Goal: Complete application form: Complete application form

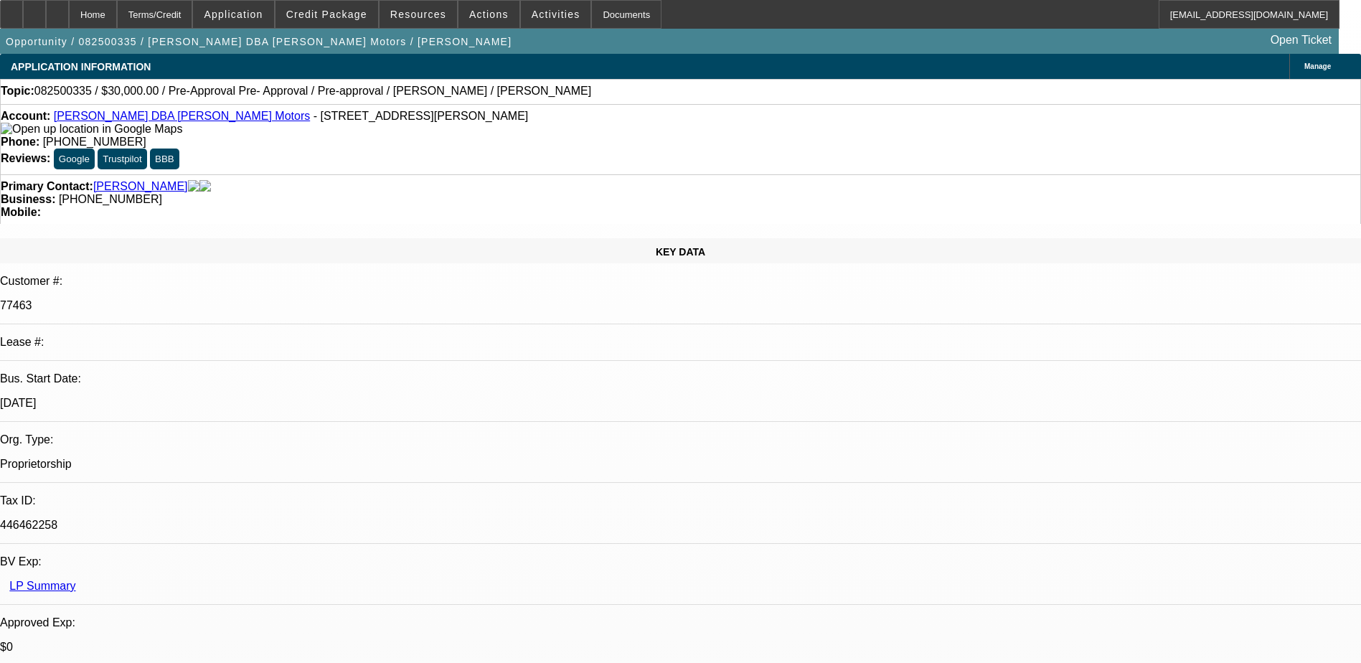
select select "0"
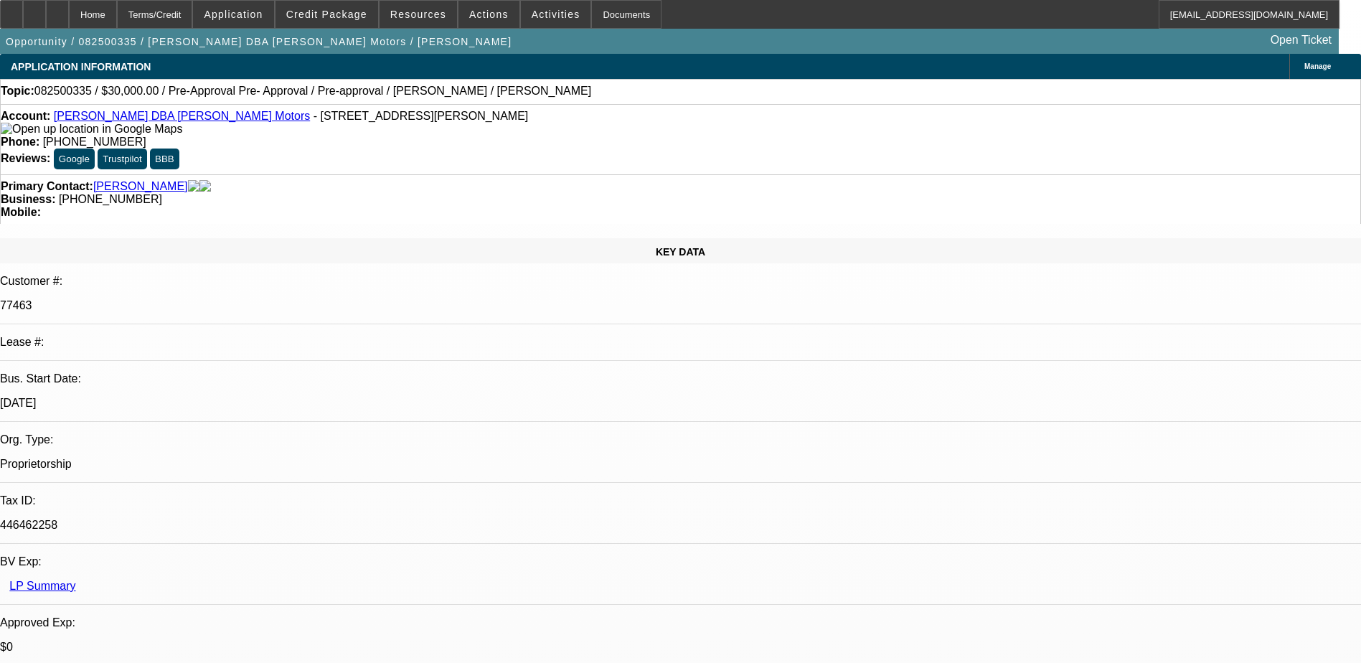
select select "0"
select select "2"
select select "0"
drag, startPoint x: 566, startPoint y: 118, endPoint x: 496, endPoint y: 121, distance: 70.4
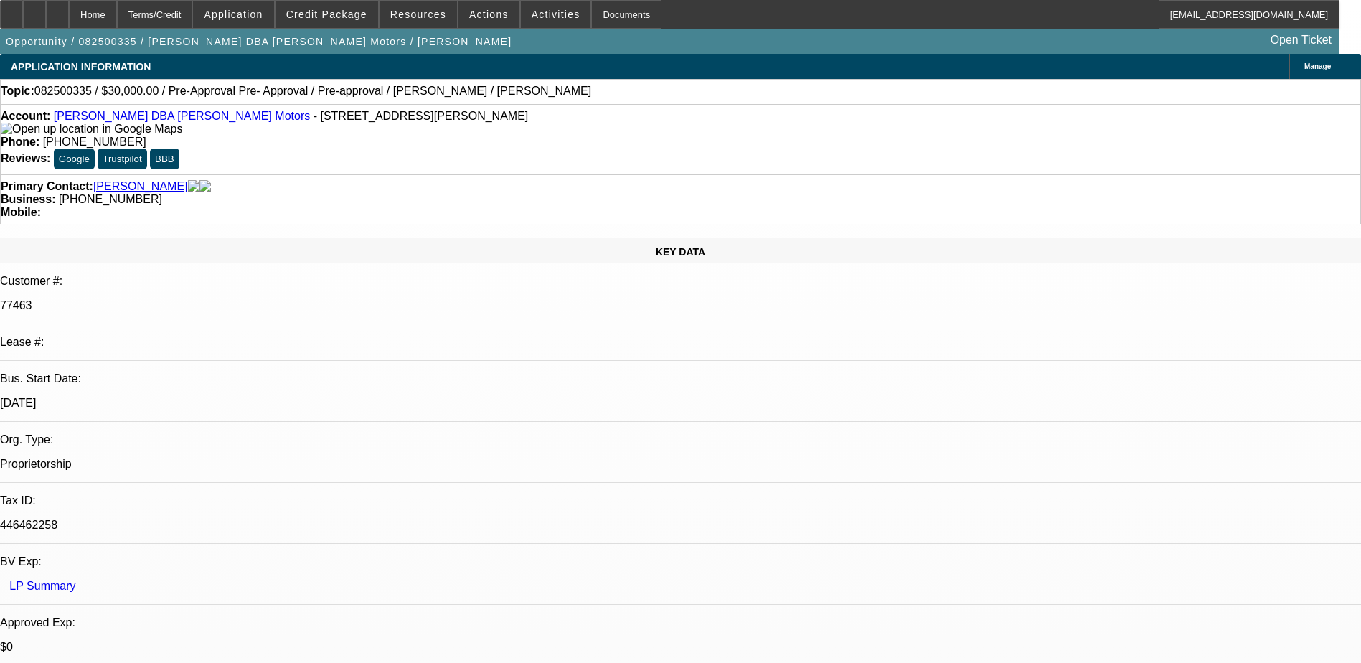
select select "1"
select select "6"
select select "1"
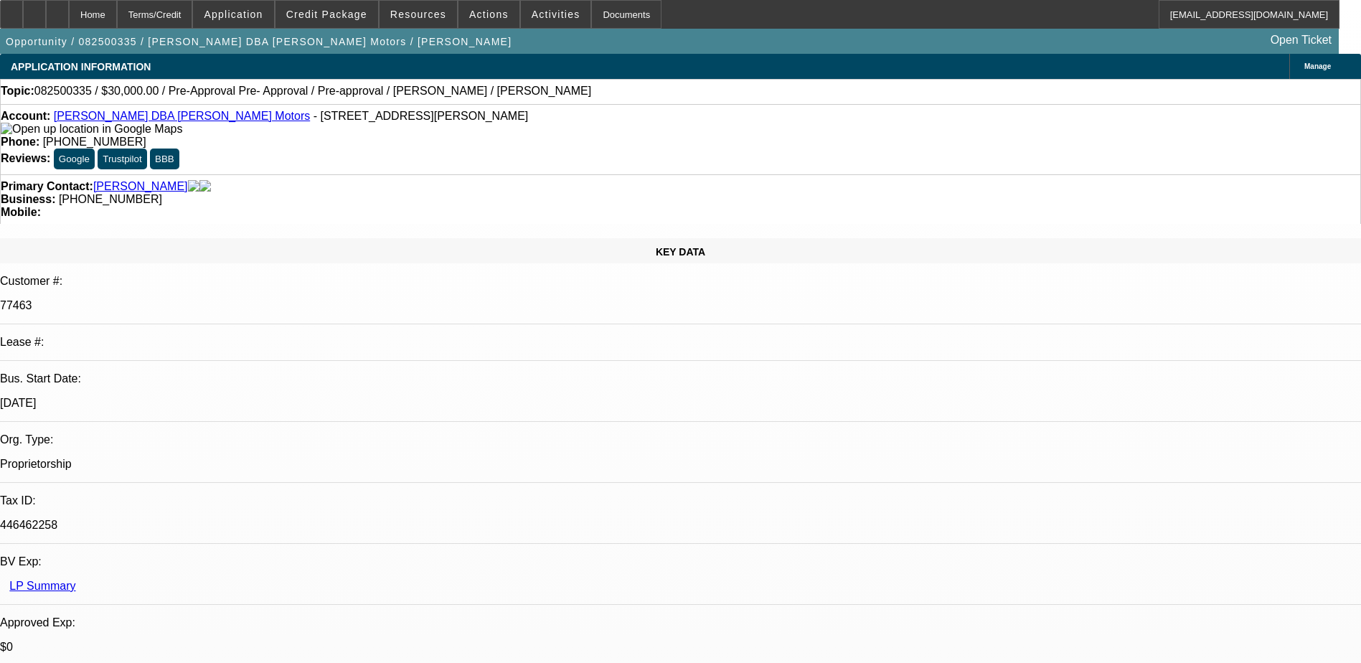
select select "6"
select select "1"
select select "2"
select select "6"
drag, startPoint x: 576, startPoint y: 123, endPoint x: 499, endPoint y: 124, distance: 77.5
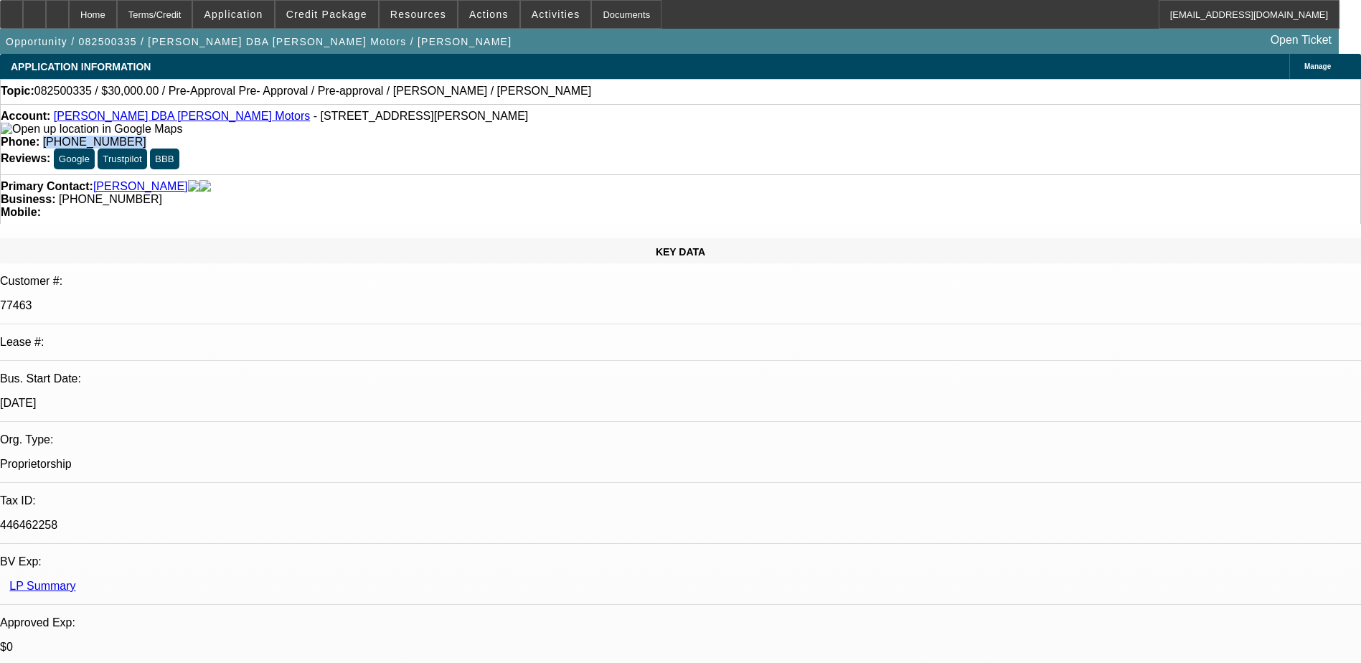
click at [499, 136] on div "Phone: (405) 314-4382" at bounding box center [681, 142] width 1360 height 13
drag, startPoint x: 499, startPoint y: 124, endPoint x: 517, endPoint y: 123, distance: 18.0
copy span "(405) 314-4382"
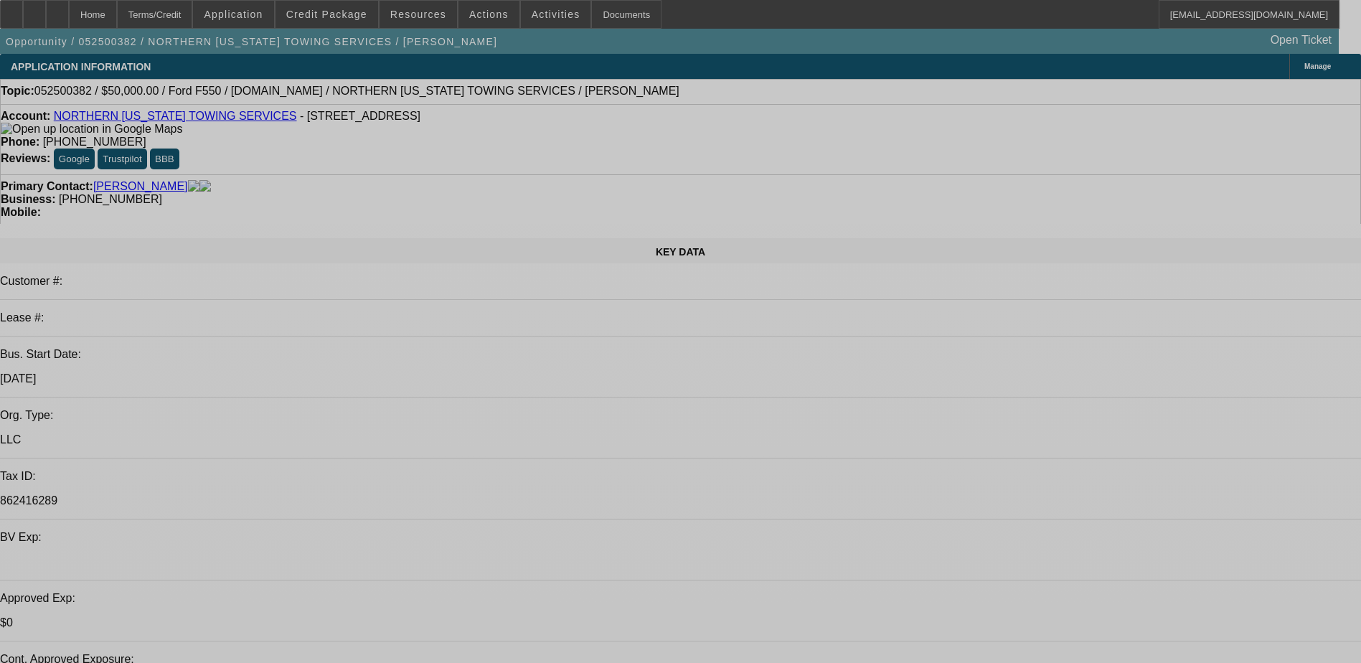
select select "0"
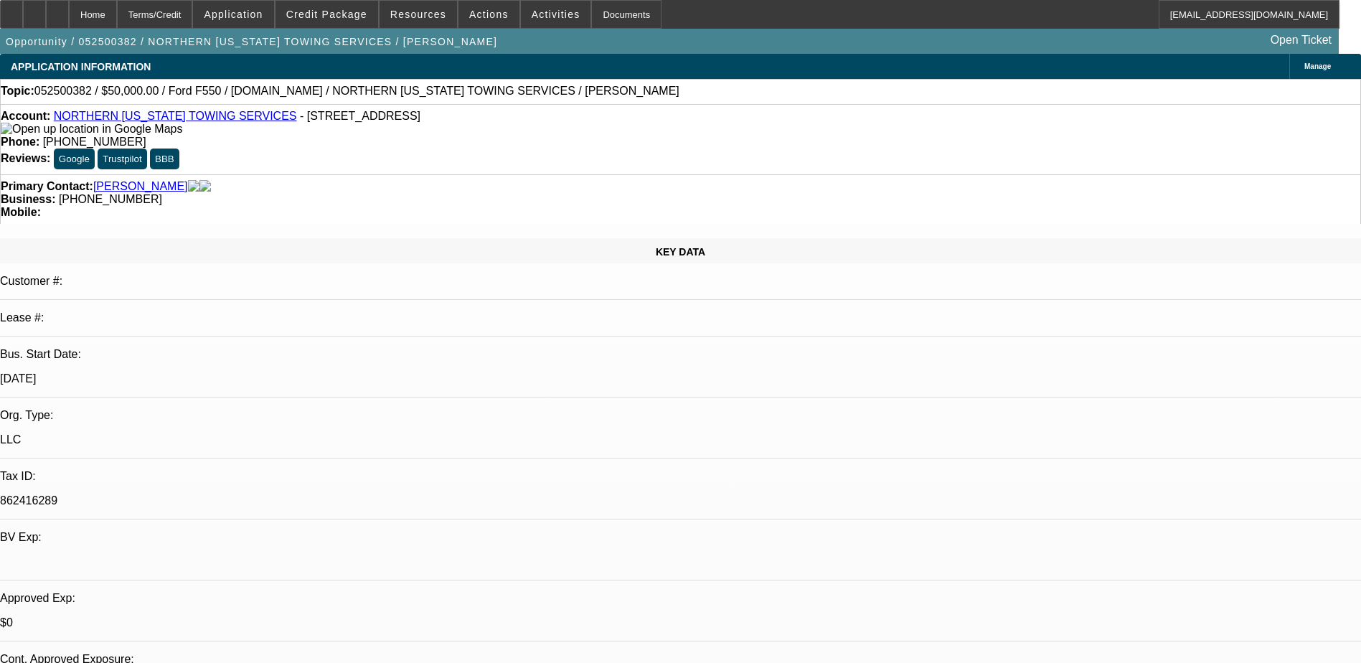
select select "2"
select select "0.1"
select select "0"
select select "2"
select select "0.1"
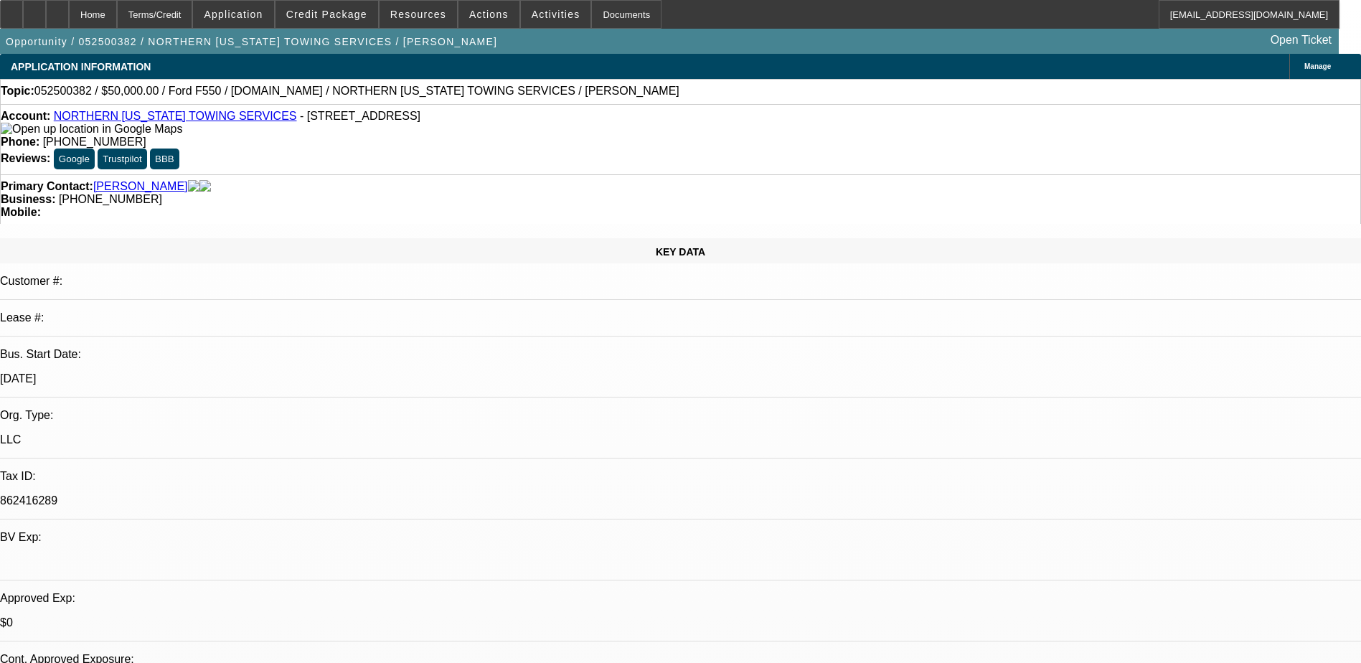
select select "0"
select select "2"
select select "0.1"
select select "0"
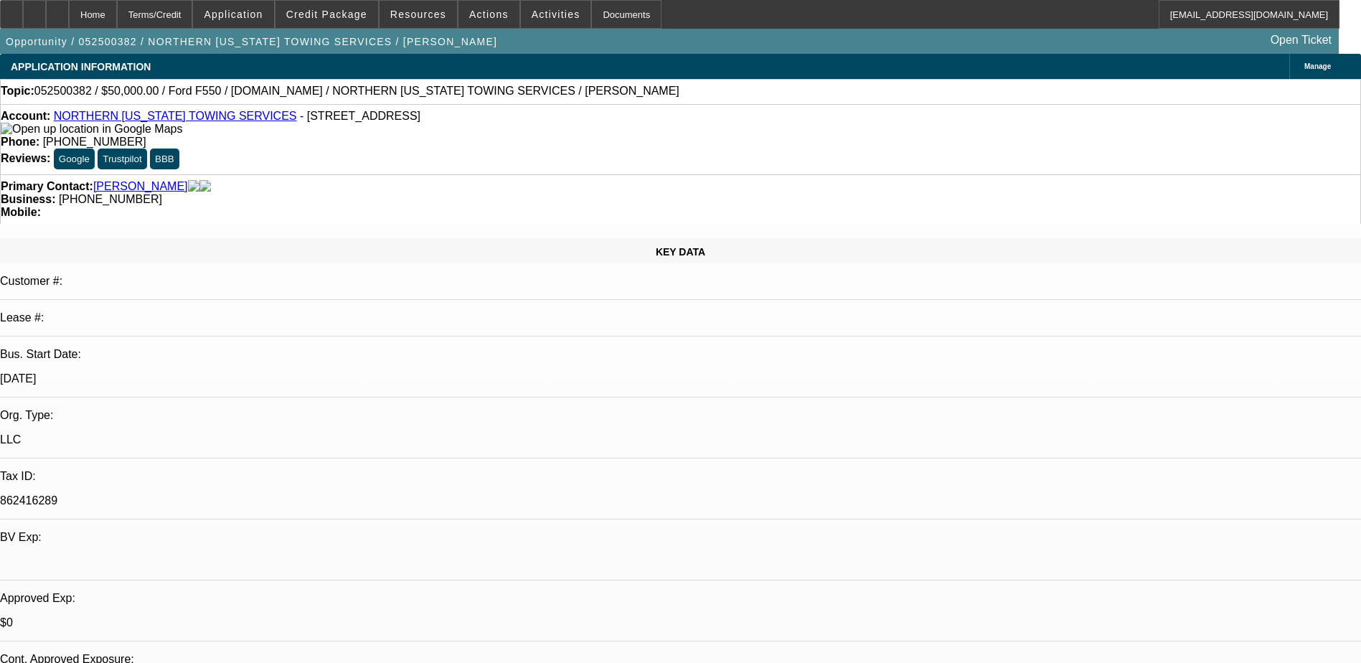
select select "0.1"
select select "1"
select select "2"
select select "4"
select select "1"
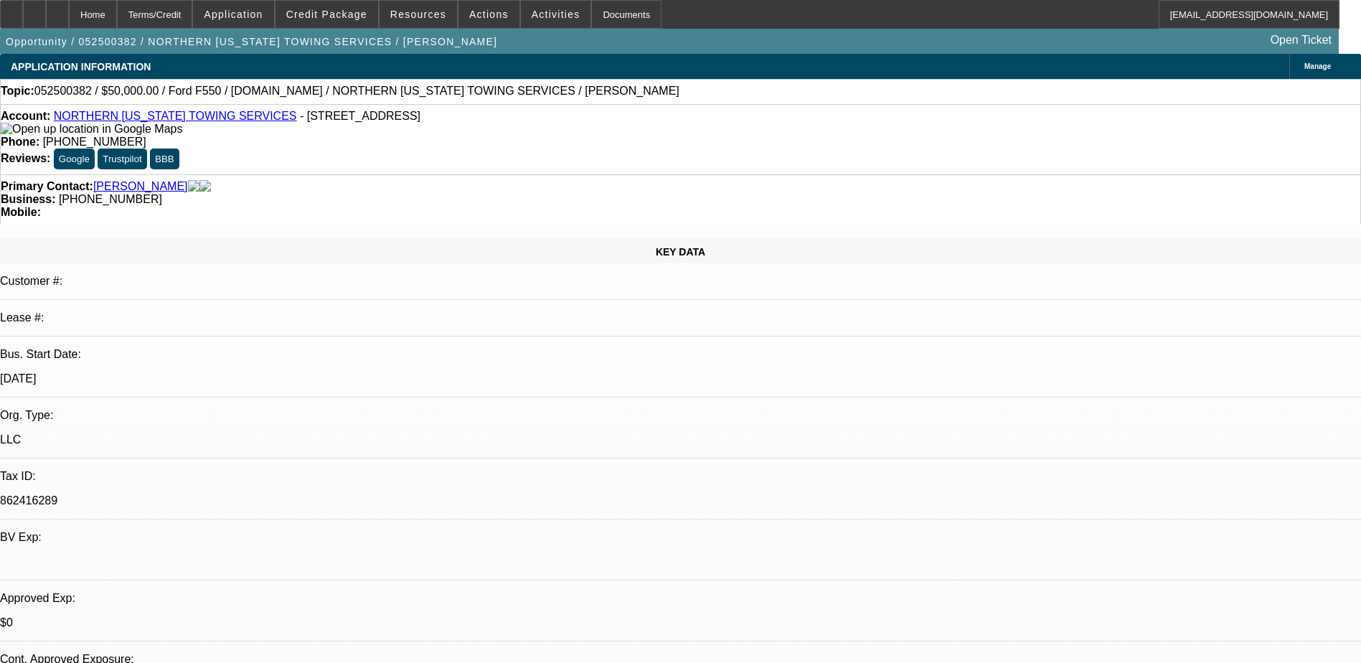
select select "2"
select select "4"
select select "1"
select select "2"
select select "4"
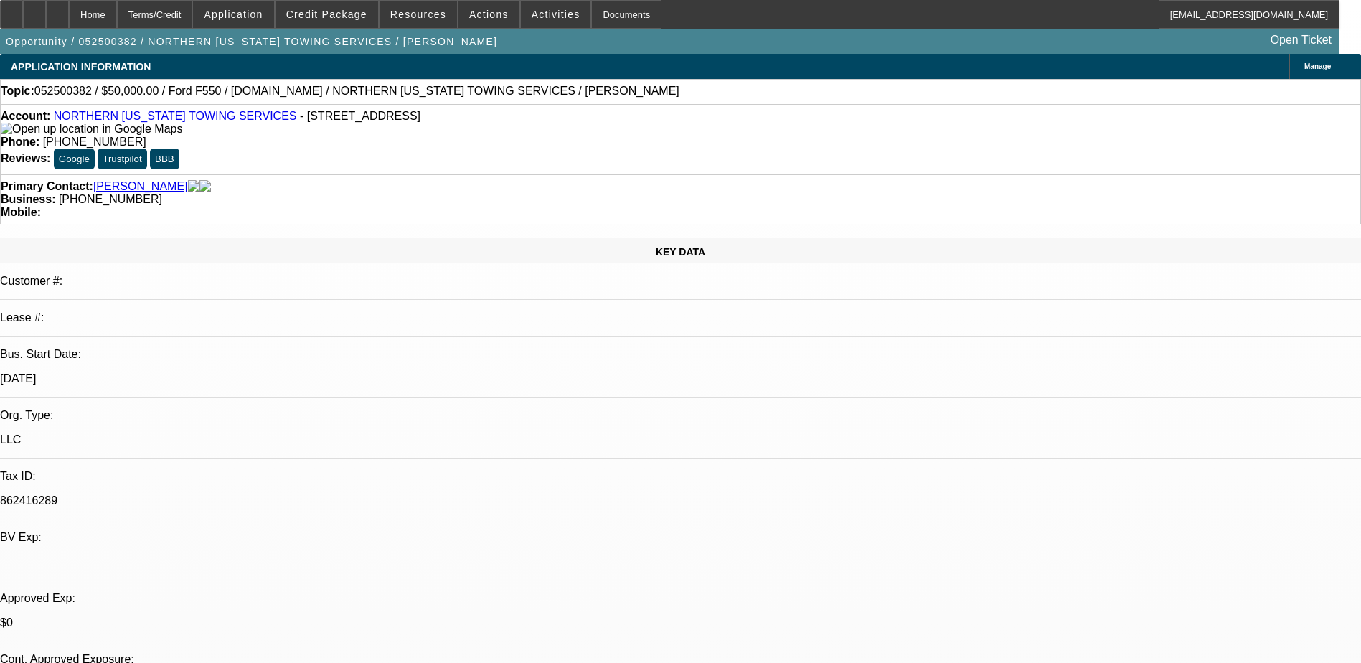
select select "1"
select select "4"
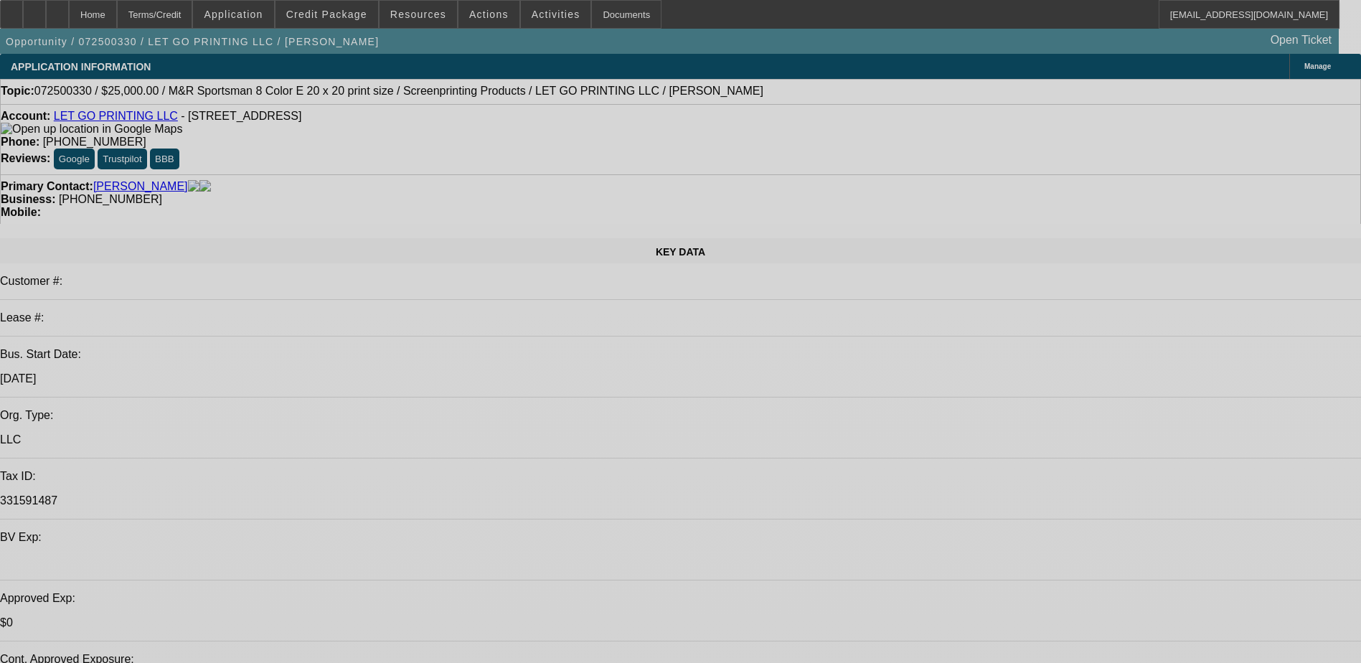
select select "0"
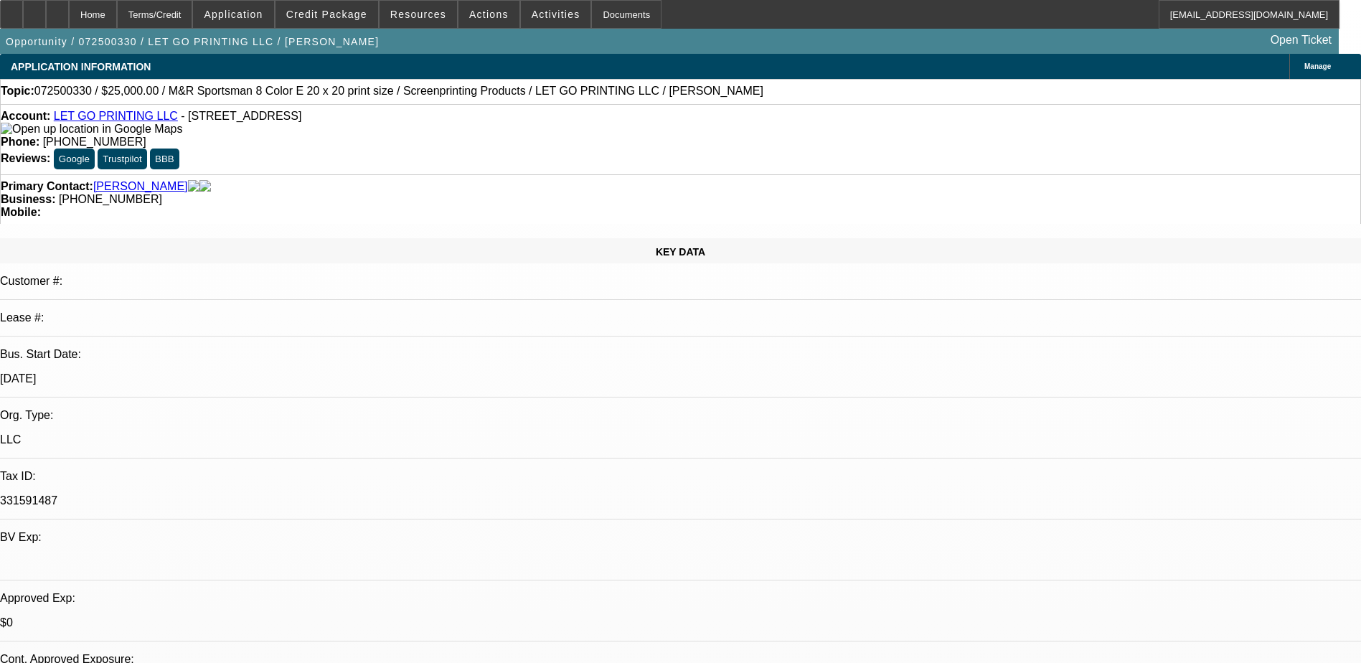
select select "0"
select select "0.1"
select select "0"
select select "0.1"
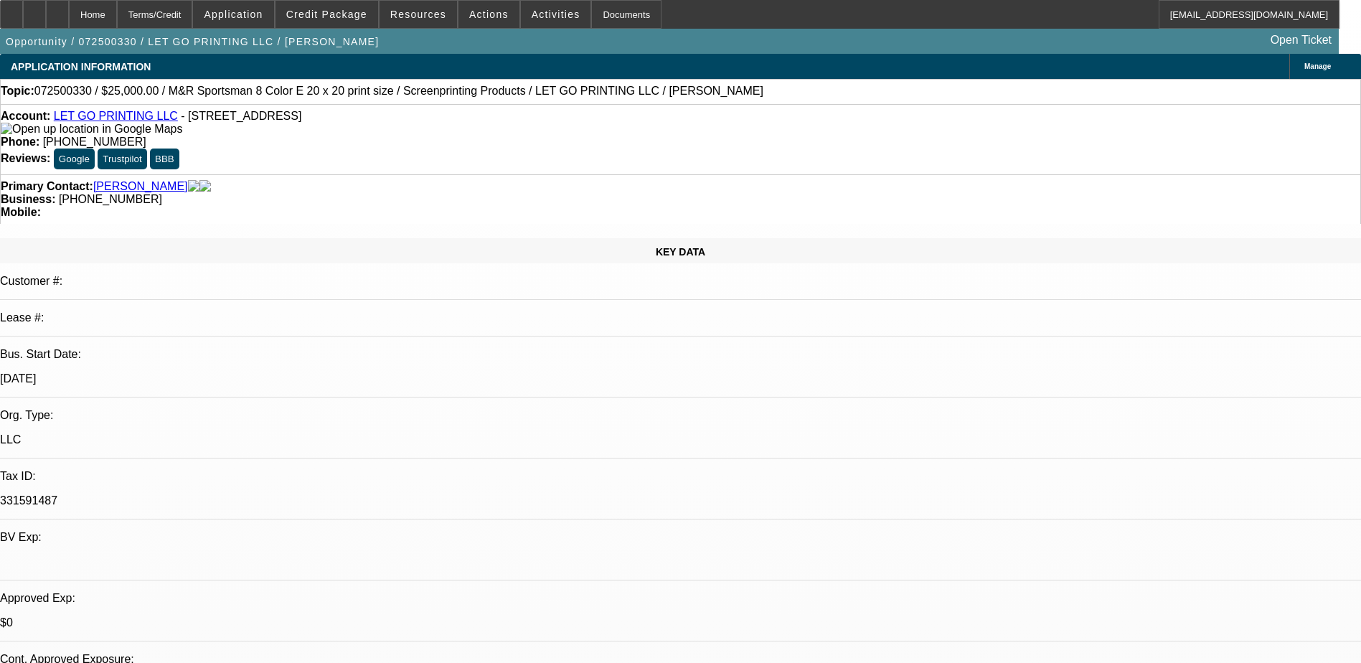
select select "0"
select select "0.1"
select select "0"
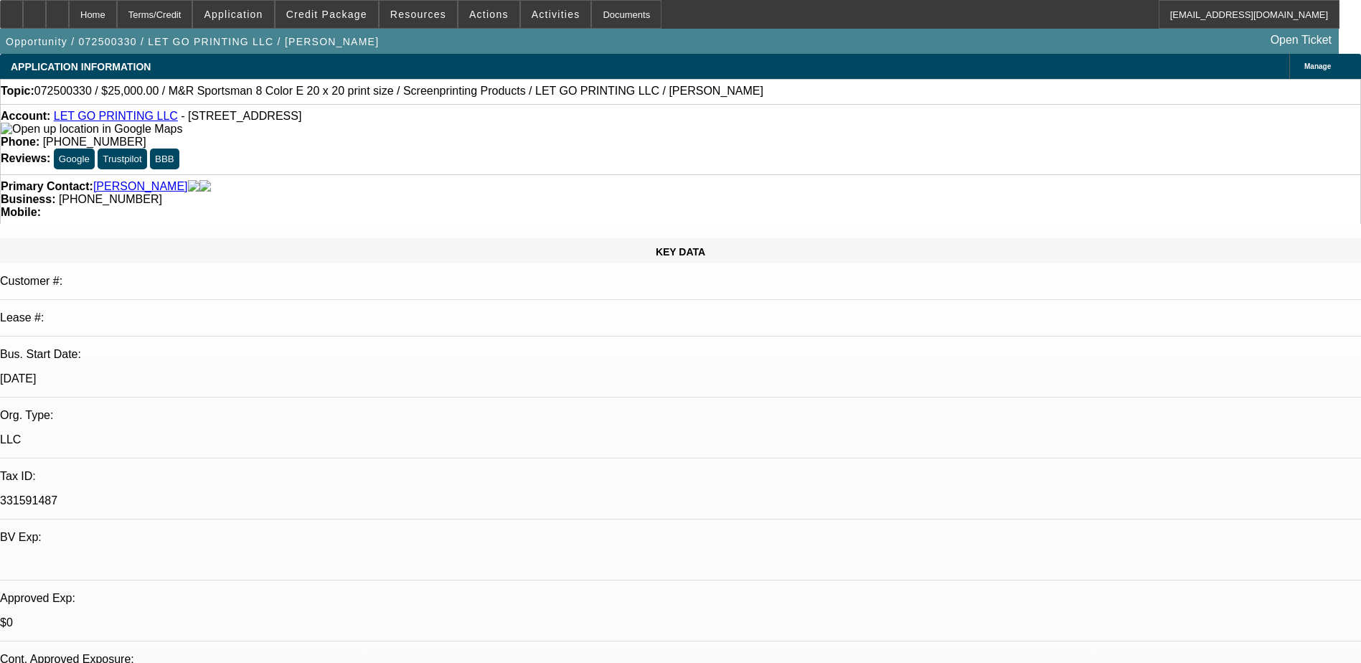
select select "0.1"
select select "1"
select select "5"
select select "1"
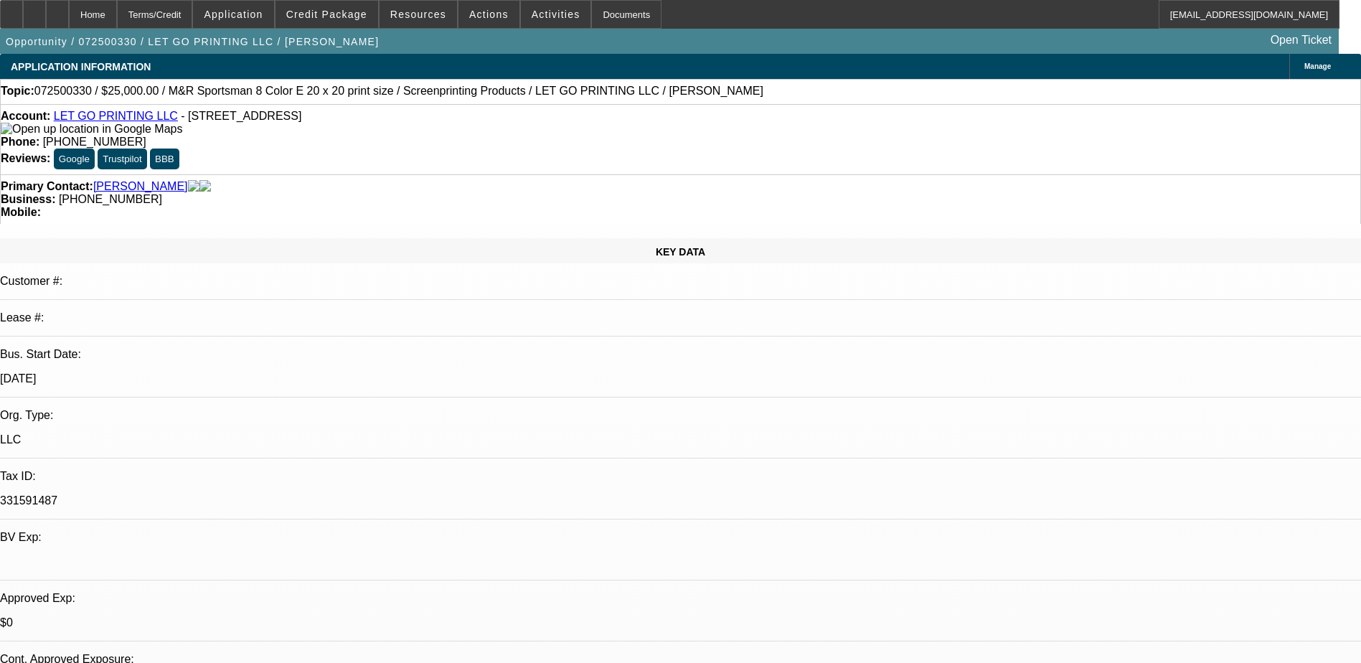
select select "1"
select select "5"
select select "1"
select select "5"
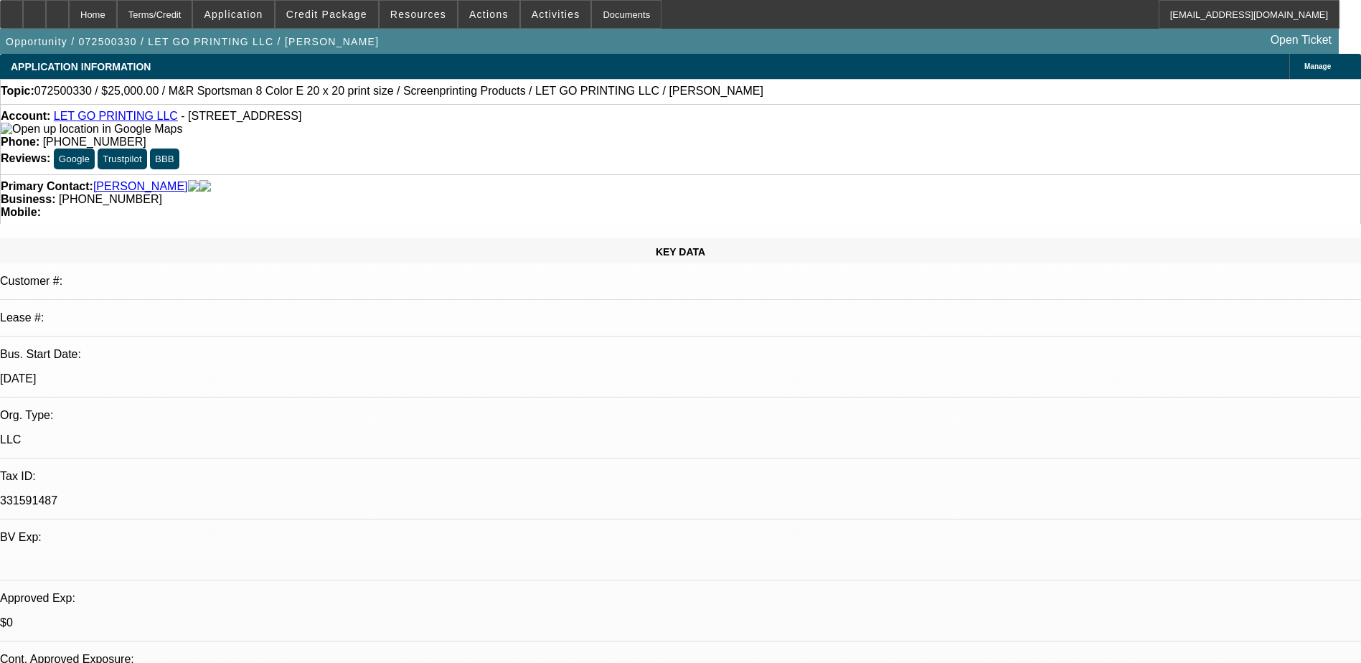
select select "1"
select select "4"
drag, startPoint x: 529, startPoint y: 157, endPoint x: 512, endPoint y: 158, distance: 17.2
click at [162, 193] on span "(323) 456-6867" at bounding box center [110, 199] width 103 height 12
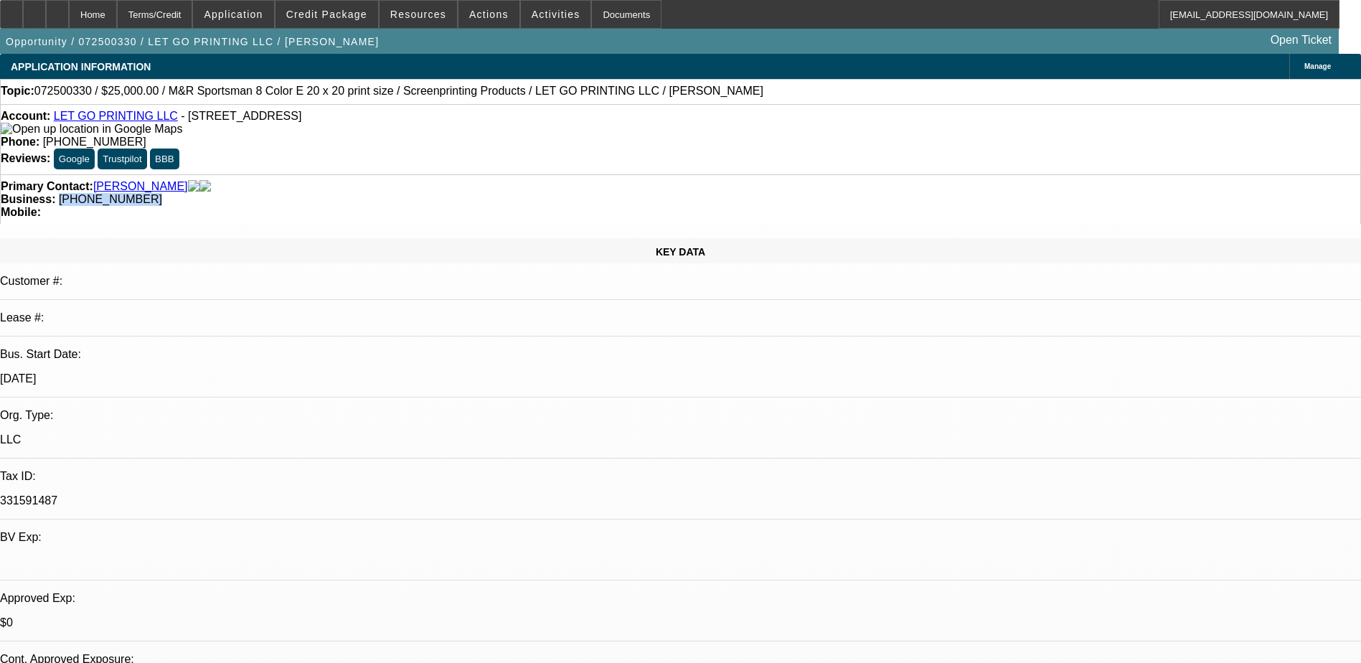
drag, startPoint x: 512, startPoint y: 158, endPoint x: 535, endPoint y: 158, distance: 23.7
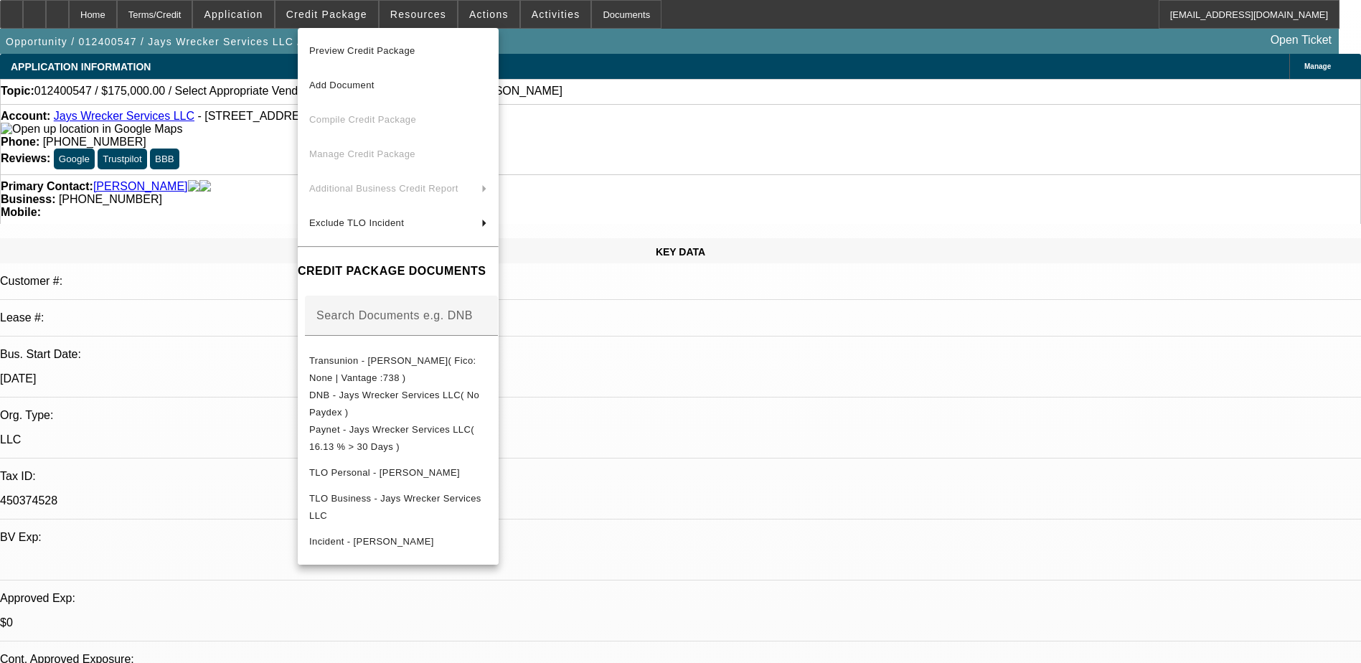
select select "0"
select select "2"
select select "0.1"
select select "4"
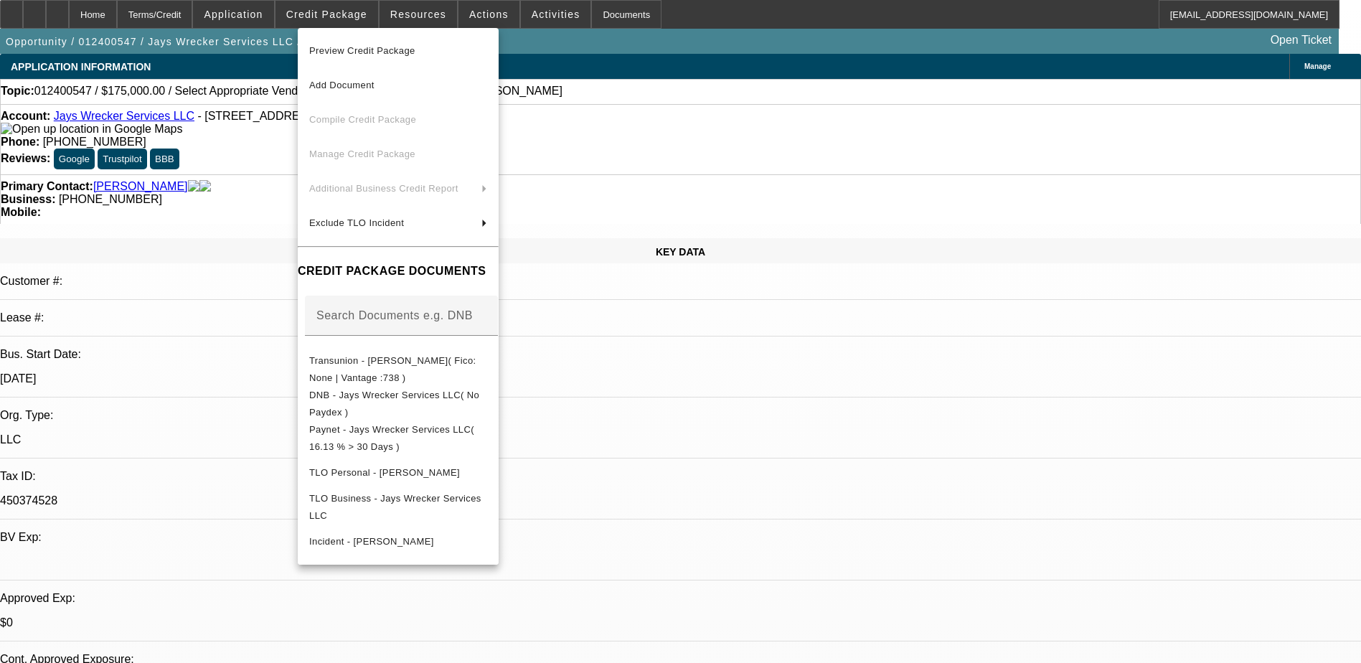
click at [751, 36] on div at bounding box center [680, 331] width 1361 height 663
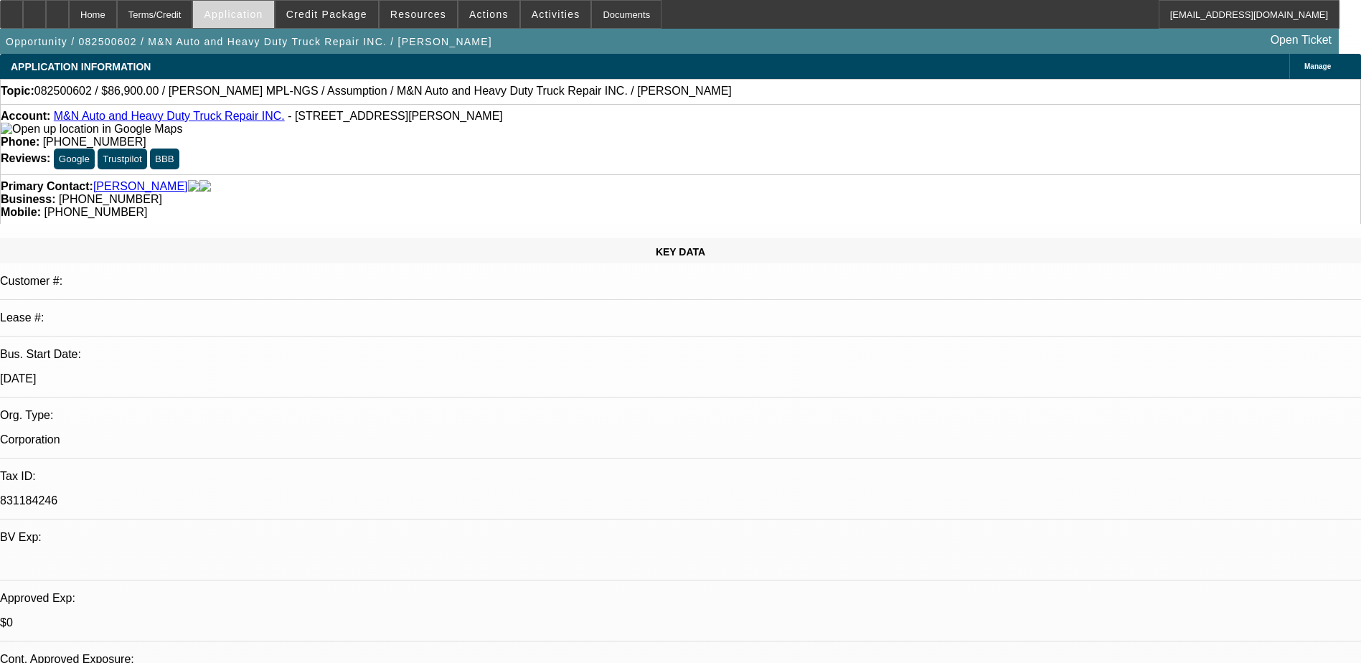
select select "0"
select select "4"
select select "0.1"
select select "0"
select select "4"
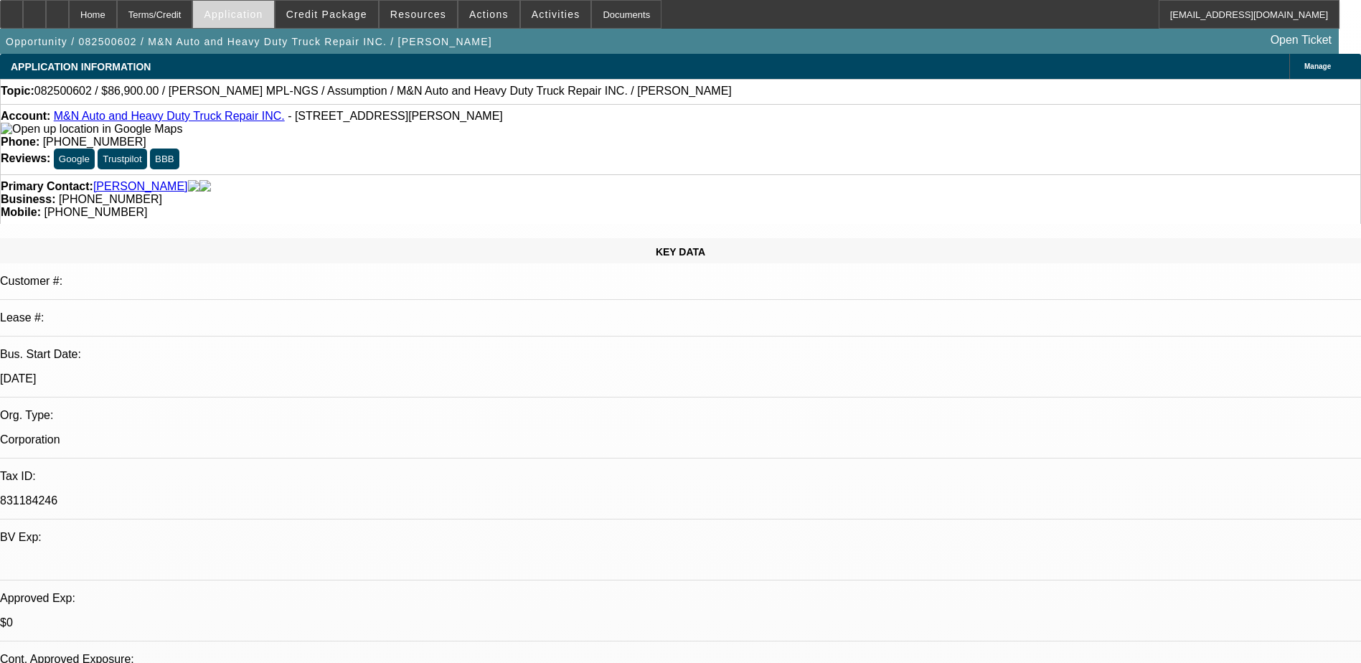
select select "0.1"
select select "0"
select select "4"
select select "0.1"
select select "1"
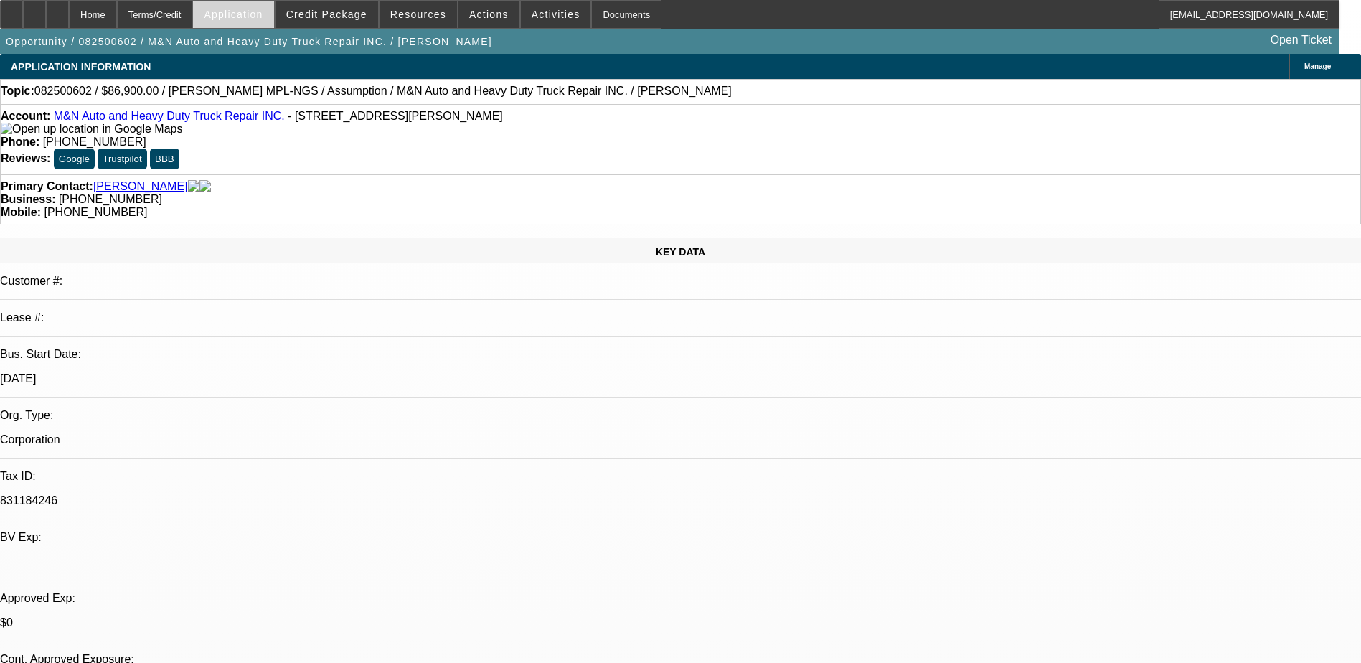
select select "2"
select select "4"
select select "1"
select select "2"
select select "4"
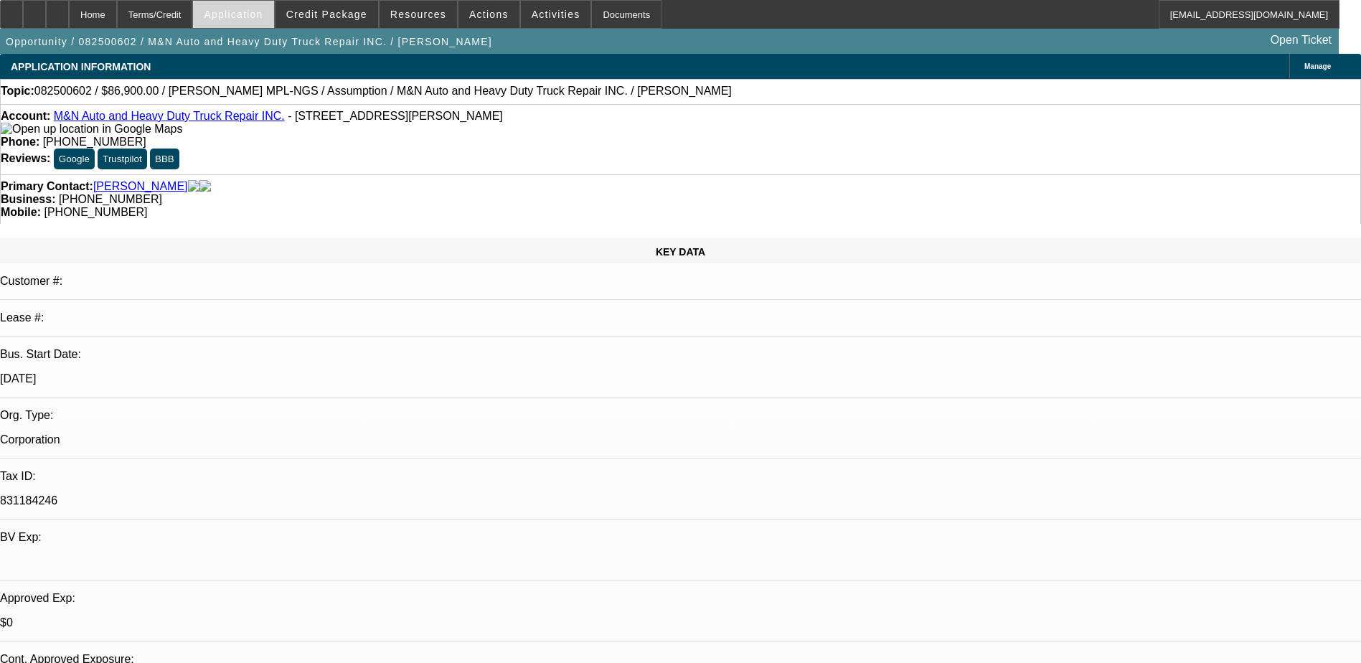
select select "1"
select select "2"
select select "4"
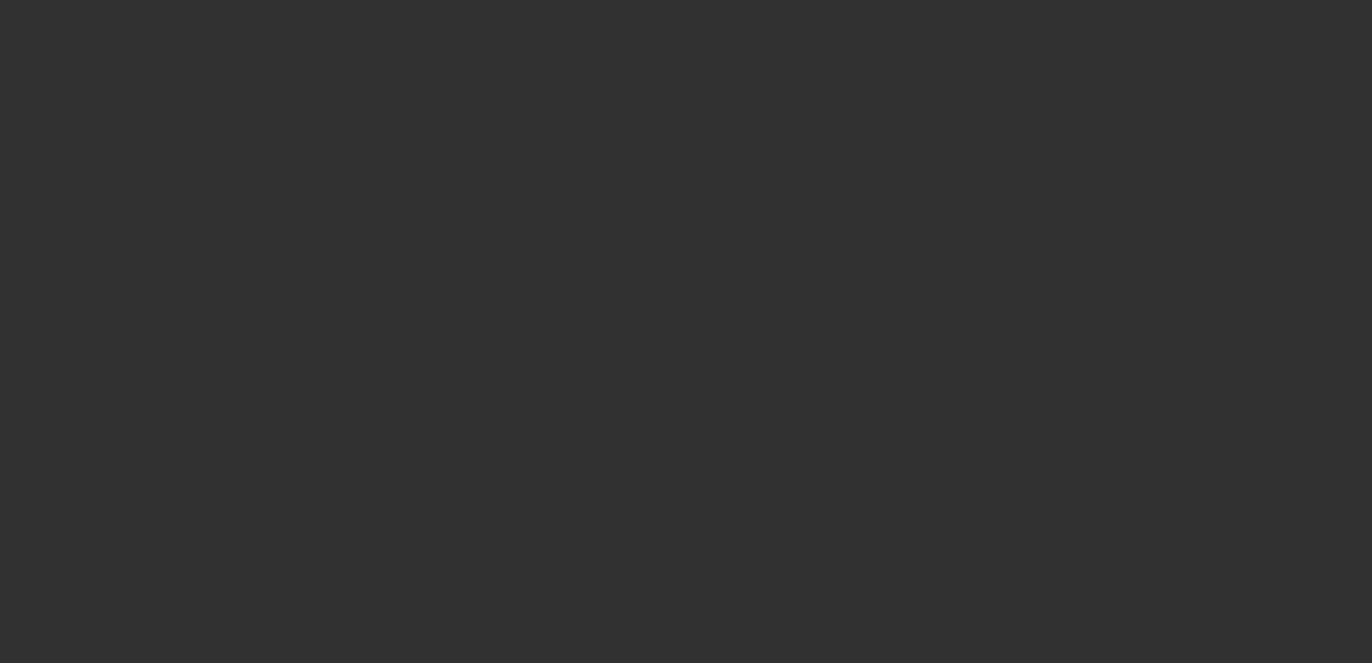
select select "0.1"
select select "2"
select select "0.1"
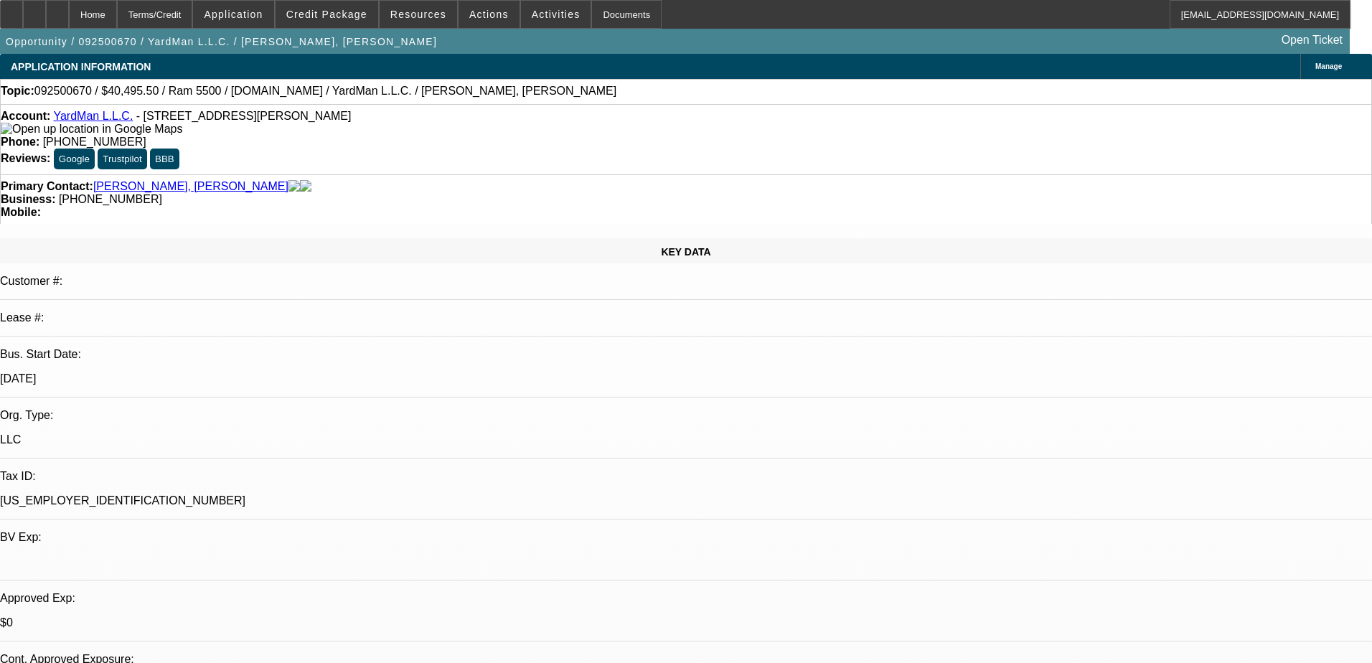
select select "1"
select select "2"
select select "4"
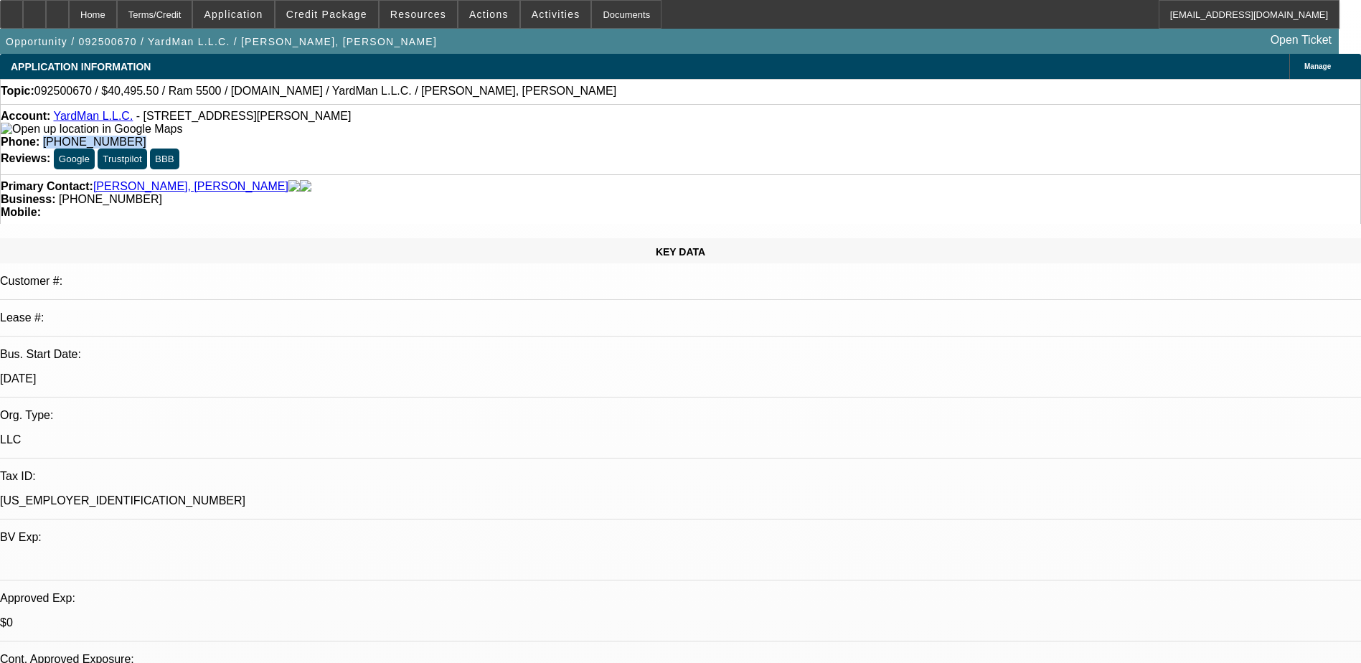
drag, startPoint x: 569, startPoint y: 121, endPoint x: 499, endPoint y: 117, distance: 70.4
click at [499, 136] on div "Phone: (445) 238-9527" at bounding box center [681, 142] width 1360 height 13
drag, startPoint x: 499, startPoint y: 117, endPoint x: 558, endPoint y: 118, distance: 58.9
copy span "(445) 238-9527"
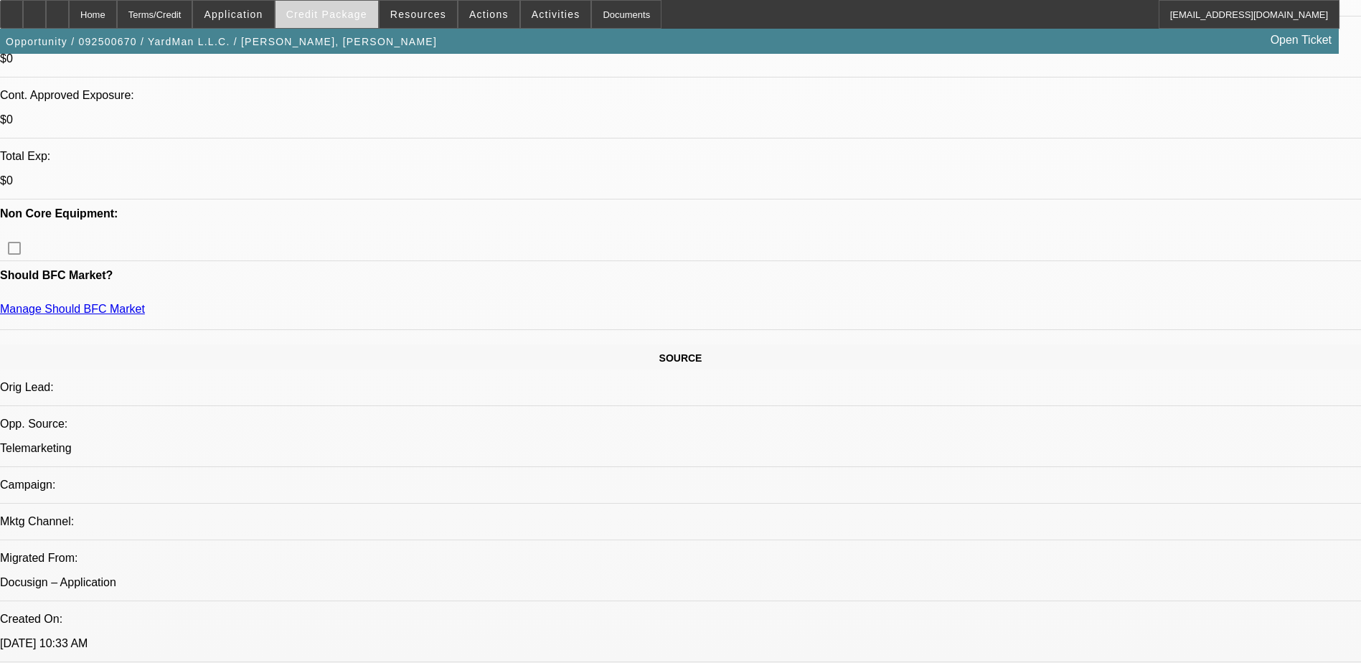
scroll to position [431, 0]
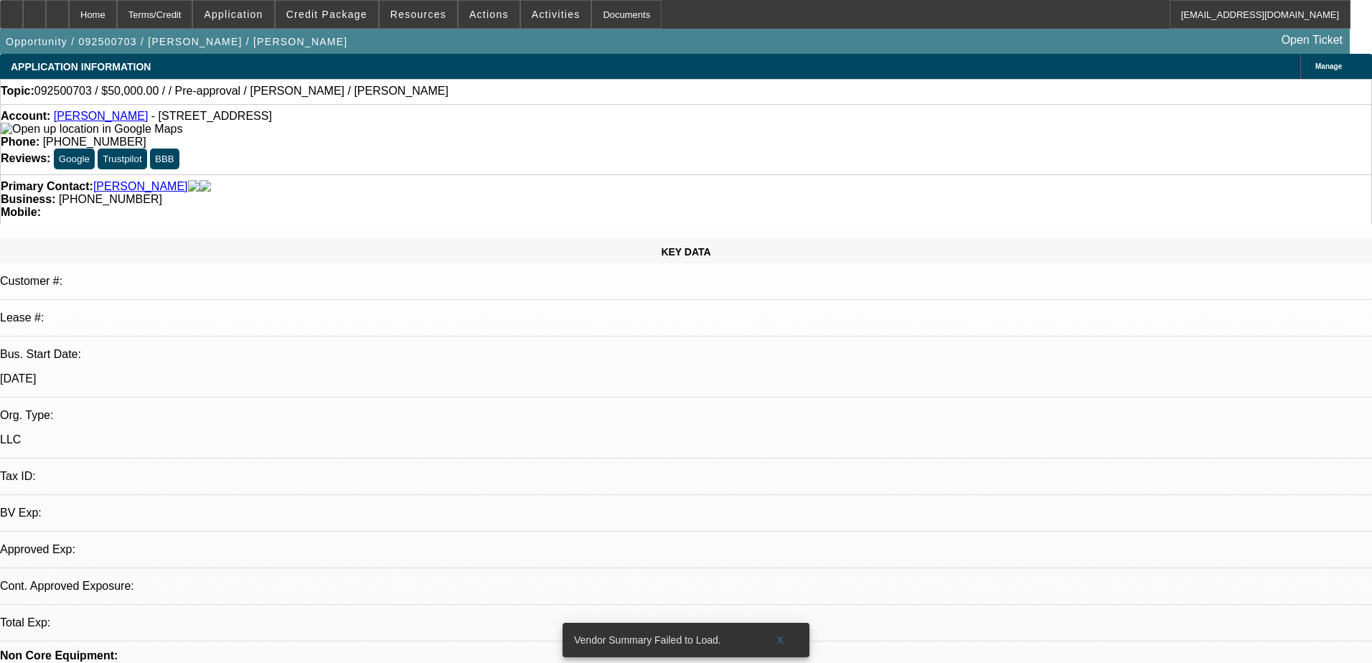
select select "0"
select select "2"
select select "0.1"
select select "4"
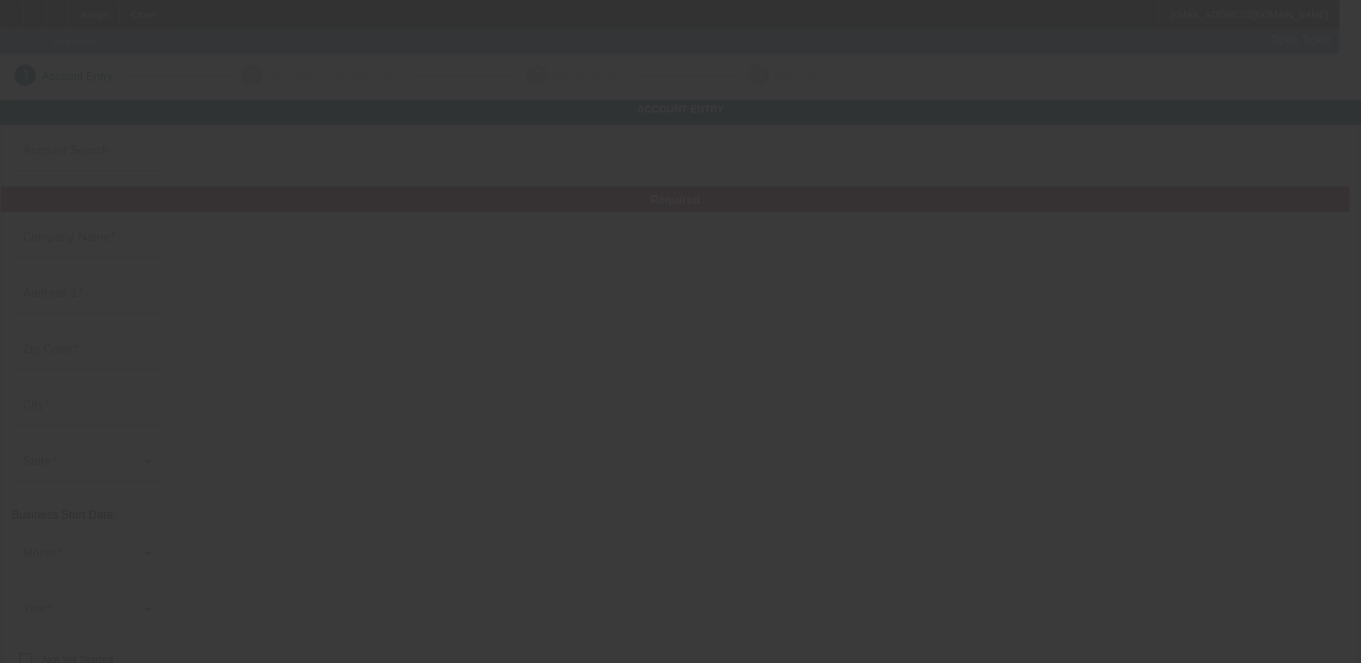
type input "Nuvizion Graphix LLC"
type input "1639 Centre St"
type input "11385"
type input "Ridgewood"
type input "[PHONE_NUMBER]"
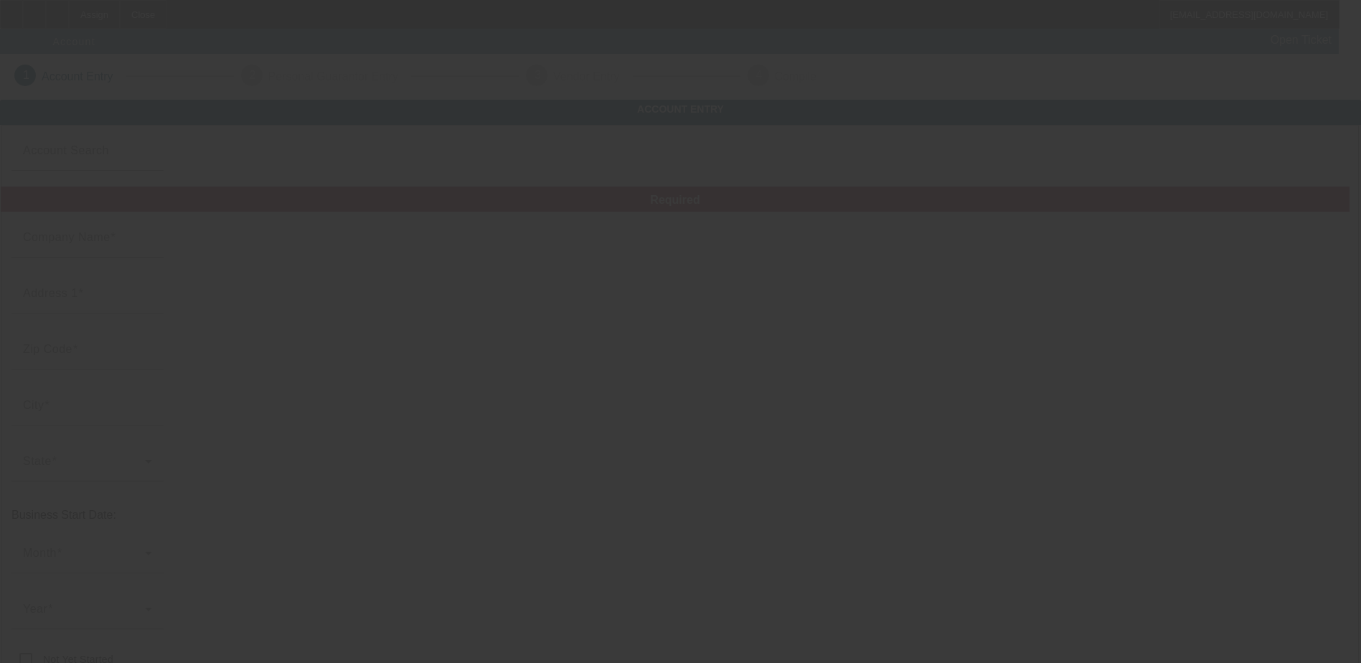
type input "Ste 184"
type input "shaquana.oliver@live.com"
type input "843092781"
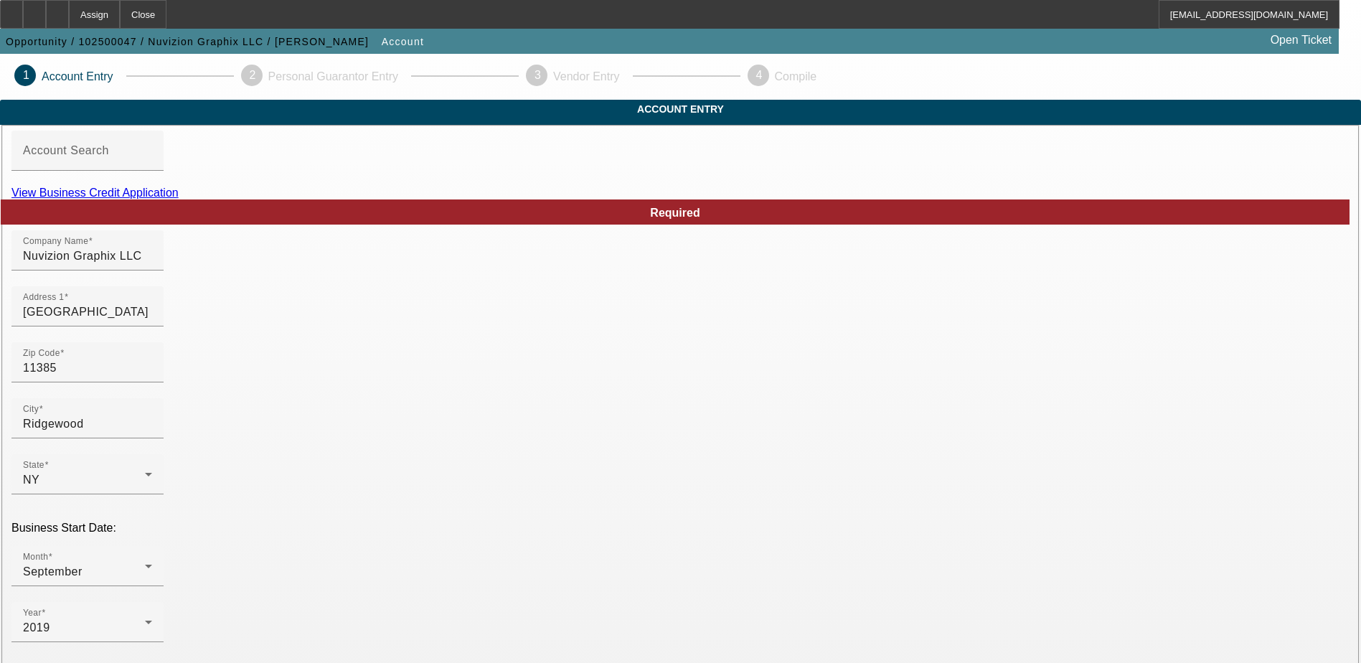
click at [179, 199] on link "View Business Credit Application" at bounding box center [94, 193] width 167 height 12
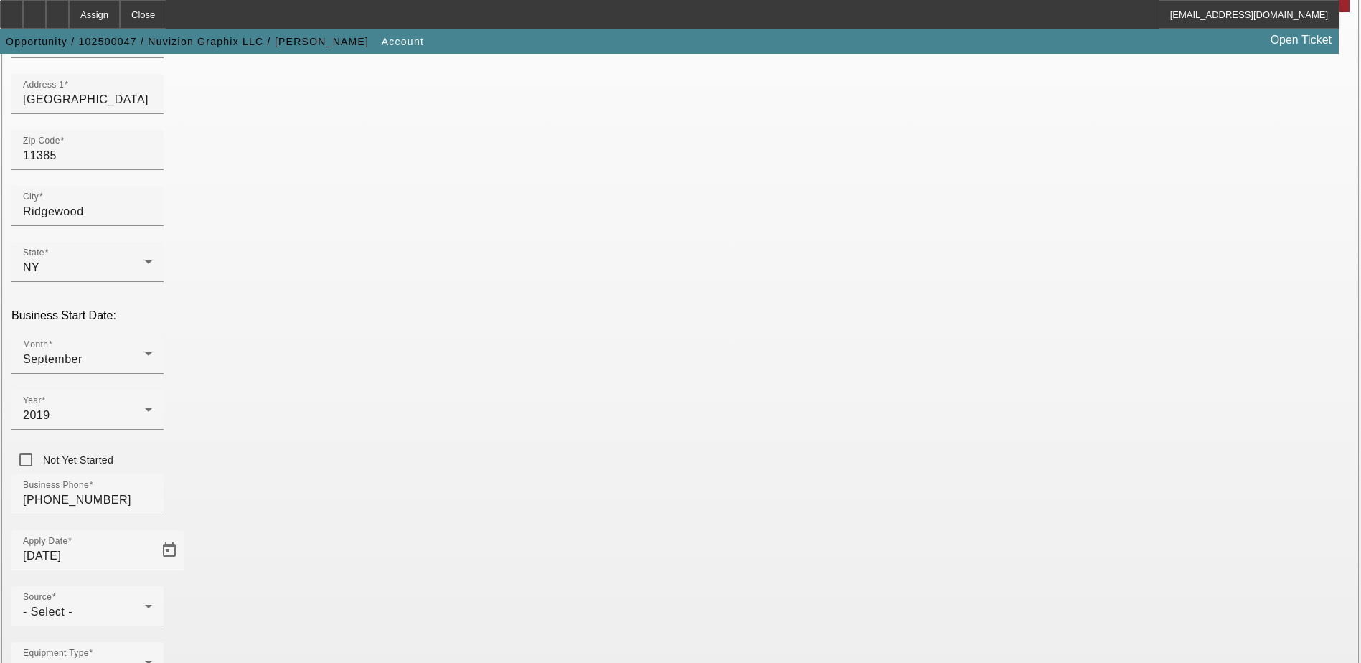
scroll to position [215, 0]
click at [145, 601] on div "- Select -" at bounding box center [84, 609] width 122 height 17
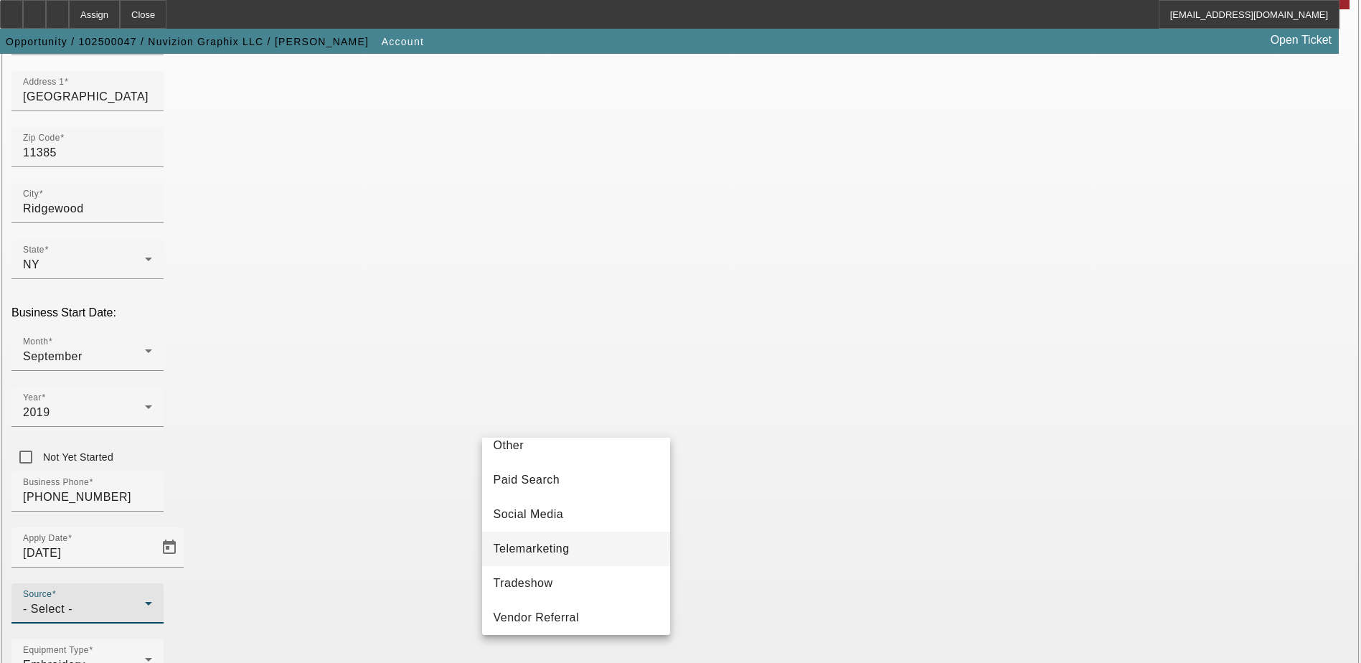
scroll to position [502, 0]
click at [573, 514] on mat-option "Telemarketing" at bounding box center [576, 509] width 188 height 34
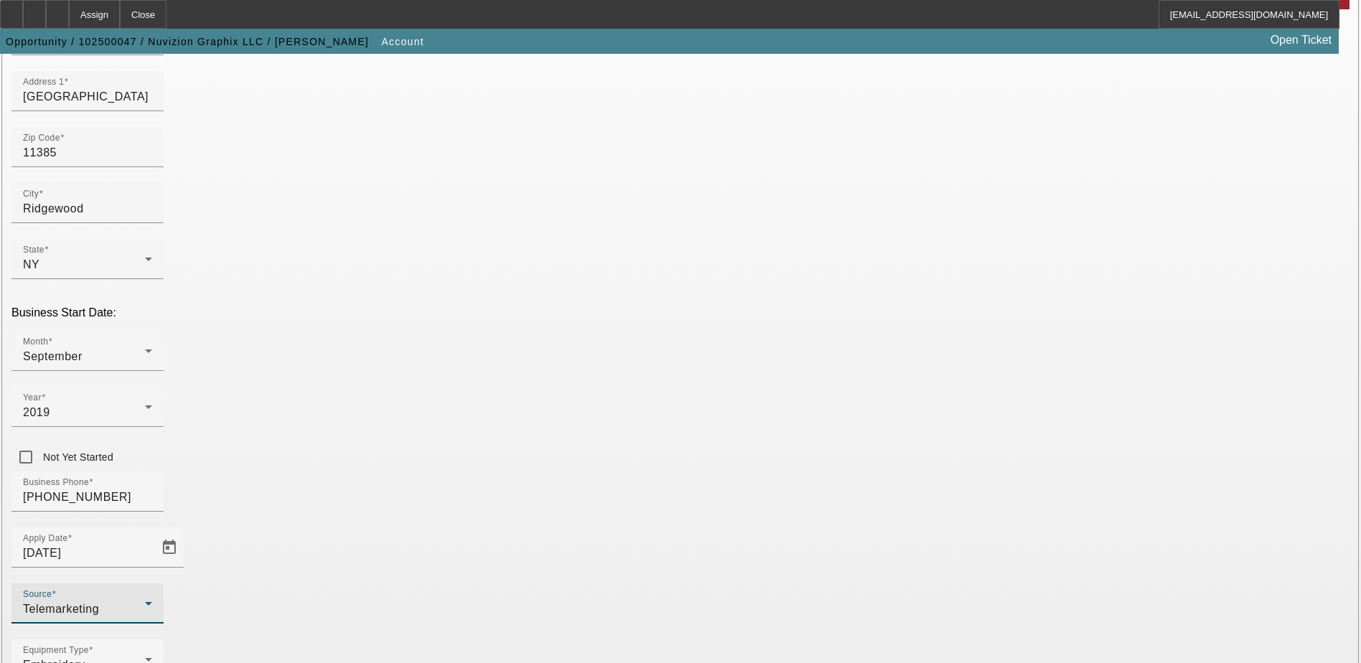
scroll to position [256, 0]
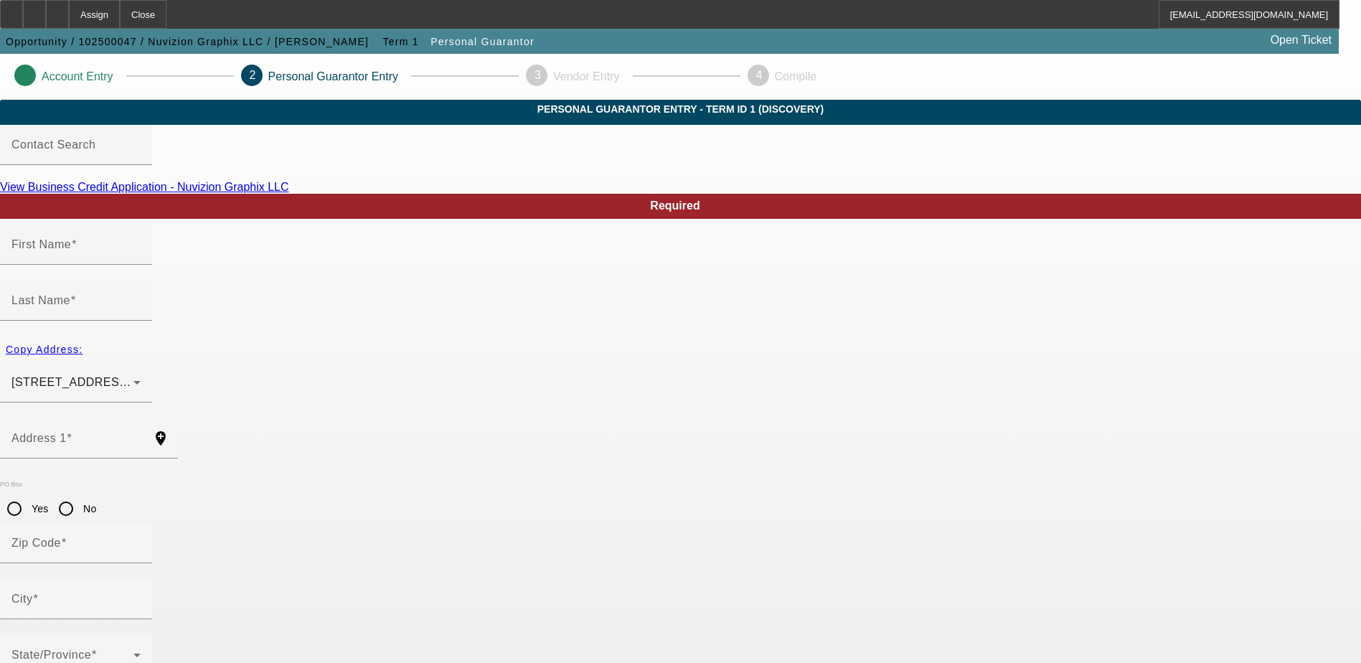
type input "Shaquana"
type input "T."
type input "721 Willoughby Ave. Apt5S"
radio input "true"
type input "11206"
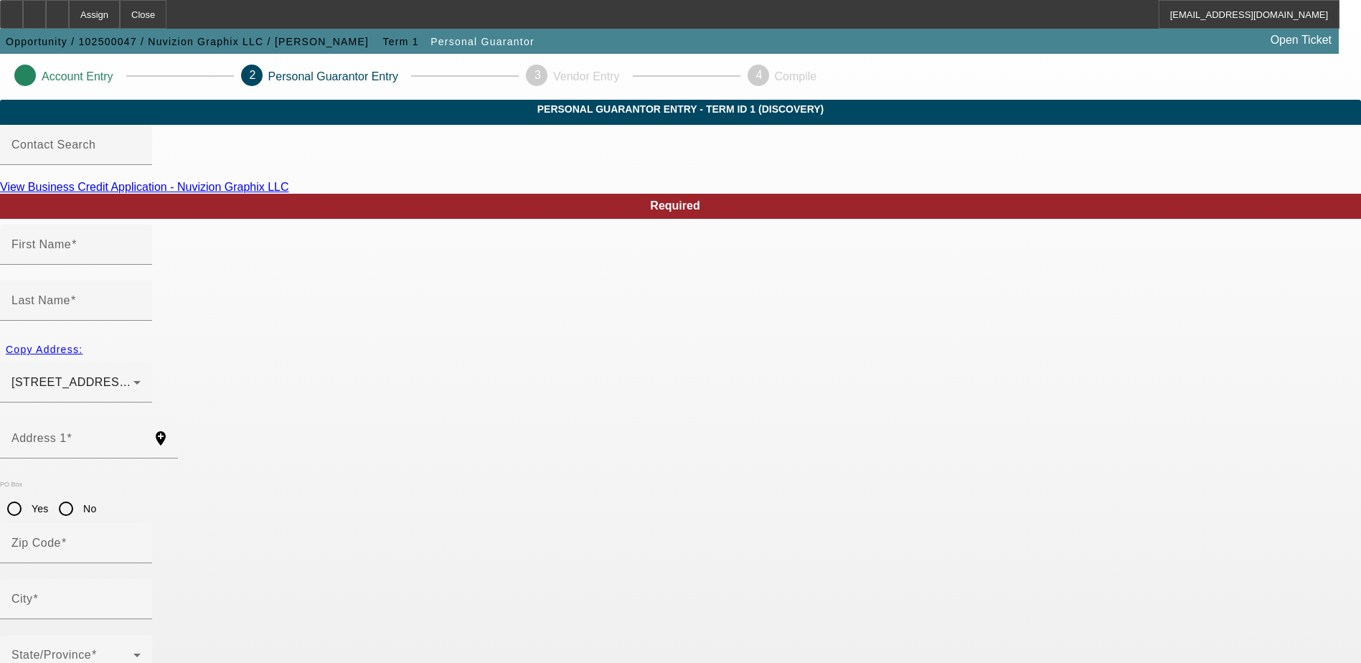
type input "Brooklyn"
type input "[PHONE_NUMBER]"
type input "100"
type input "051-62-0856"
type input "mynuvizion@gmail.com"
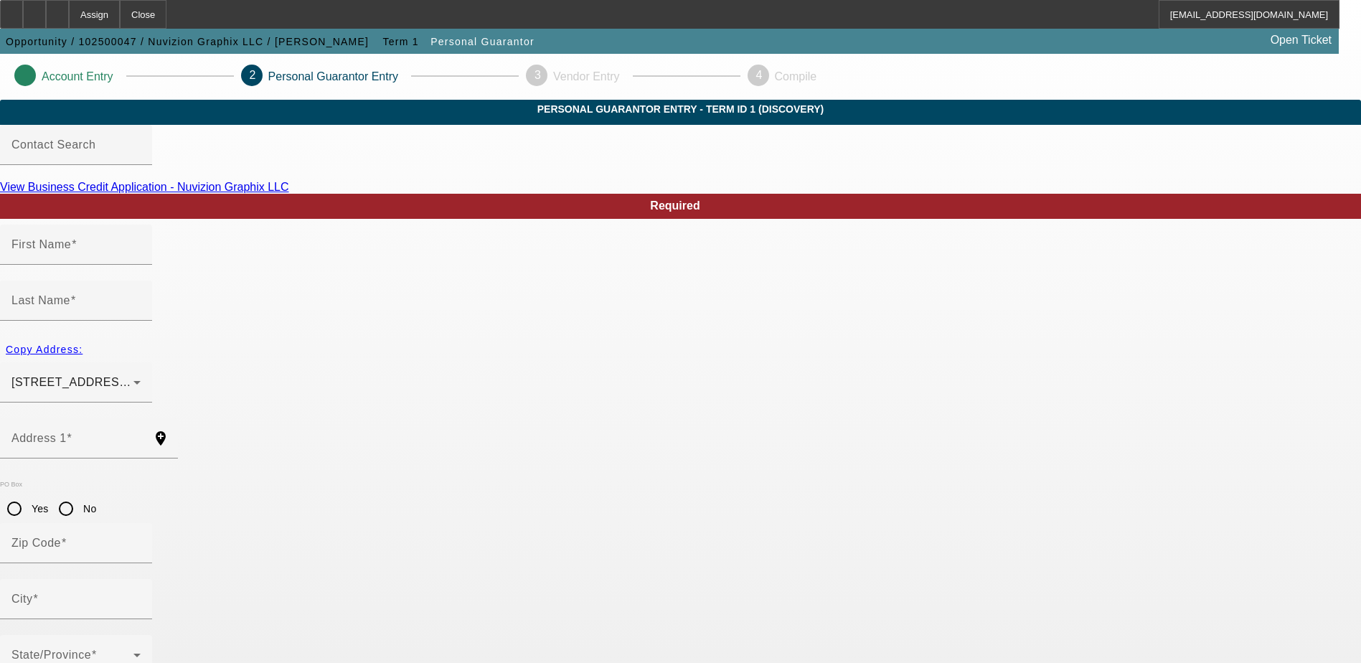
type input "[PHONE_NUMBER]"
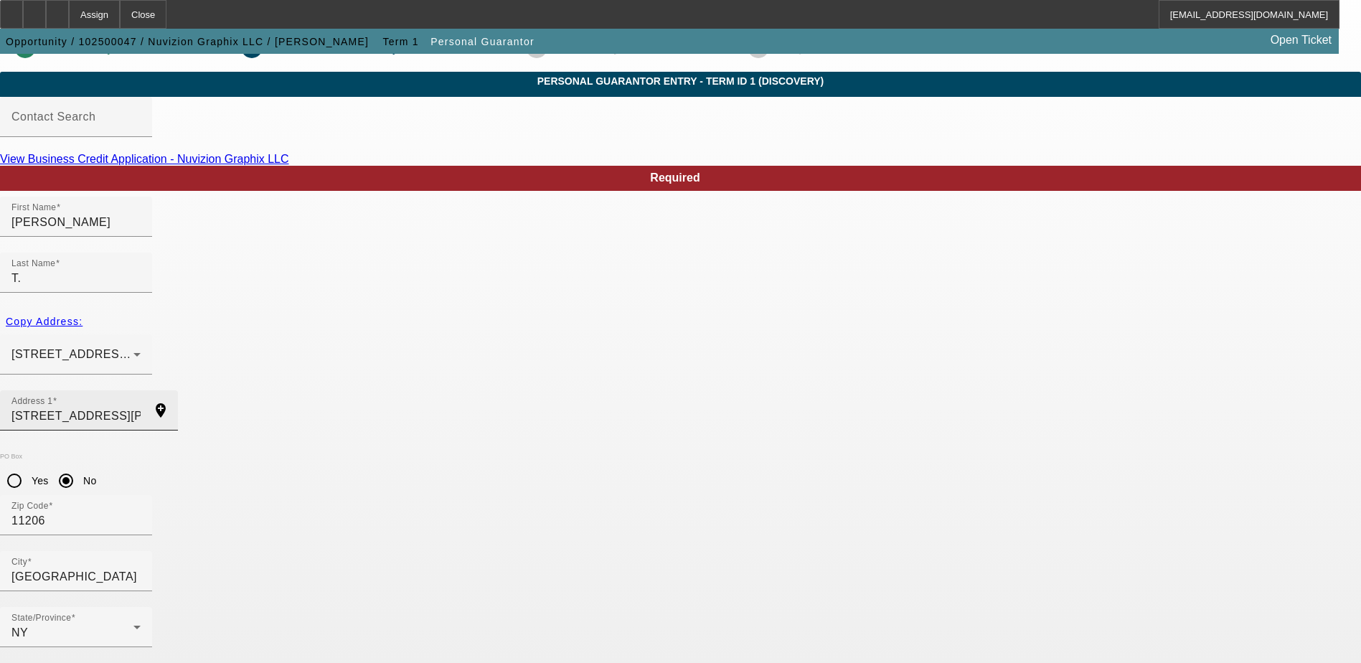
scroll to position [39, 0]
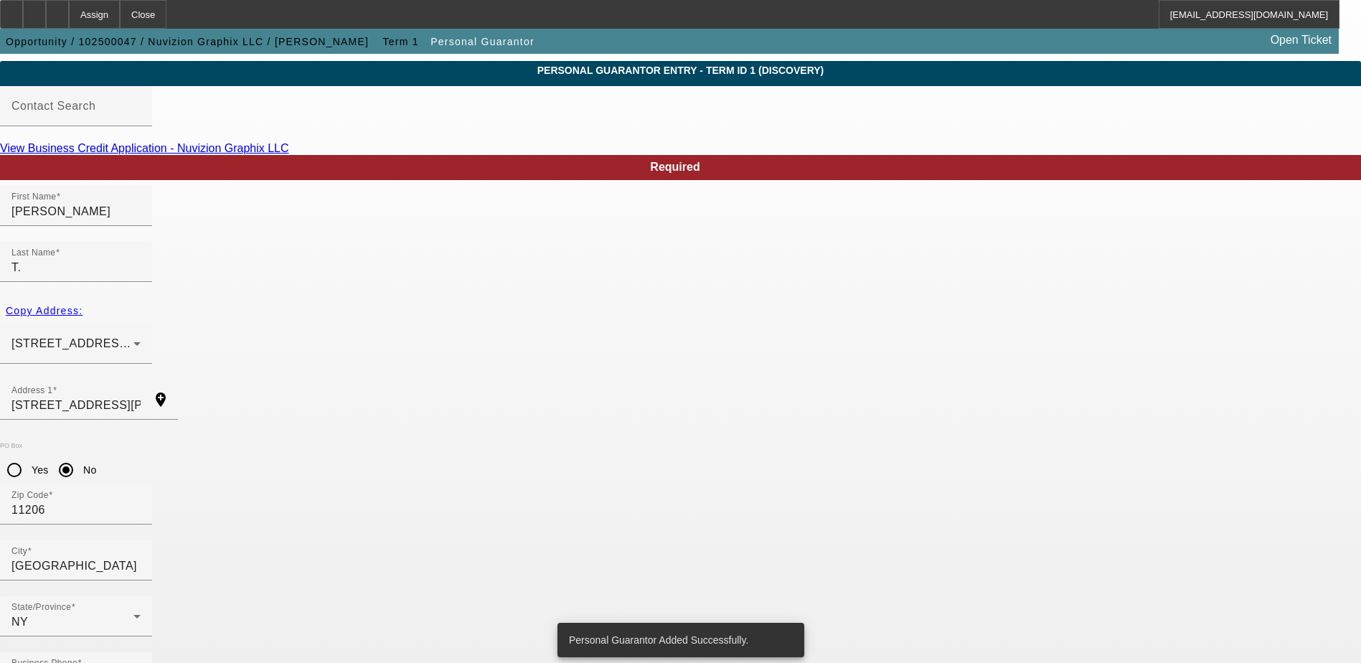
scroll to position [0, 0]
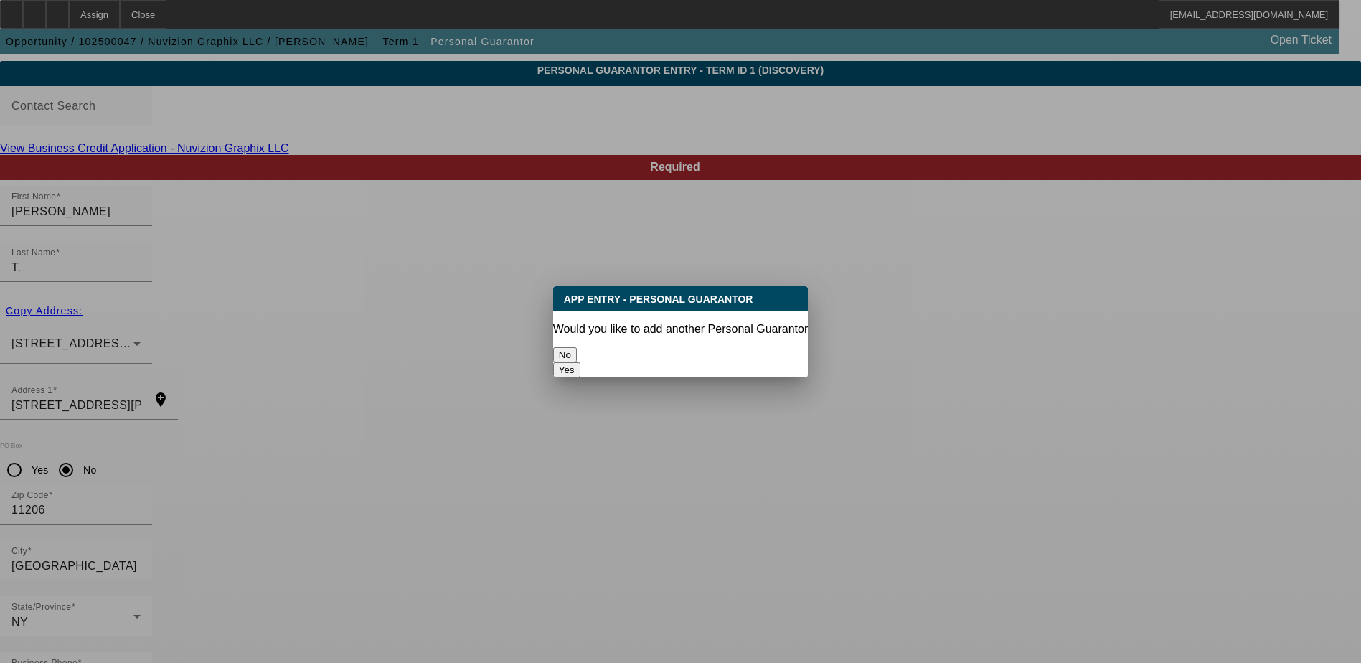
click at [577, 350] on button "No" at bounding box center [565, 354] width 24 height 15
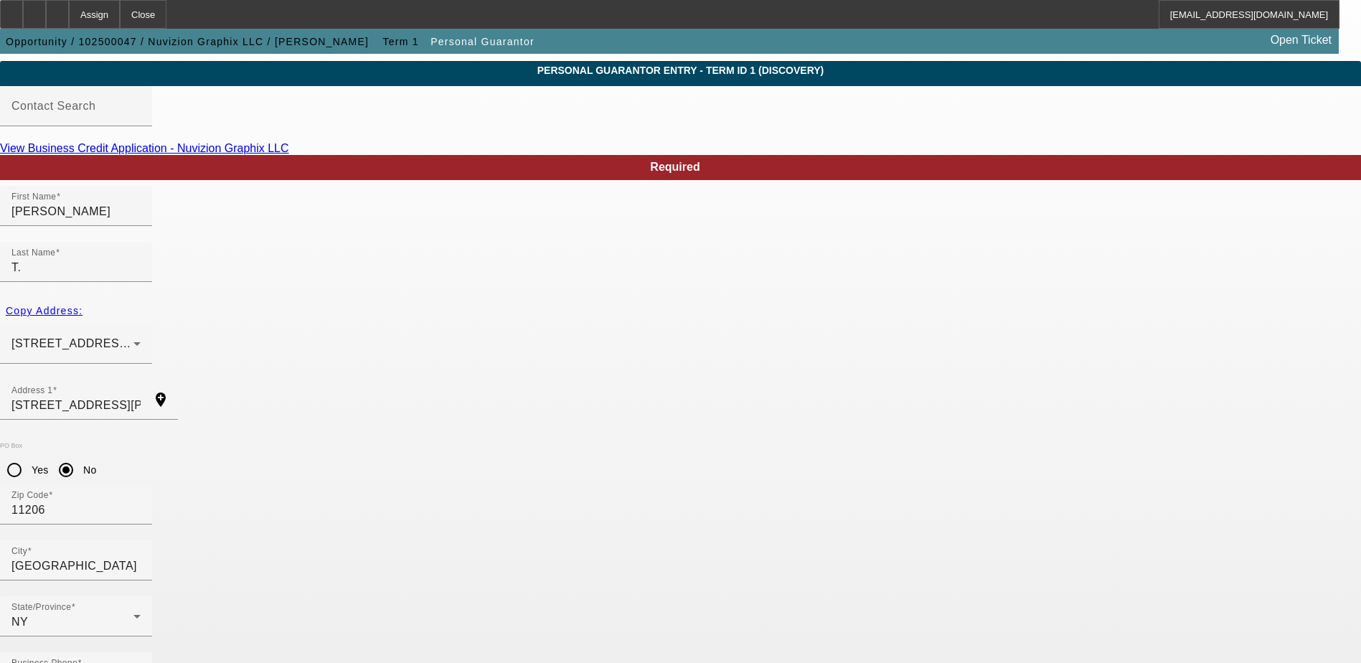
scroll to position [39, 0]
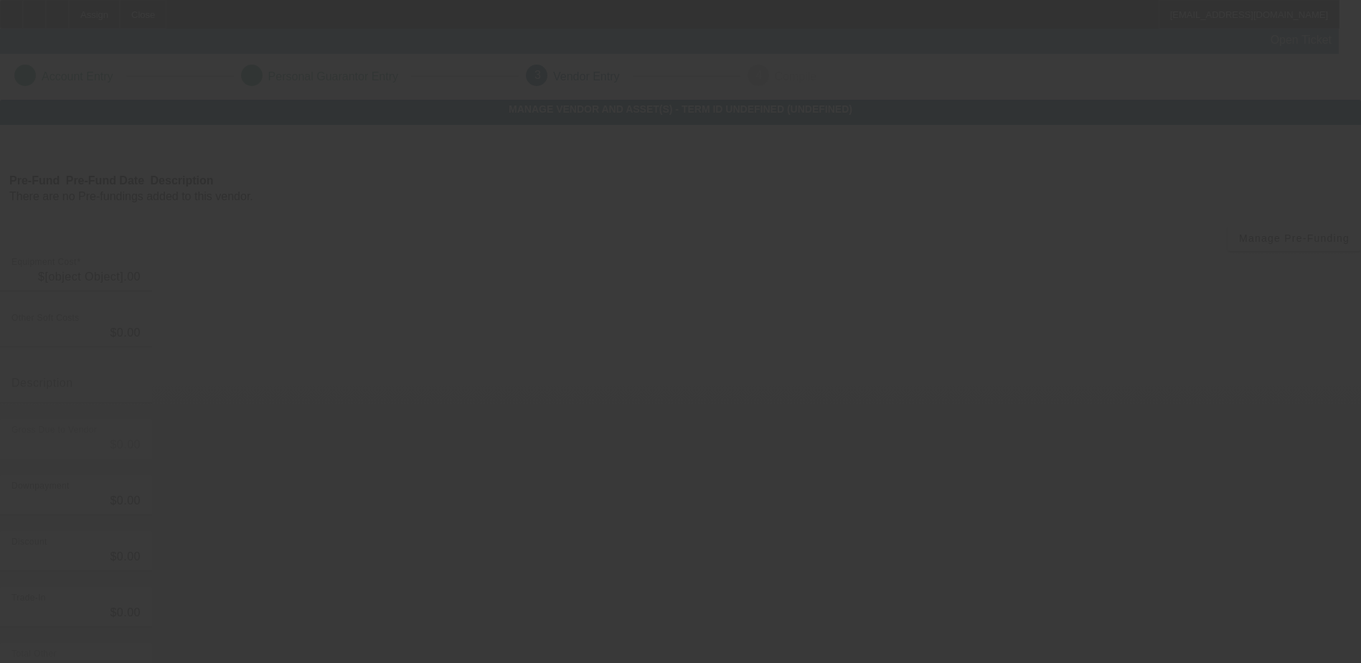
type input "$14,740.49"
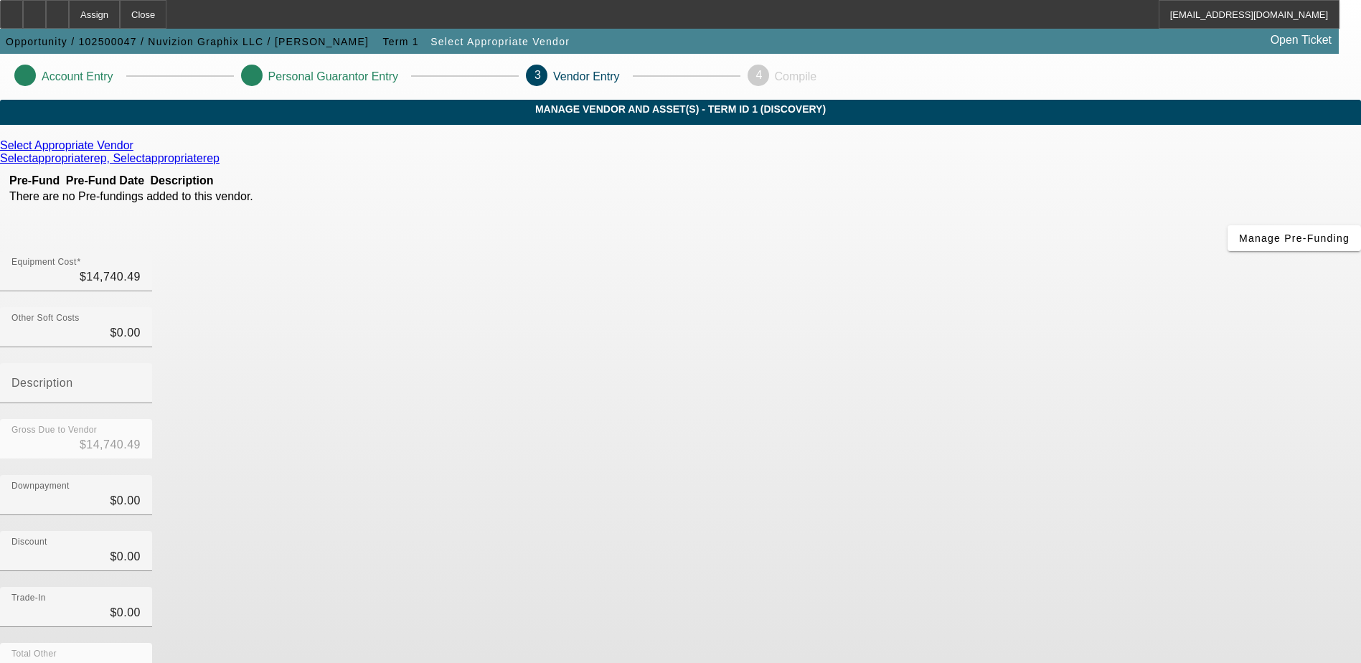
click at [247, 71] on icon at bounding box center [247, 75] width 0 height 12
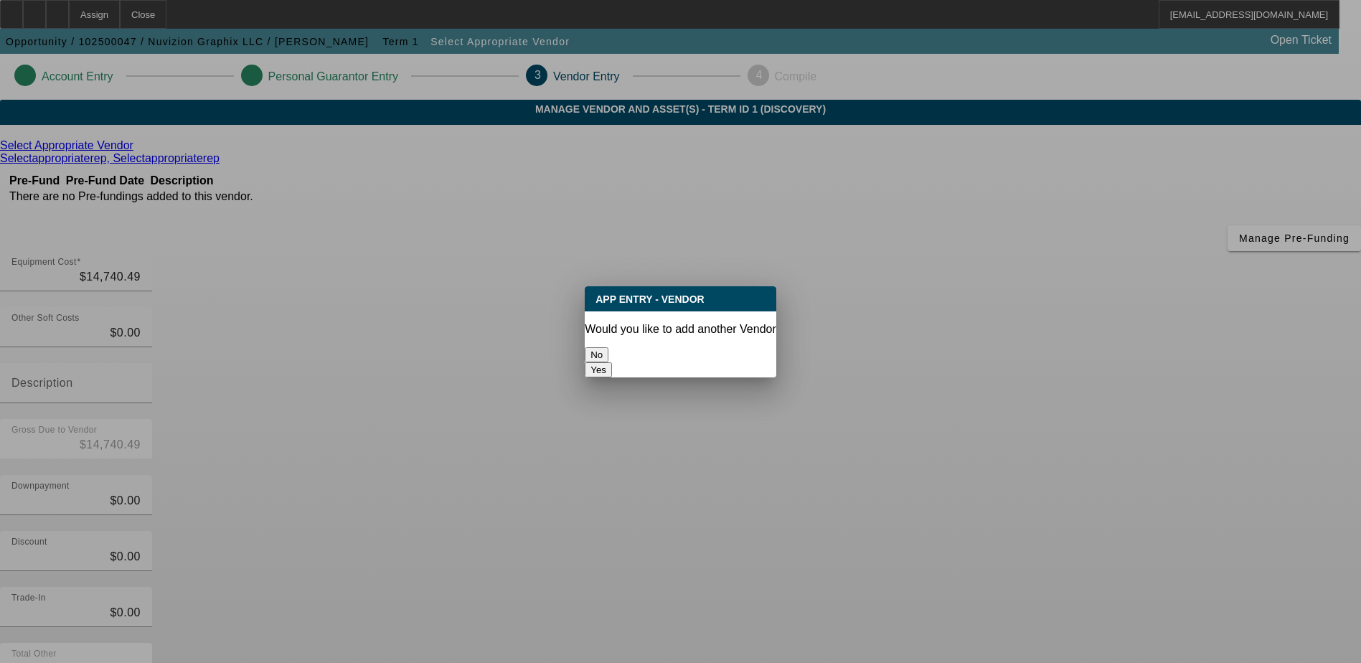
click at [609, 347] on button "No" at bounding box center [597, 354] width 24 height 15
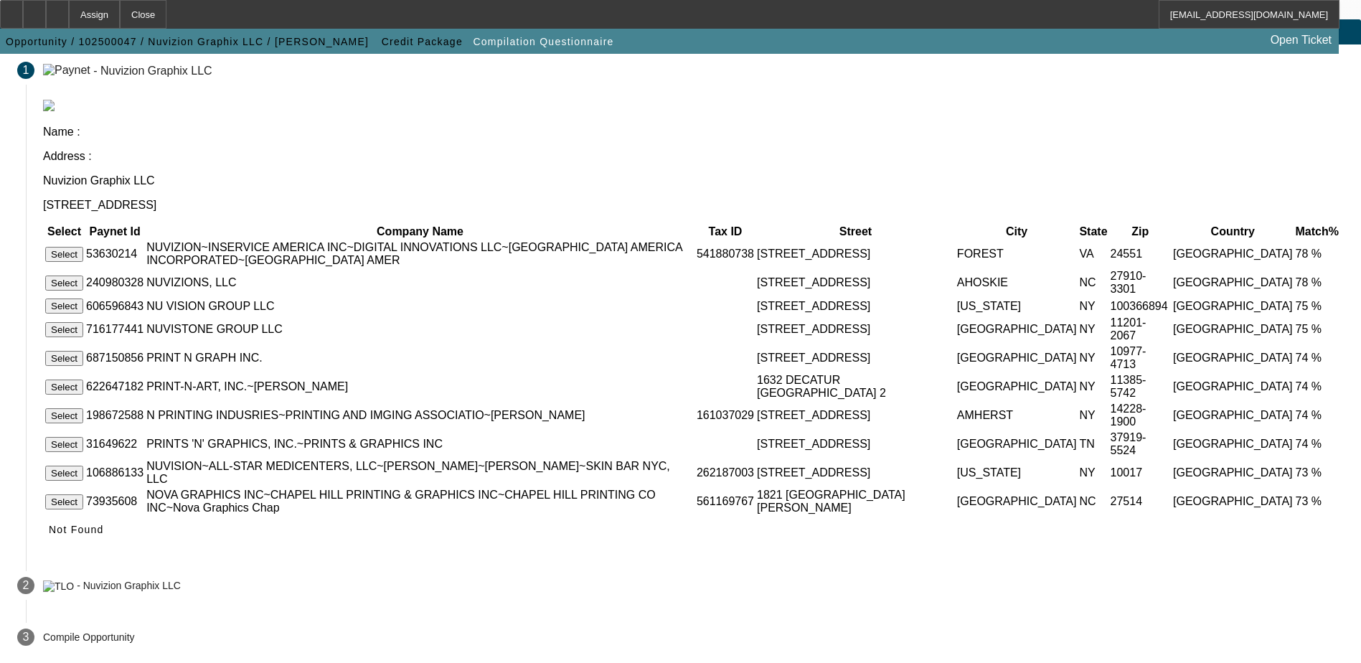
scroll to position [83, 0]
click at [49, 535] on icon at bounding box center [49, 529] width 0 height 11
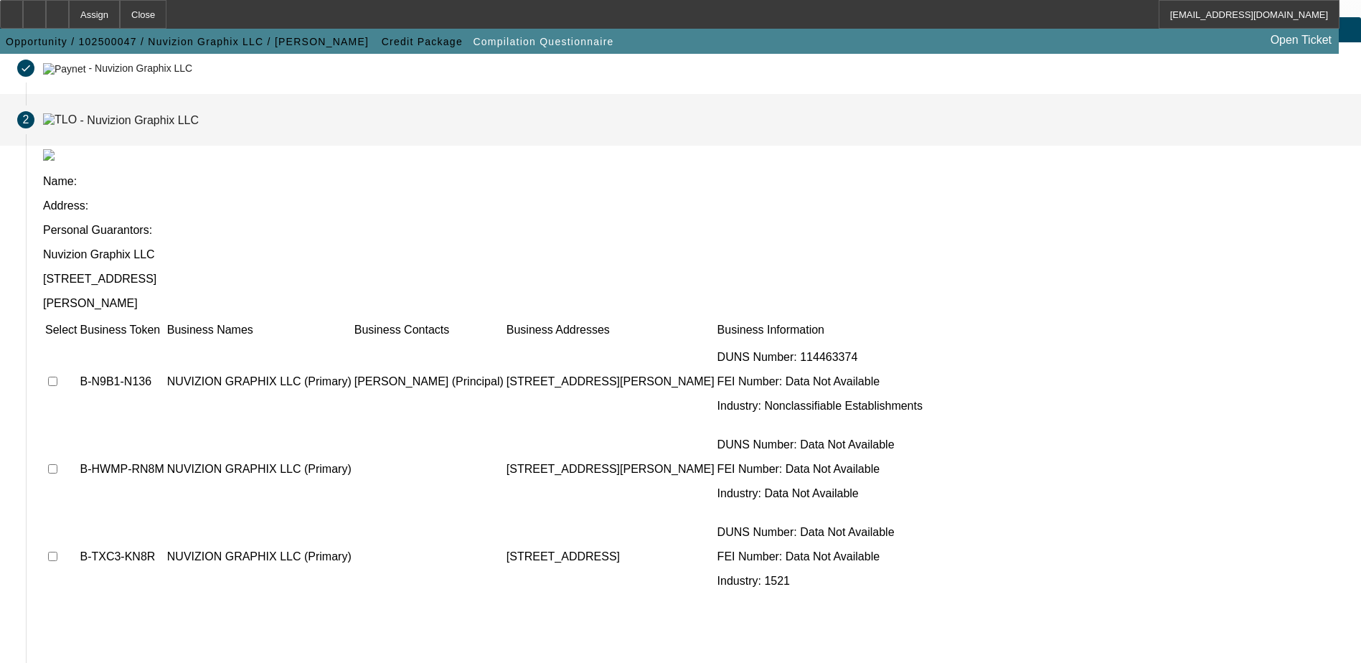
click at [78, 339] on td at bounding box center [60, 382] width 33 height 86
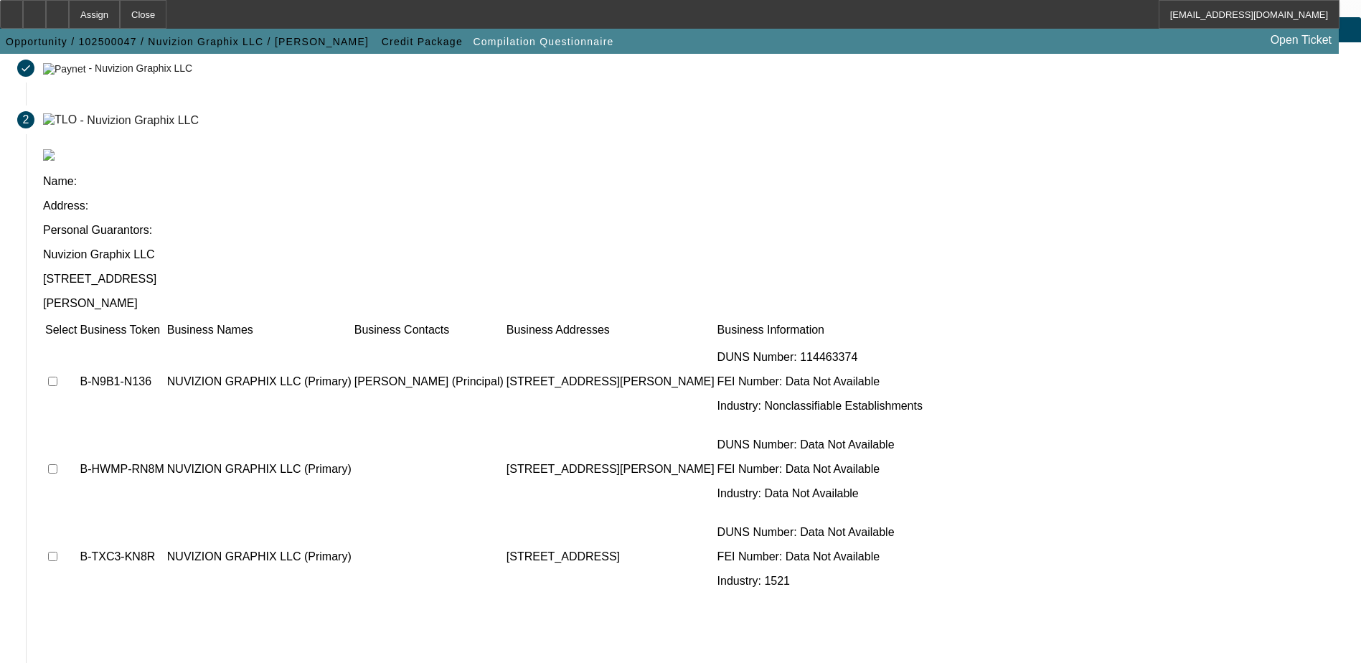
click at [78, 339] on td at bounding box center [60, 382] width 33 height 86
click at [57, 377] on input "checkbox" at bounding box center [52, 381] width 9 height 9
checkbox input "true"
click at [57, 464] on input "checkbox" at bounding box center [52, 468] width 9 height 9
checkbox input "true"
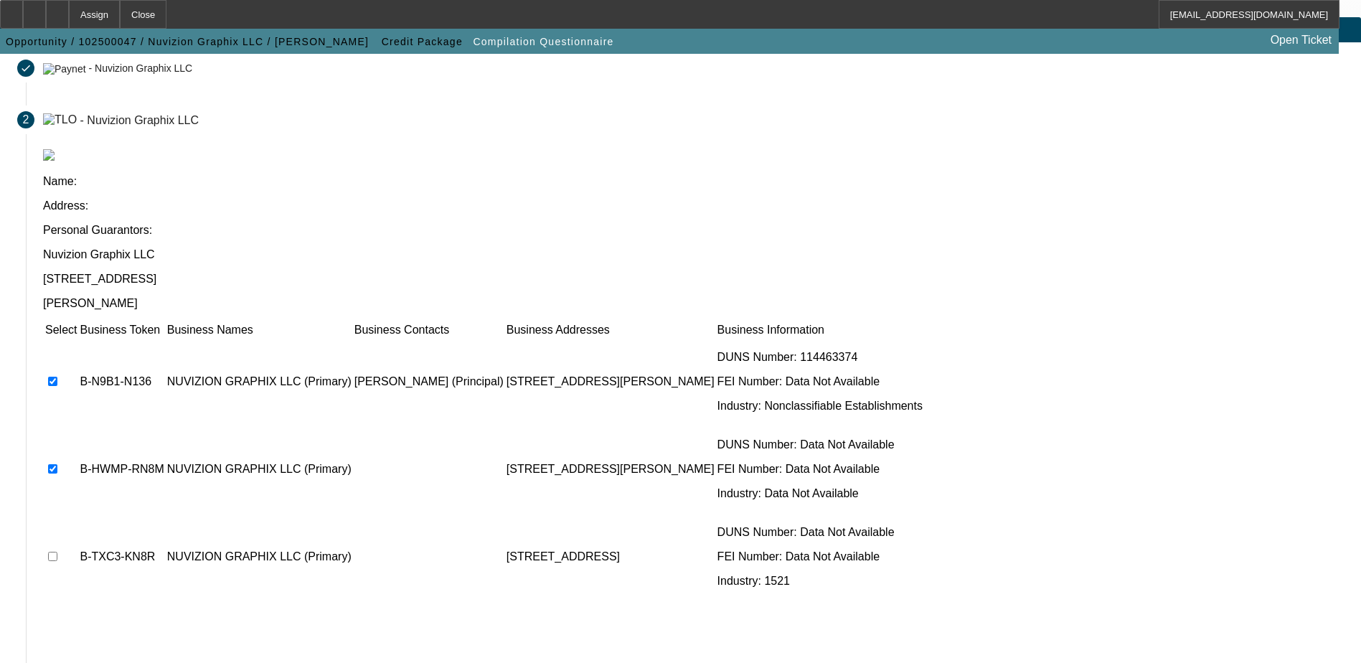
click at [57, 552] on input "checkbox" at bounding box center [52, 556] width 9 height 9
checkbox input "true"
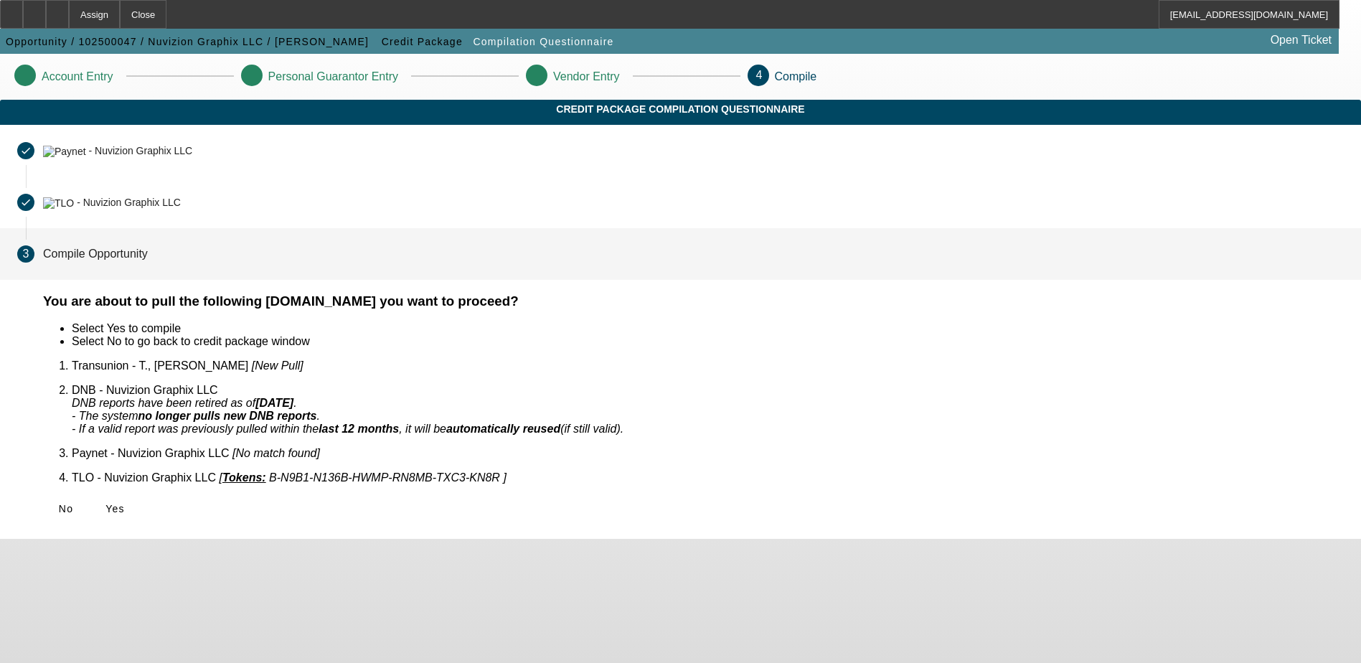
scroll to position [0, 0]
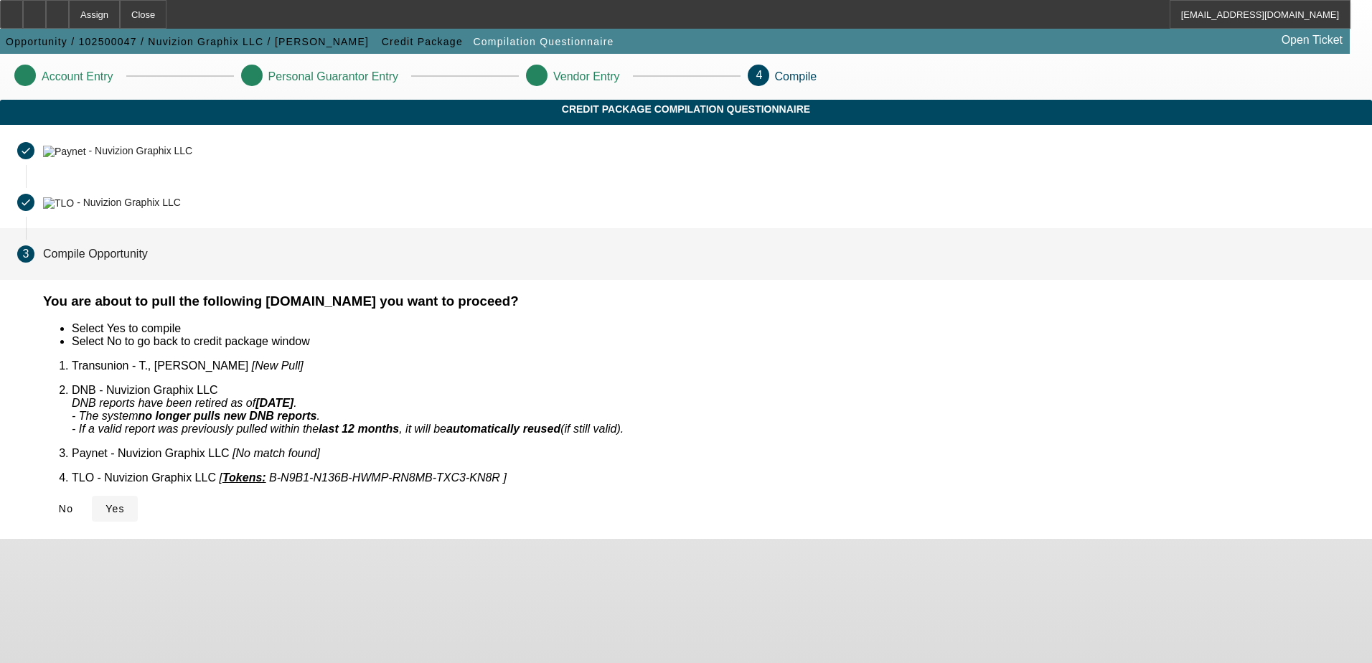
click at [125, 503] on span "Yes" at bounding box center [115, 508] width 19 height 11
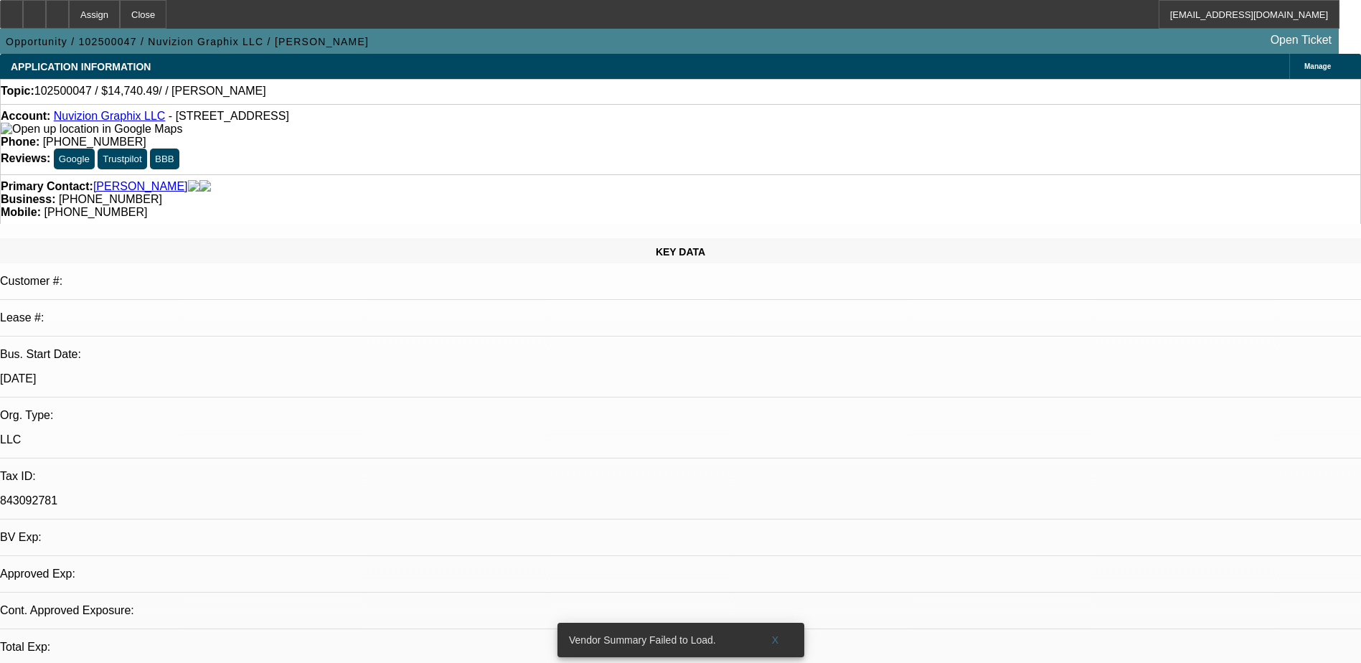
select select "0"
select select "2"
select select "0.1"
select select "4"
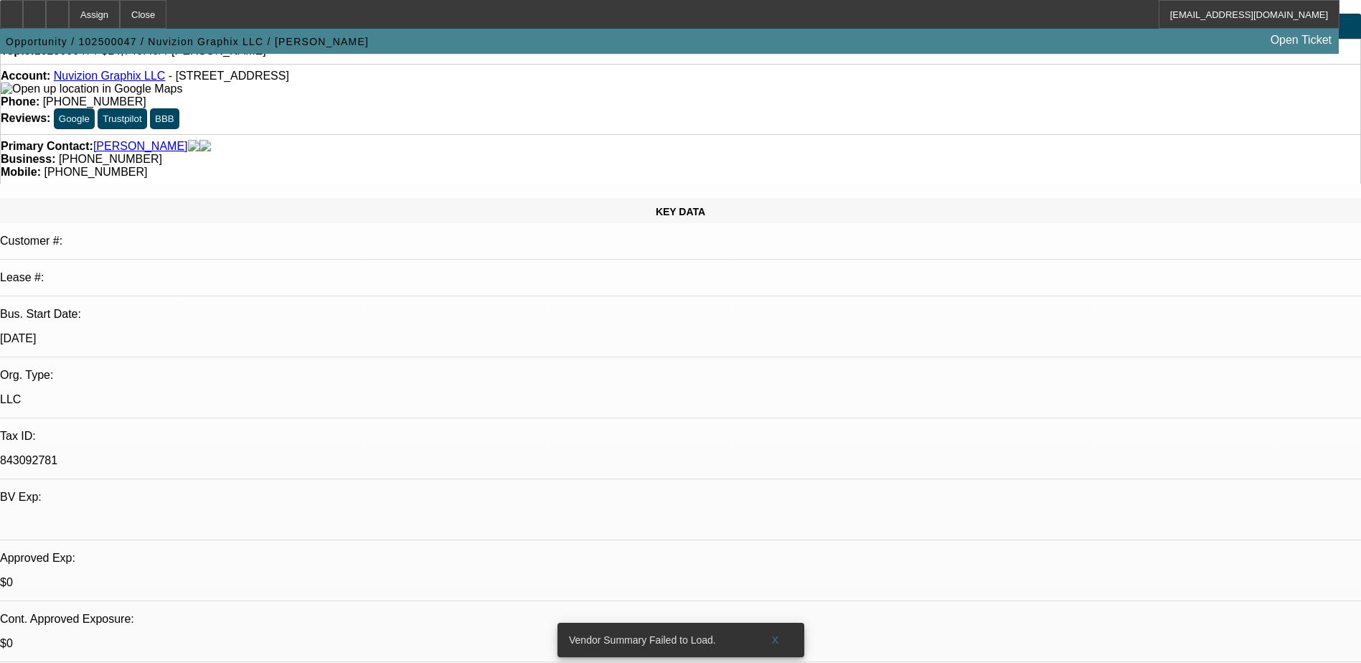
scroll to position [72, 0]
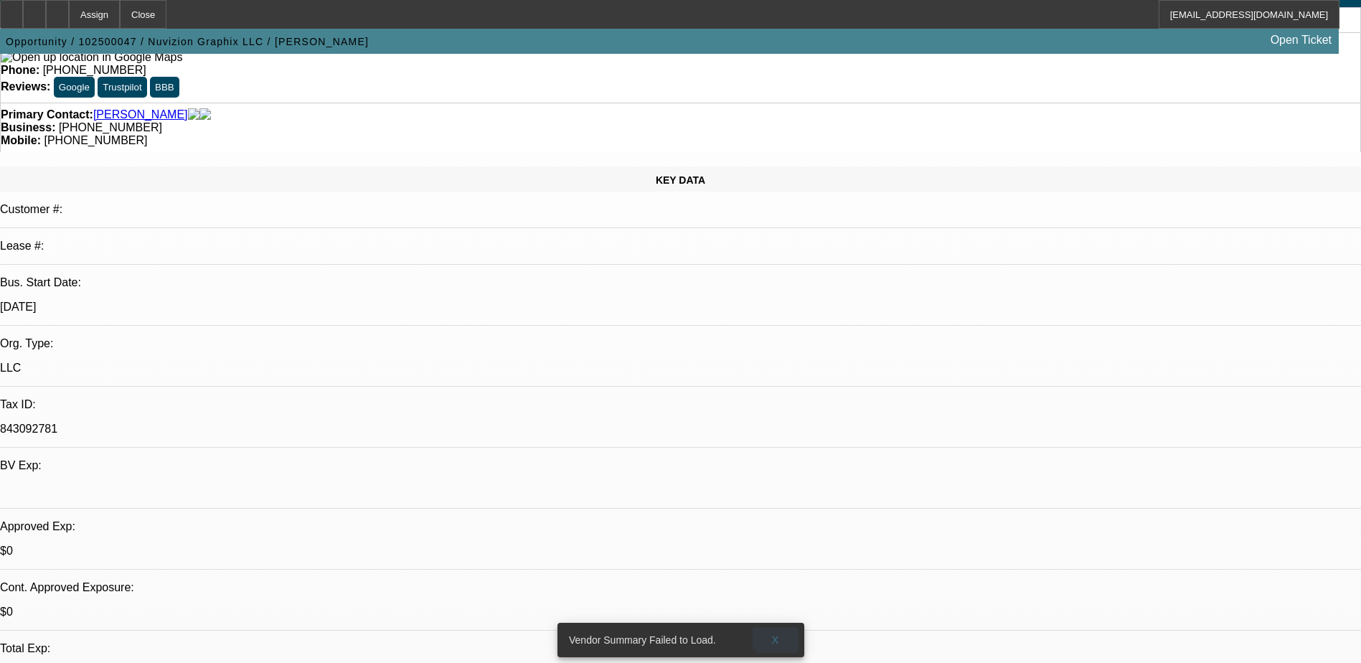
click at [778, 634] on span "X" at bounding box center [776, 639] width 8 height 11
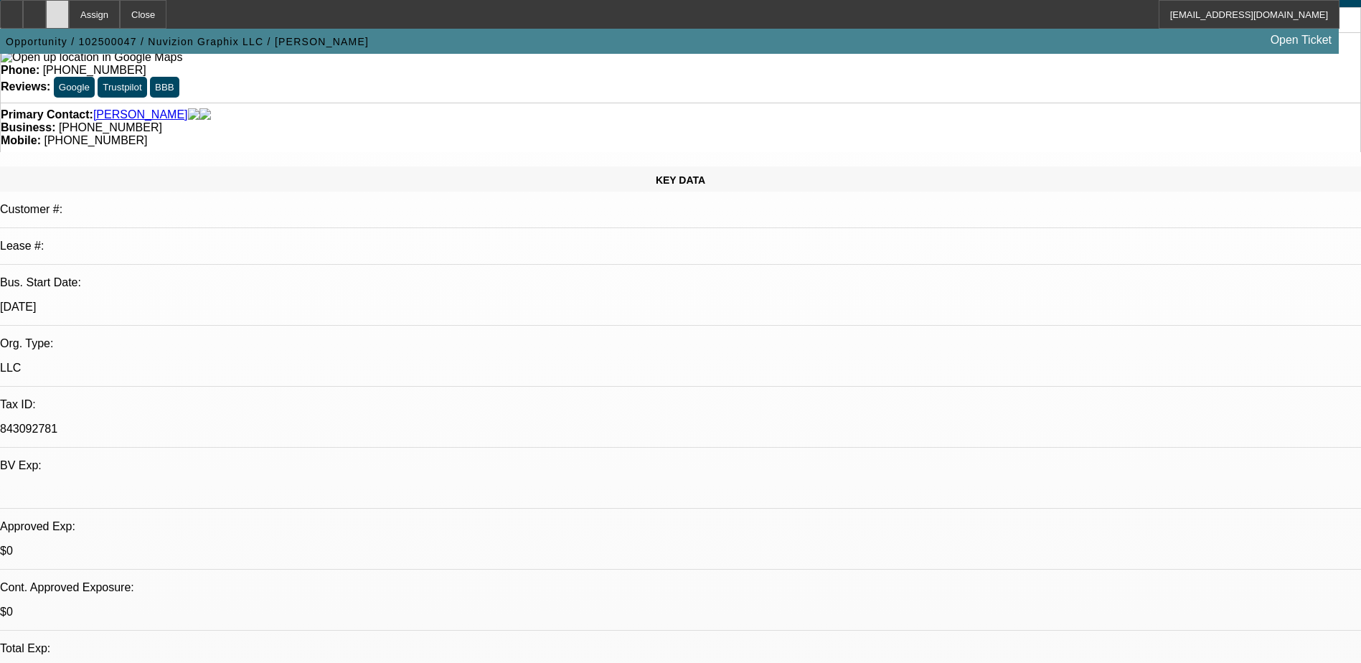
click at [57, 9] on icon at bounding box center [57, 9] width 0 height 0
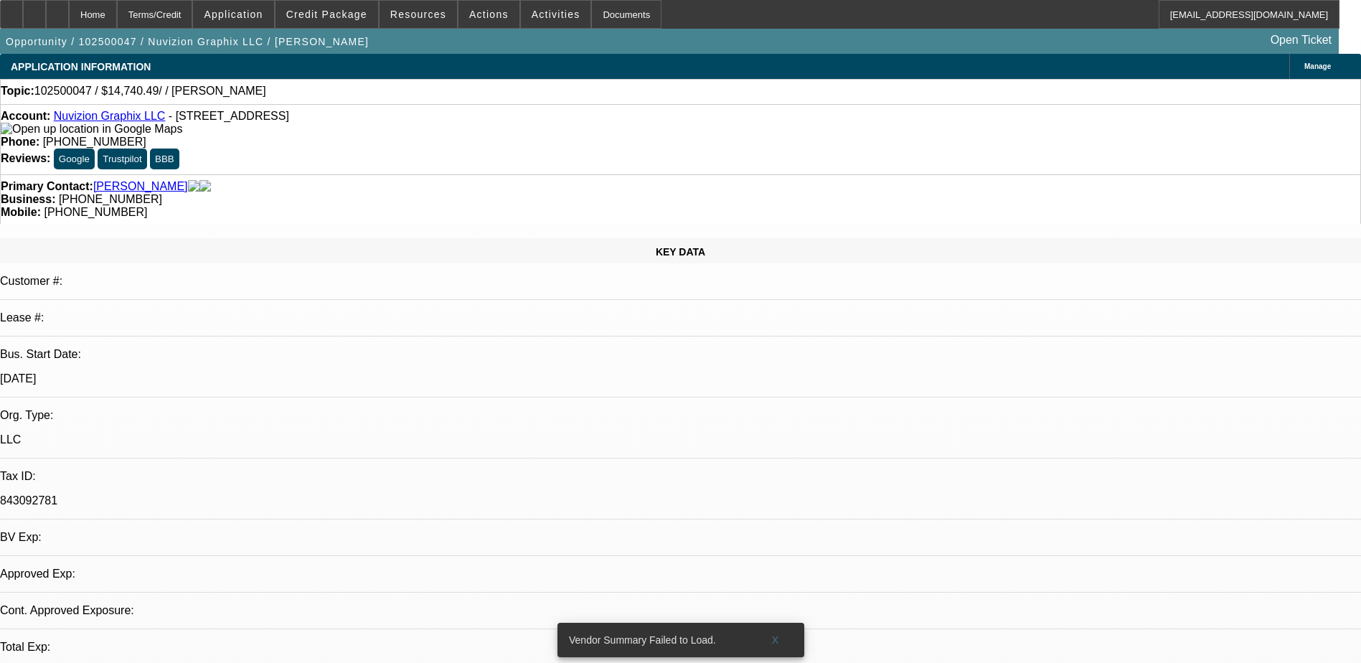
select select "0"
select select "2"
select select "0.1"
select select "1"
select select "2"
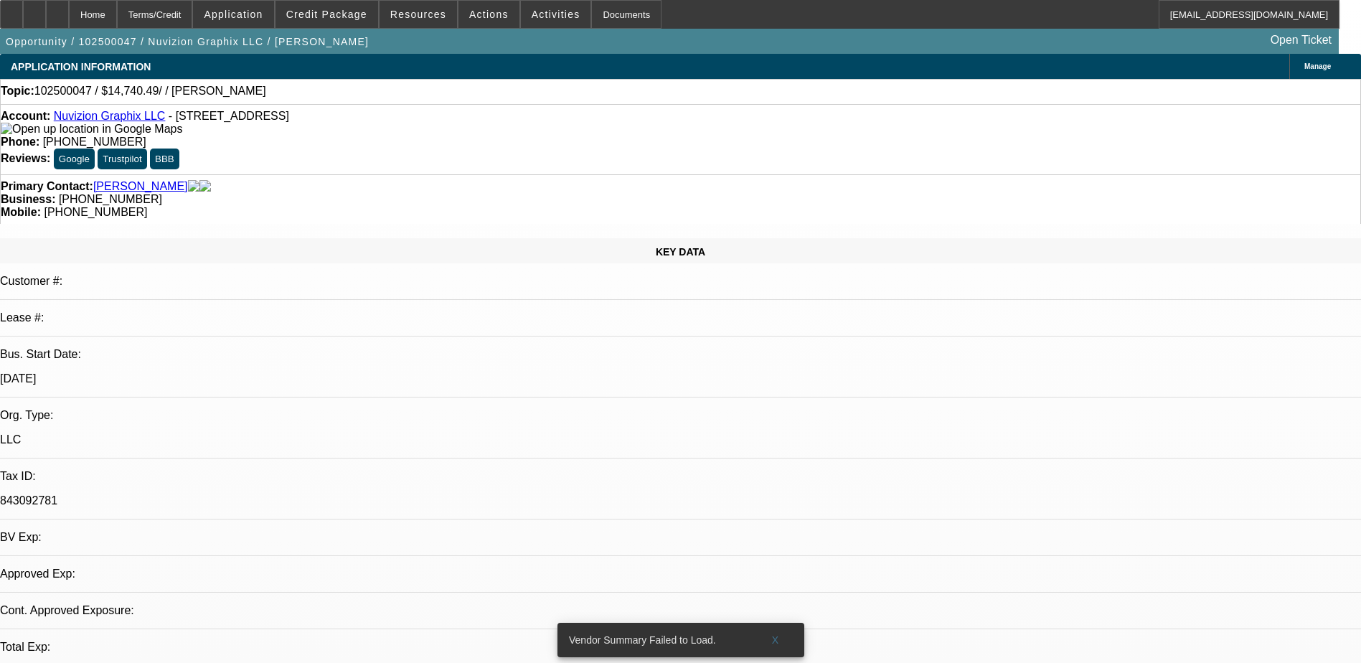
select select "4"
click at [328, 19] on span "Credit Package" at bounding box center [326, 14] width 81 height 11
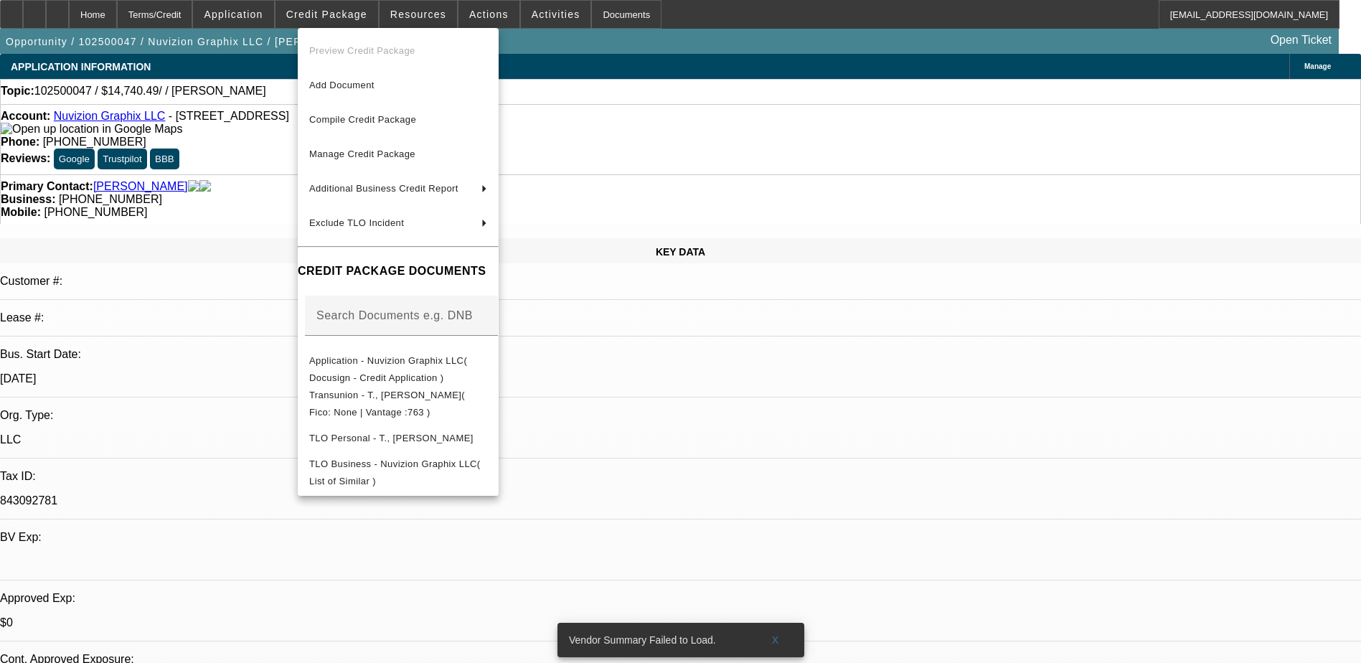
click at [329, 17] on div at bounding box center [680, 331] width 1361 height 663
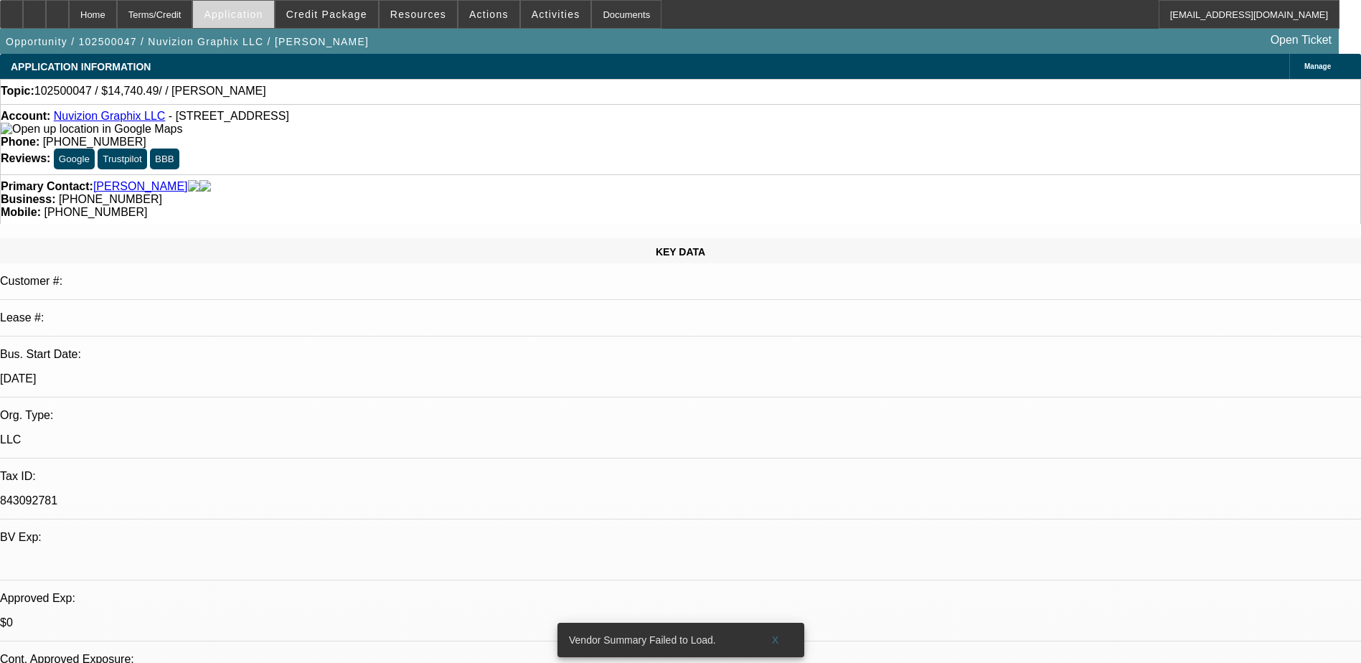
click at [263, 17] on span "Application" at bounding box center [233, 14] width 59 height 11
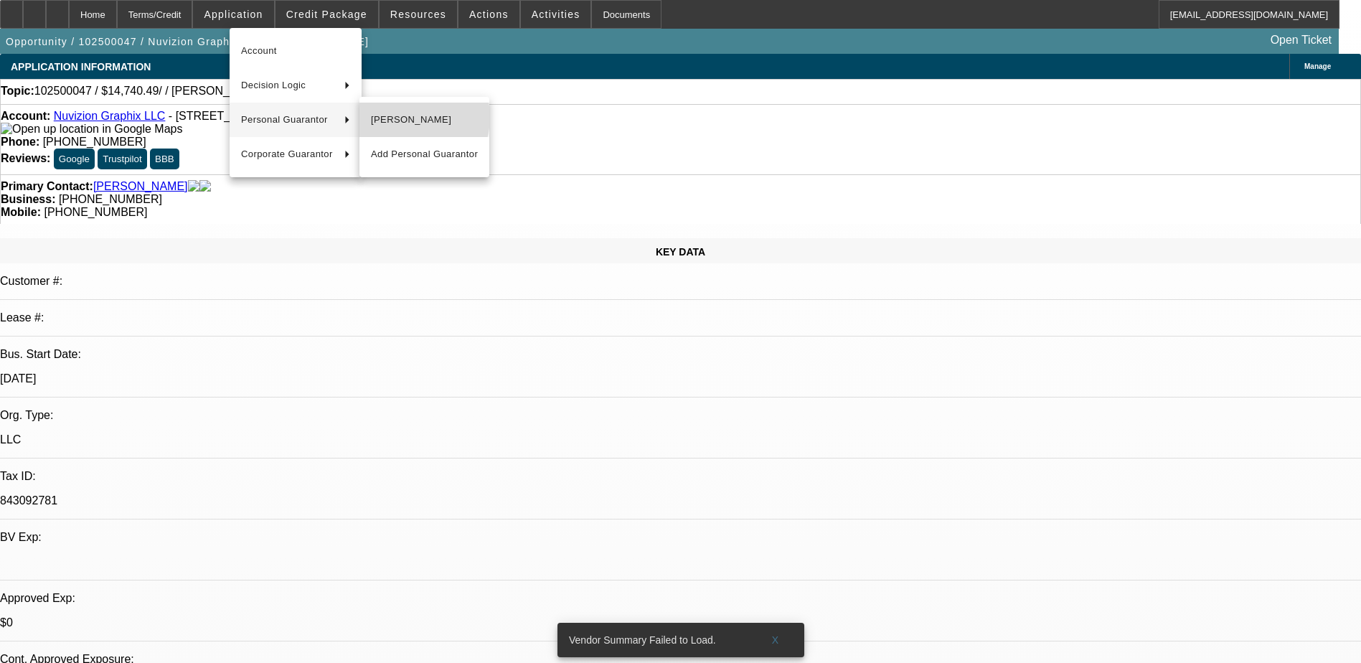
click at [406, 117] on span "Shaquana T." at bounding box center [424, 119] width 107 height 17
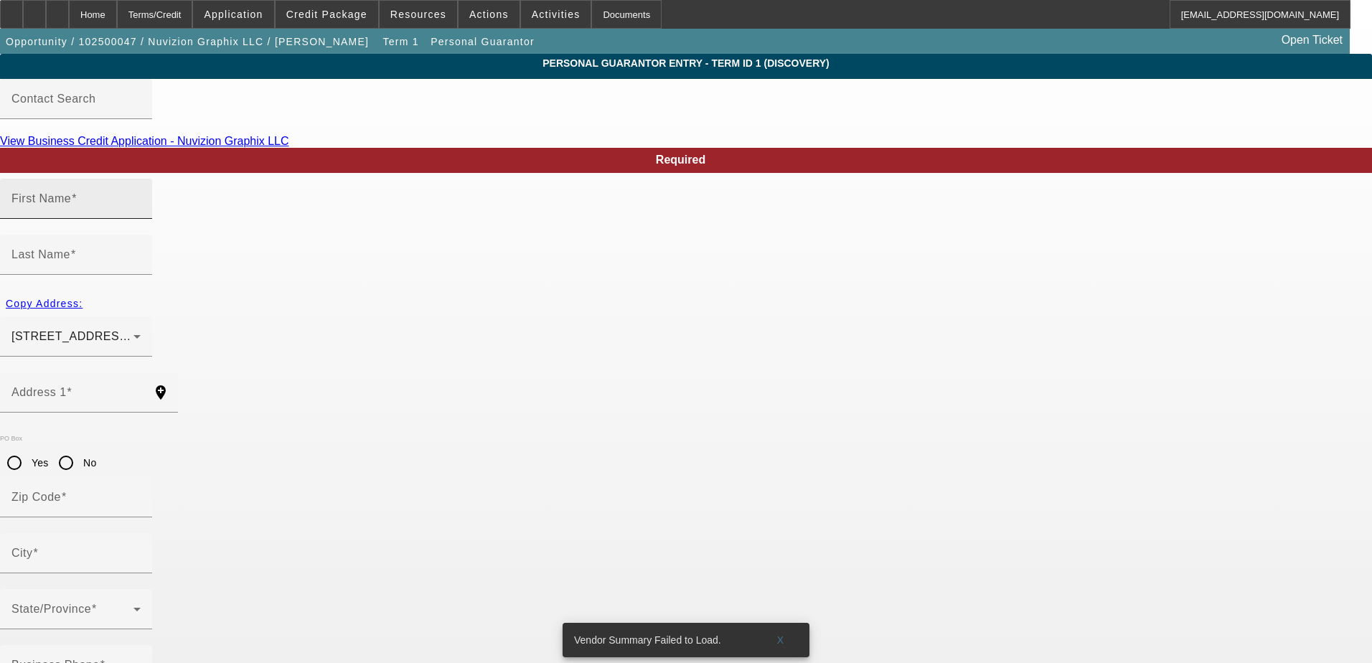
type input "Shaquana"
type input "T."
type input "721 Willoughby Ave. Apt5S"
radio input "true"
type input "11206"
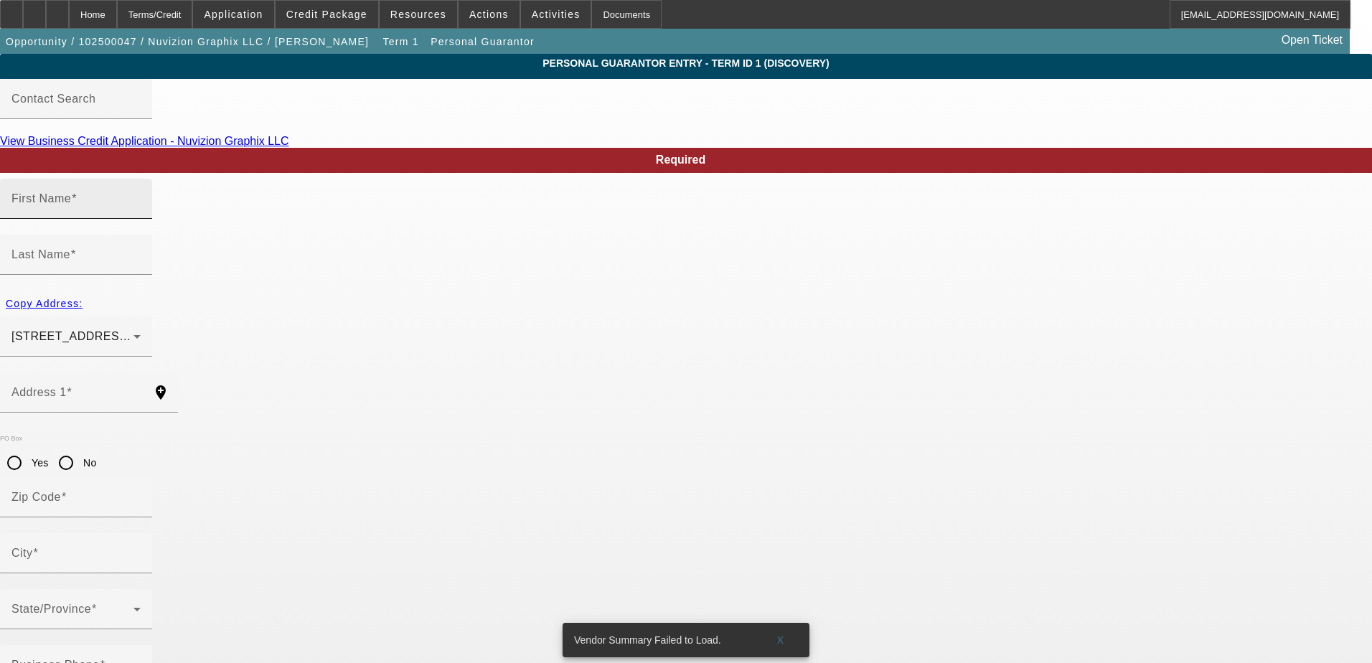
type input "Brooklyn"
type input "[PHONE_NUMBER]"
type input "100"
type input "051-62-0856"
type input "mynuvizion@gmail.com"
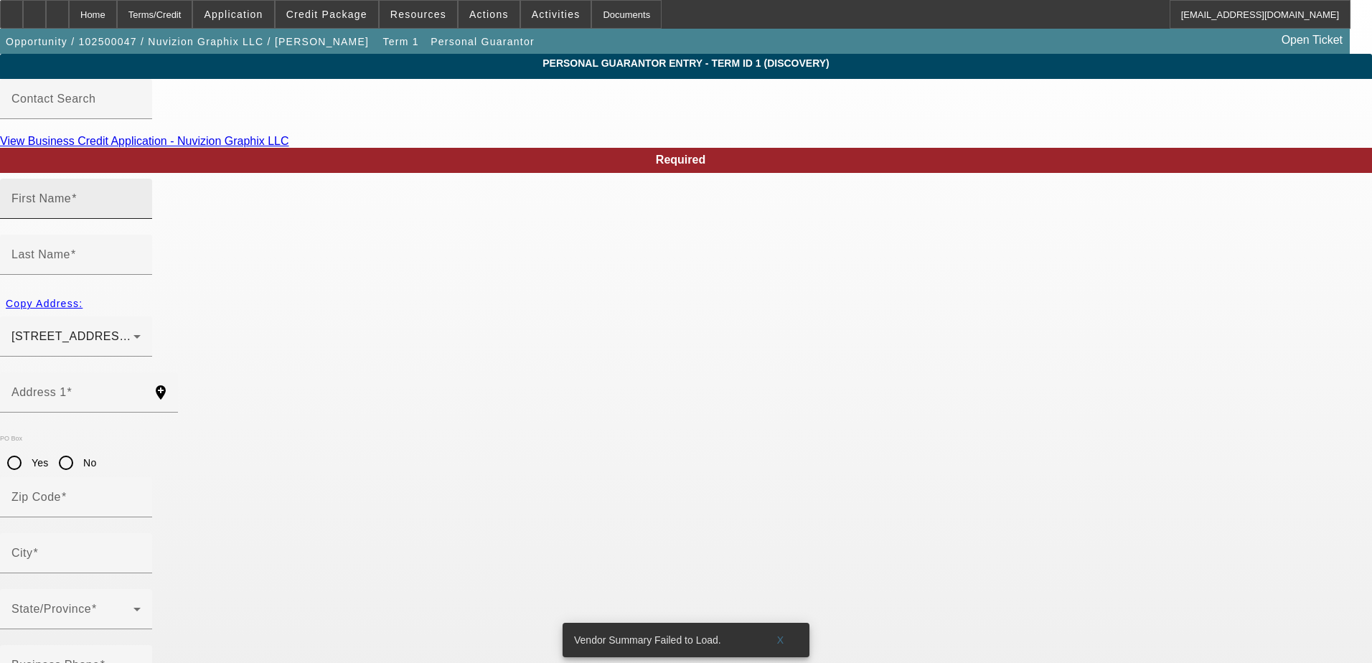
type input "[PHONE_NUMBER]"
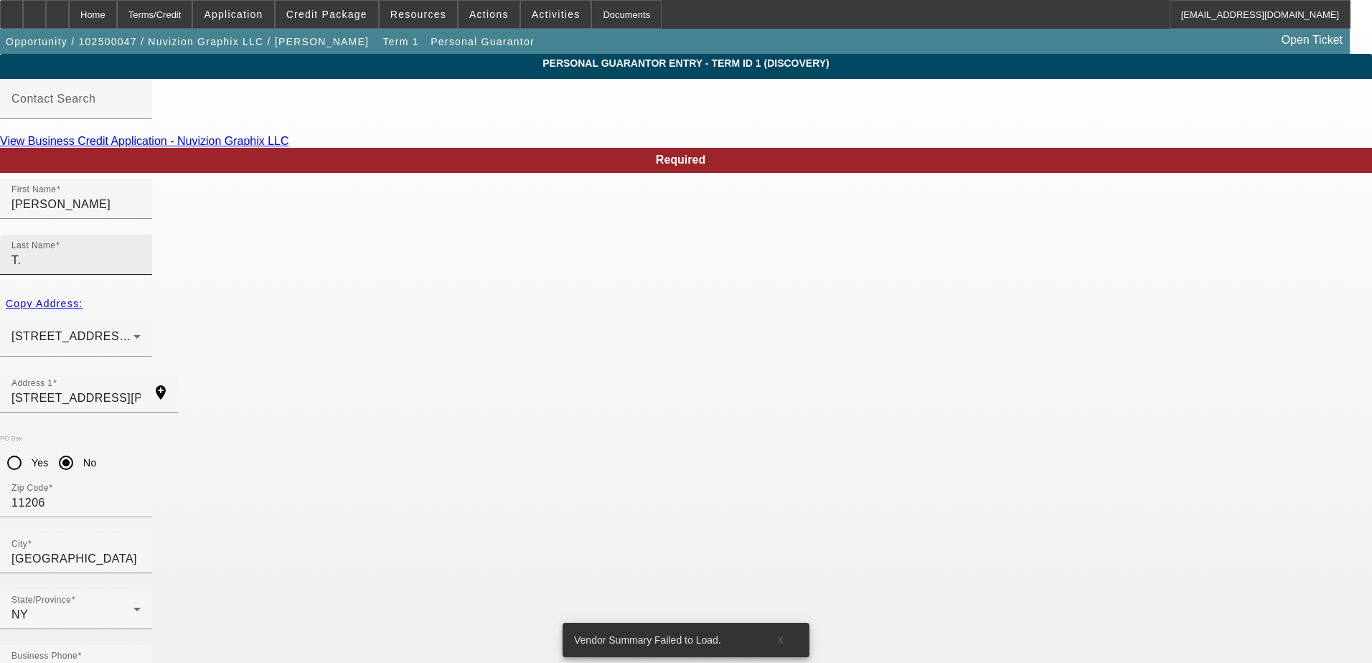
click at [141, 252] on input "T." at bounding box center [75, 260] width 129 height 17
drag, startPoint x: 507, startPoint y: 225, endPoint x: 487, endPoint y: 225, distance: 20.1
click at [152, 235] on div "Last Name T. Oliver" at bounding box center [76, 255] width 152 height 40
type input "Oliver"
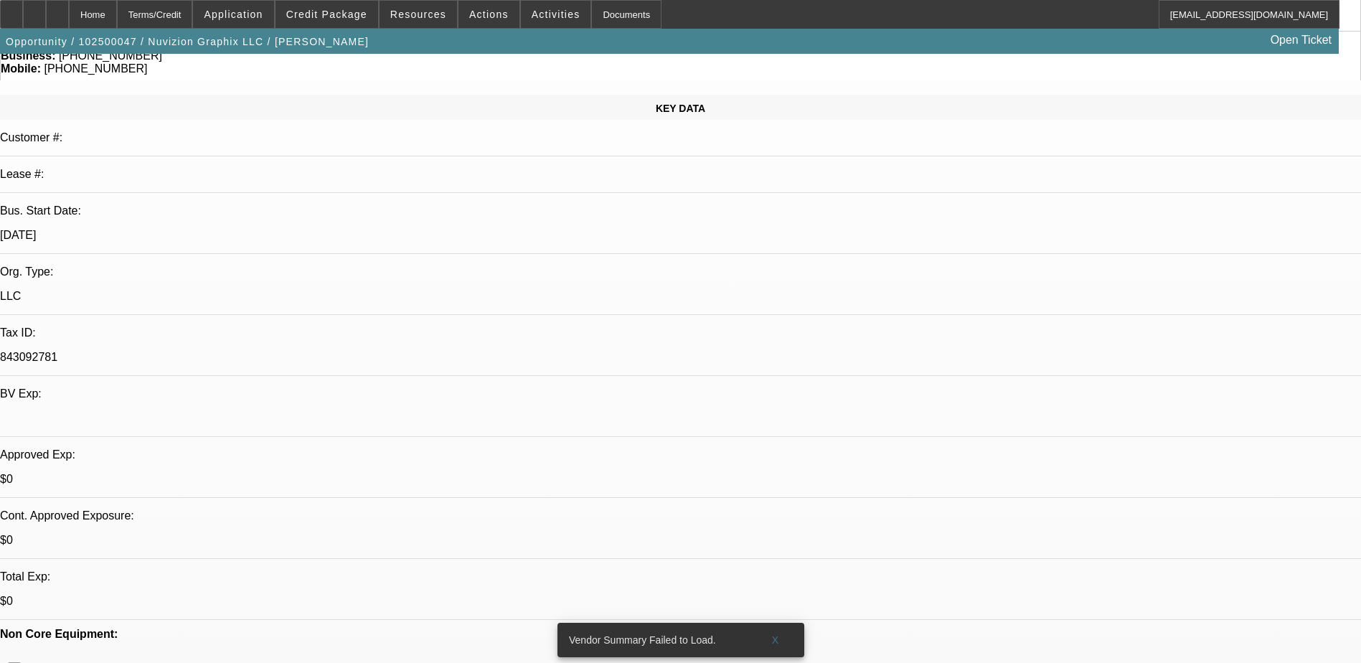
select select "0"
select select "2"
select select "0.1"
select select "4"
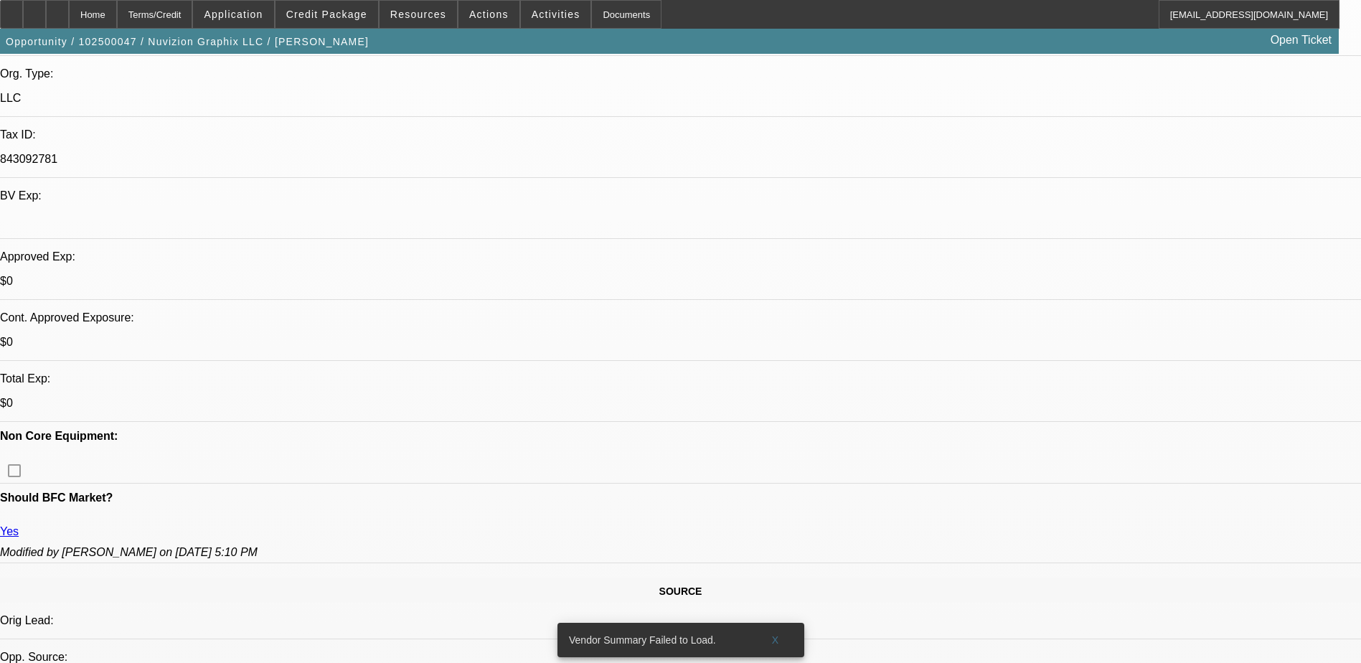
scroll to position [359, 0]
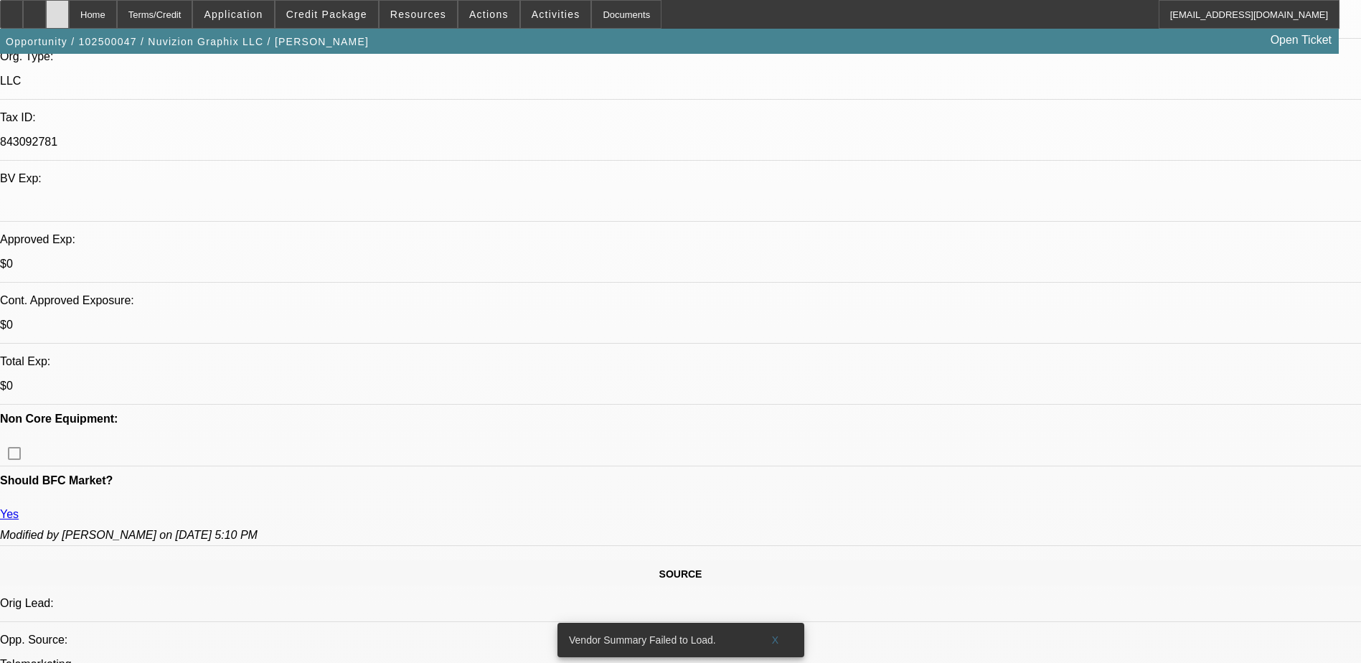
click at [69, 9] on div at bounding box center [57, 14] width 23 height 29
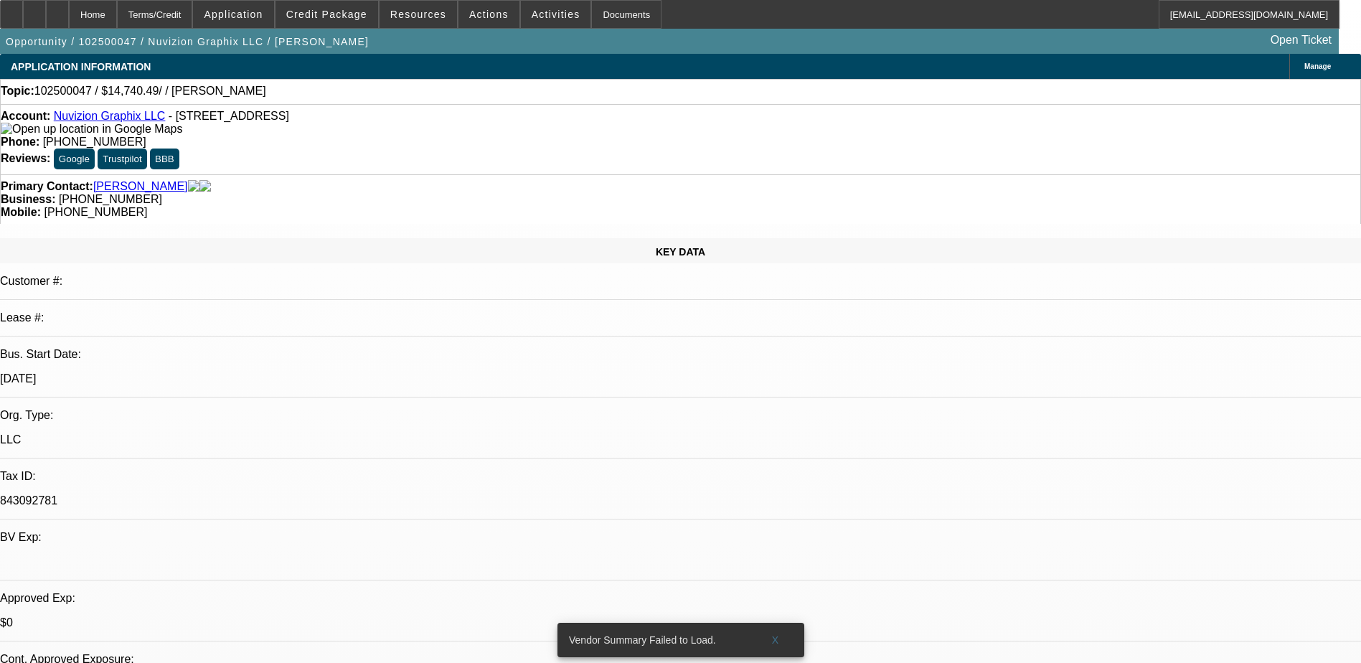
select select "0"
select select "2"
select select "0.1"
select select "4"
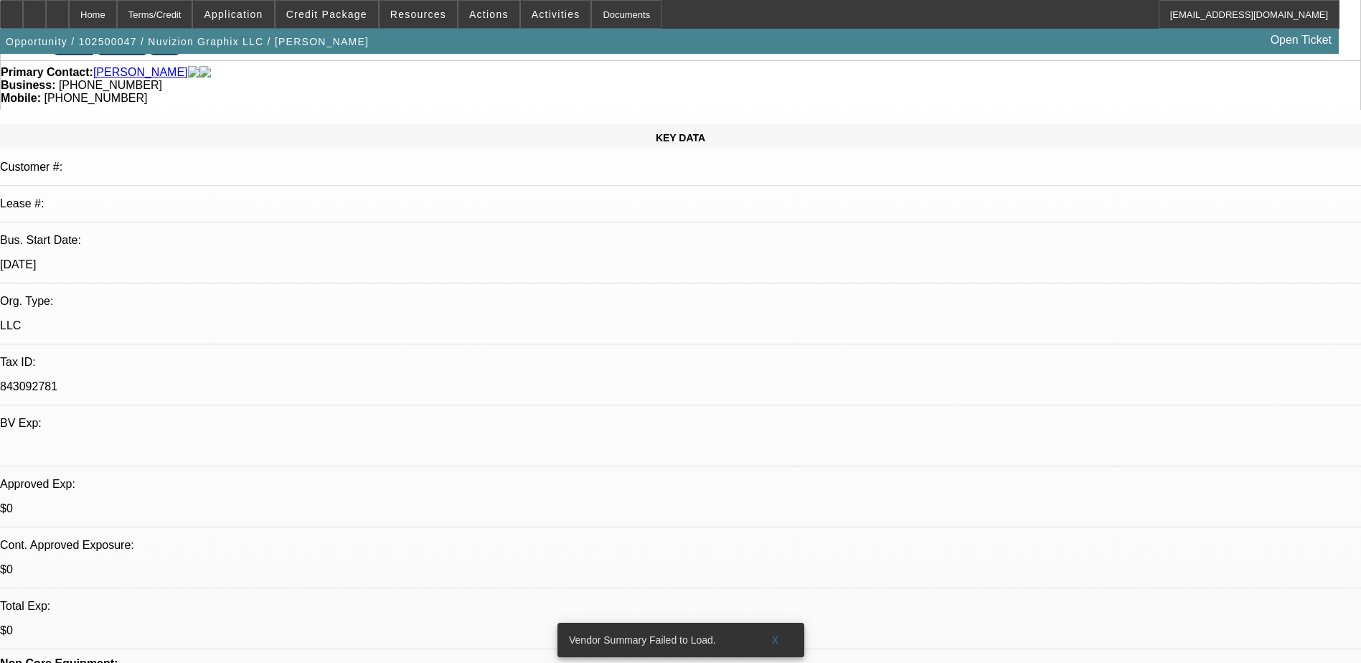
scroll to position [215, 0]
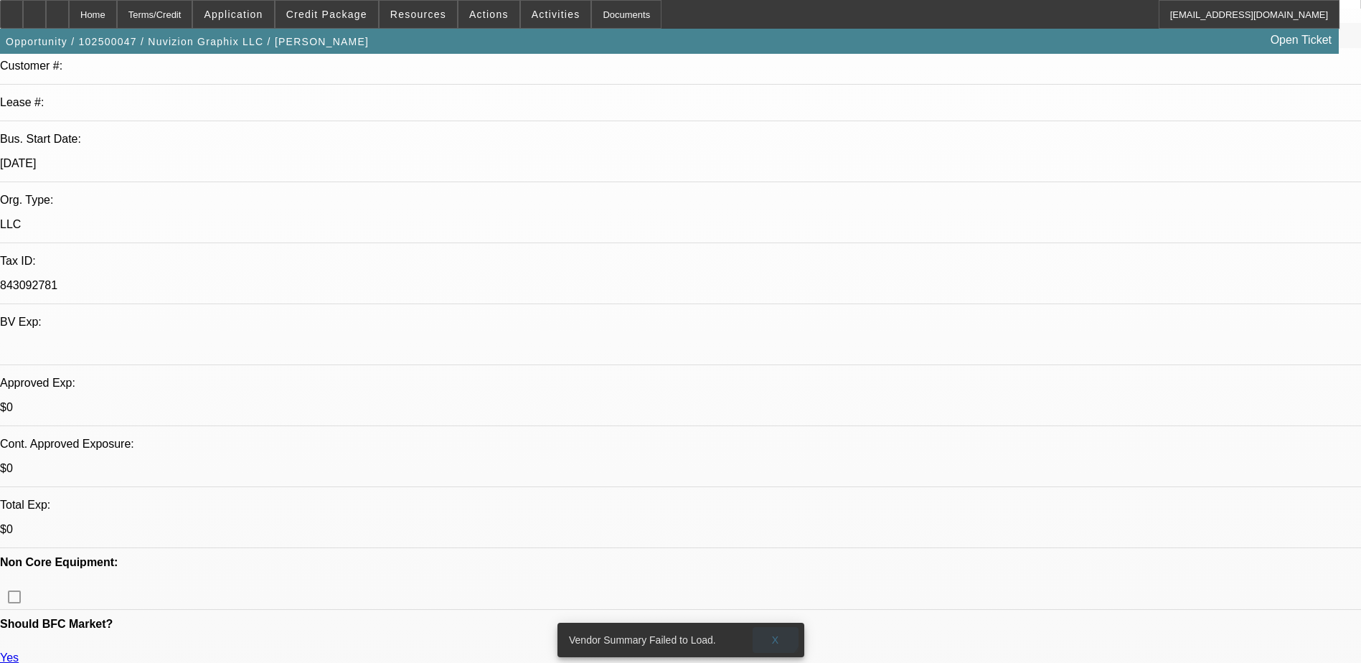
click at [774, 634] on span "X" at bounding box center [776, 639] width 8 height 11
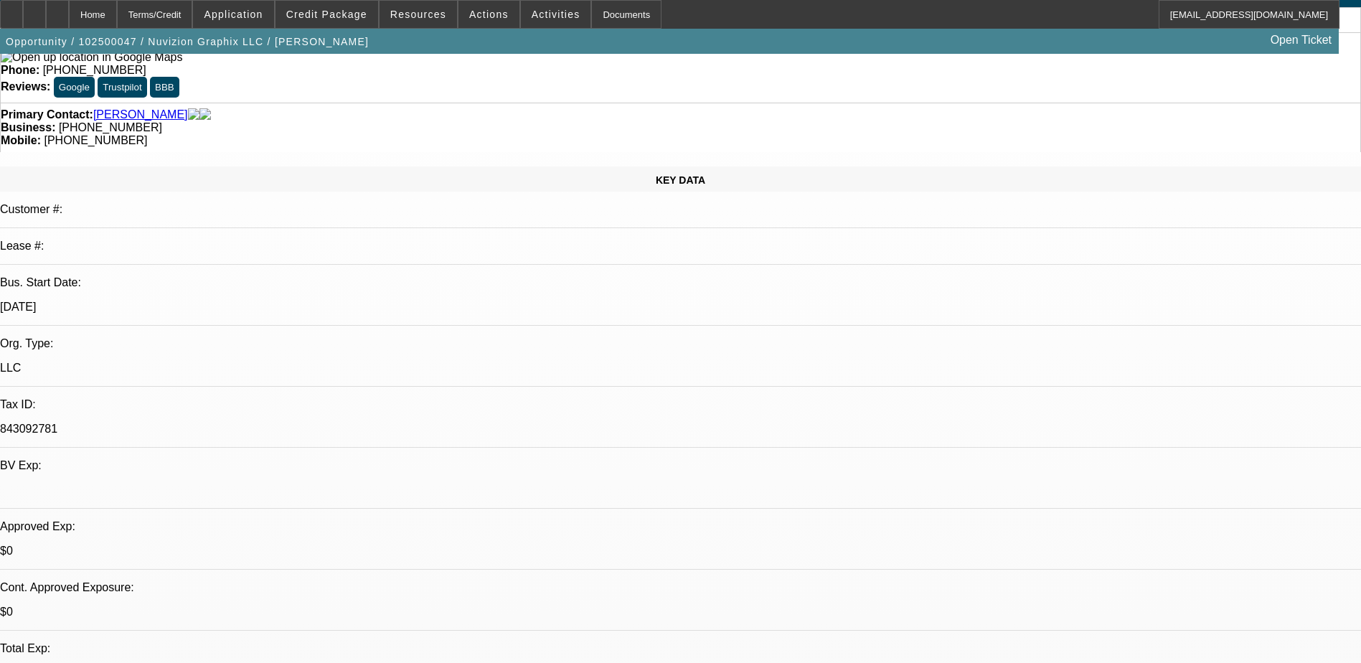
scroll to position [0, 0]
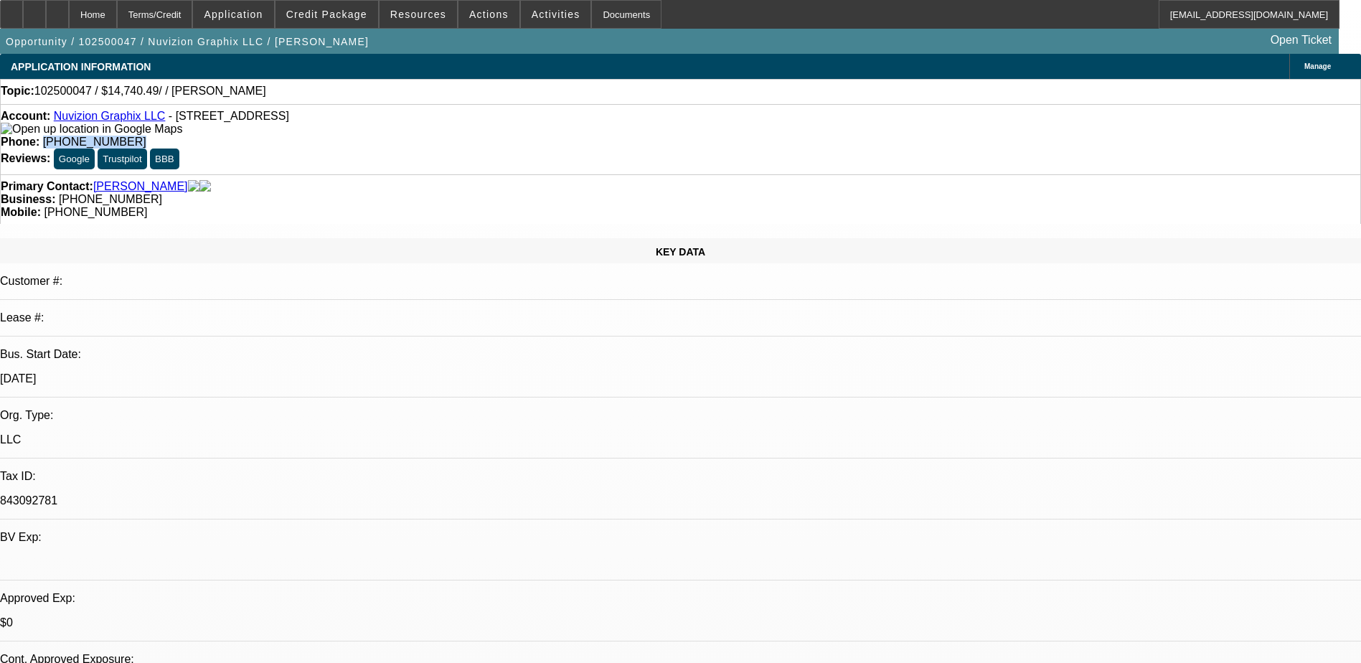
drag, startPoint x: 551, startPoint y: 116, endPoint x: 500, endPoint y: 119, distance: 51.0
click at [500, 119] on div "Account: Nuvizion Graphix LLC - [STREET_ADDRESS] Phone: [PHONE_NUMBER] Reviews:…" at bounding box center [680, 139] width 1361 height 70
drag, startPoint x: 500, startPoint y: 120, endPoint x: 555, endPoint y: 120, distance: 54.5
copy span "[PHONE_NUMBER]"
click at [319, 19] on span "Credit Package" at bounding box center [326, 14] width 81 height 11
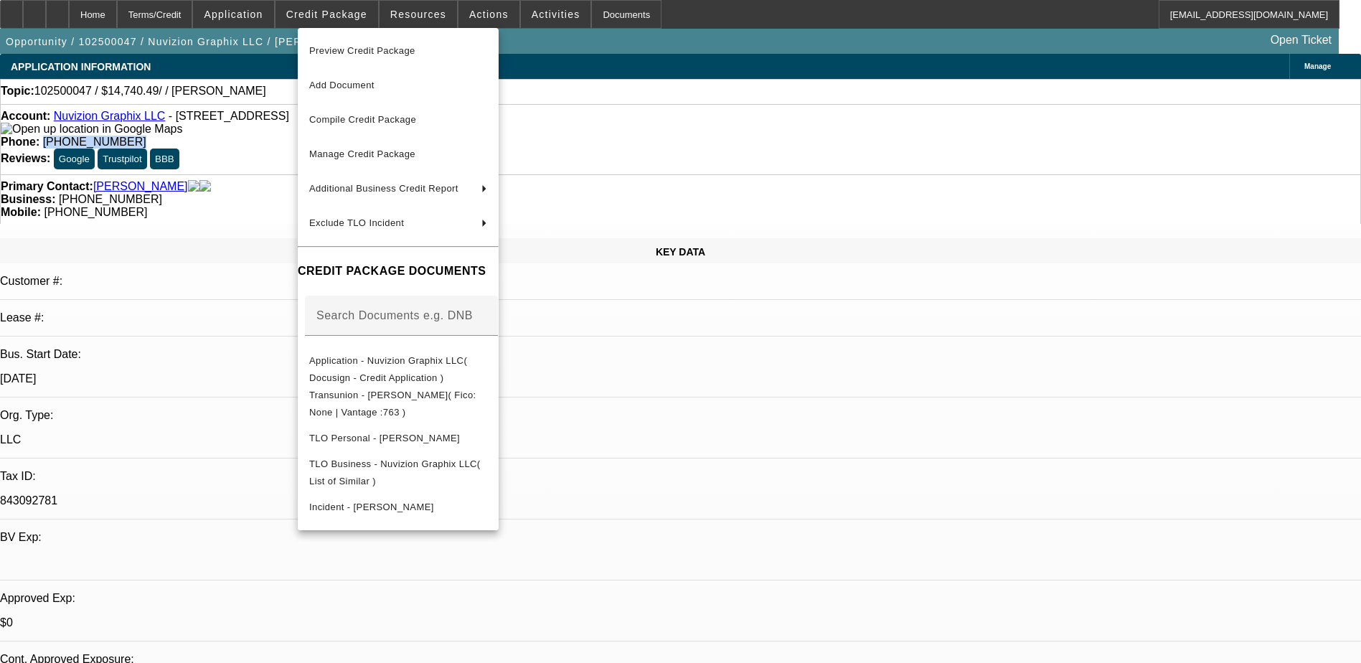
click at [410, 49] on span "Preview Credit Package" at bounding box center [362, 50] width 106 height 11
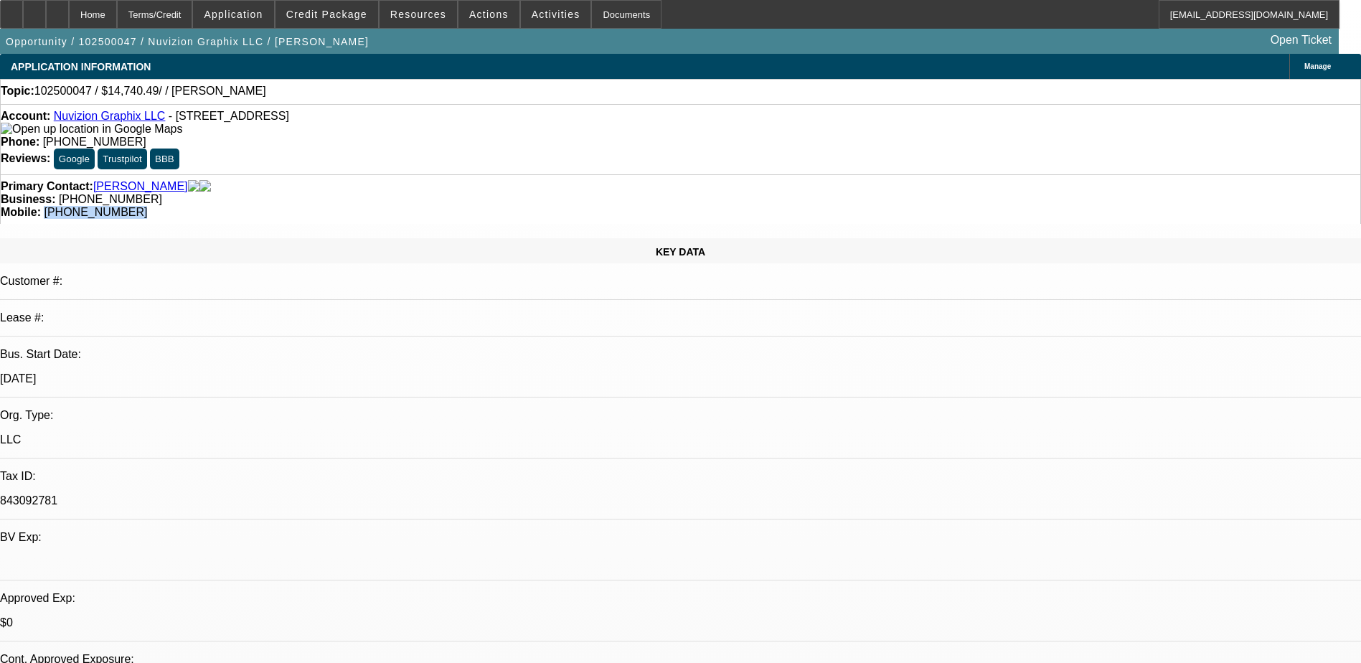
drag, startPoint x: 798, startPoint y: 149, endPoint x: 721, endPoint y: 162, distance: 78.0
click at [721, 174] on div "Primary Contact: [PERSON_NAME] Business: [PHONE_NUMBER] Mobile: [PHONE_NUMBER]" at bounding box center [680, 199] width 1361 height 50
drag, startPoint x: 721, startPoint y: 162, endPoint x: 748, endPoint y: 162, distance: 26.6
copy span "[PHONE_NUMBER]"
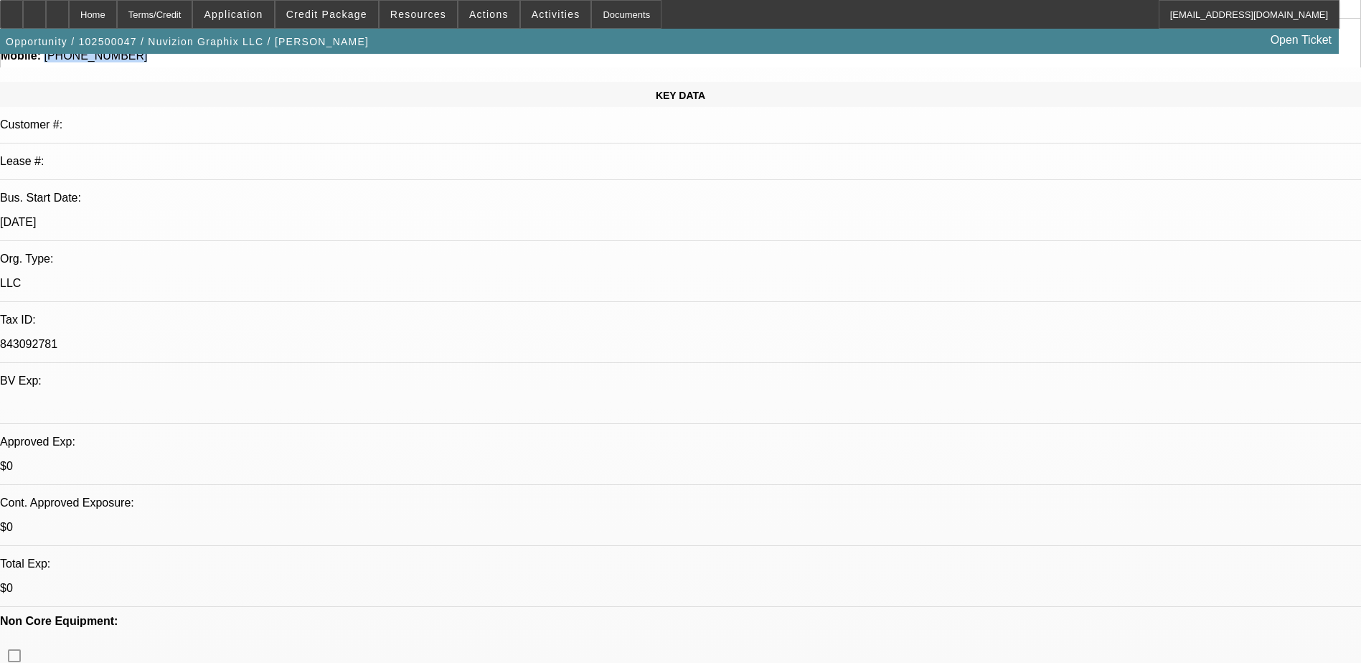
scroll to position [287, 0]
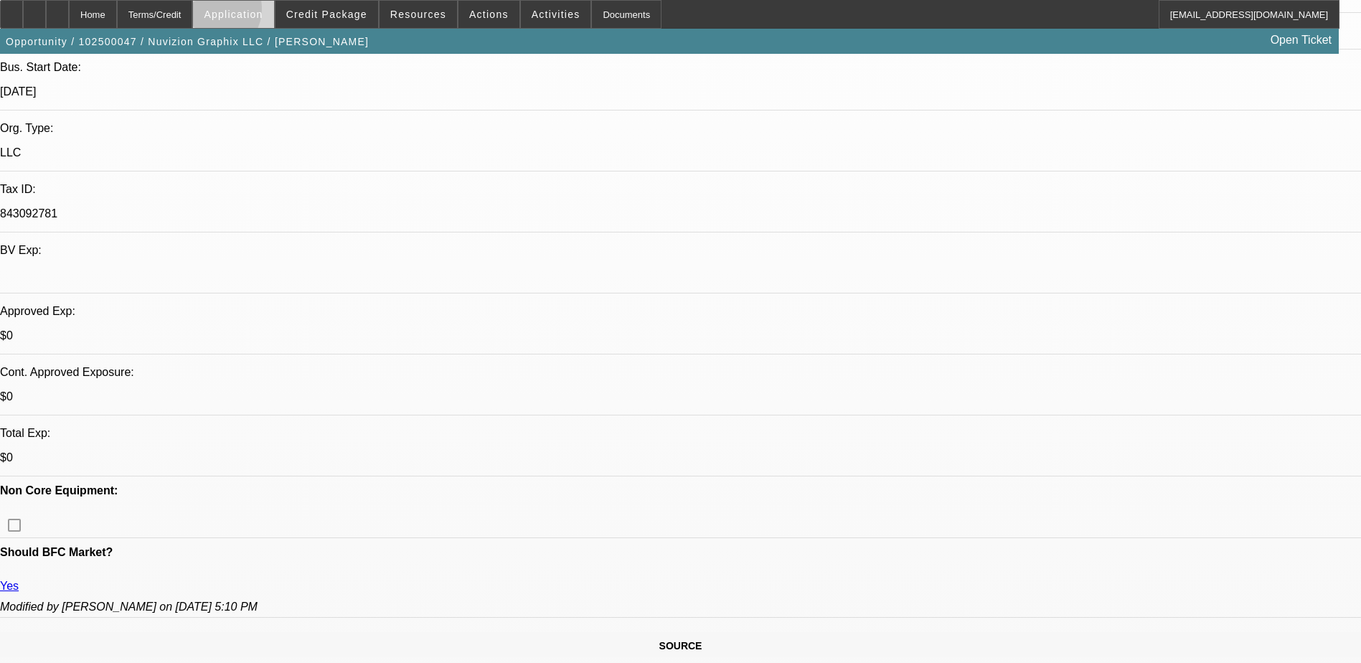
click at [252, 12] on span "Application" at bounding box center [233, 14] width 59 height 11
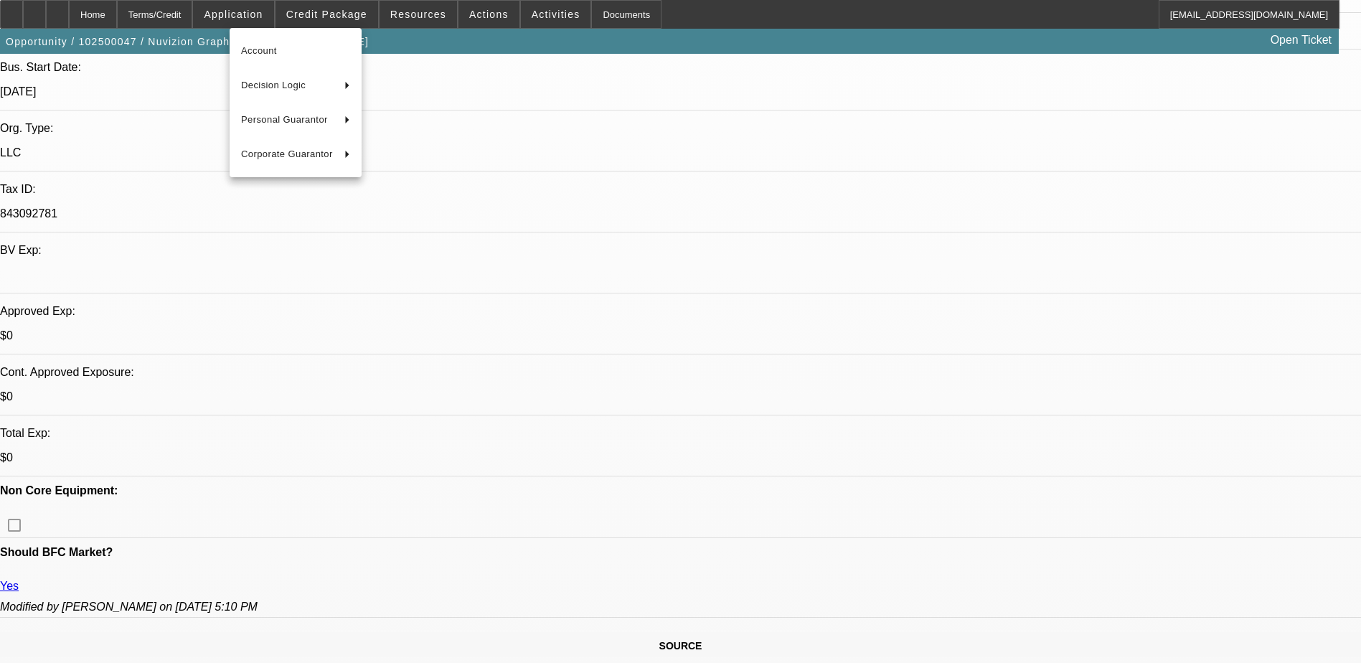
click at [260, 14] on div at bounding box center [680, 331] width 1361 height 663
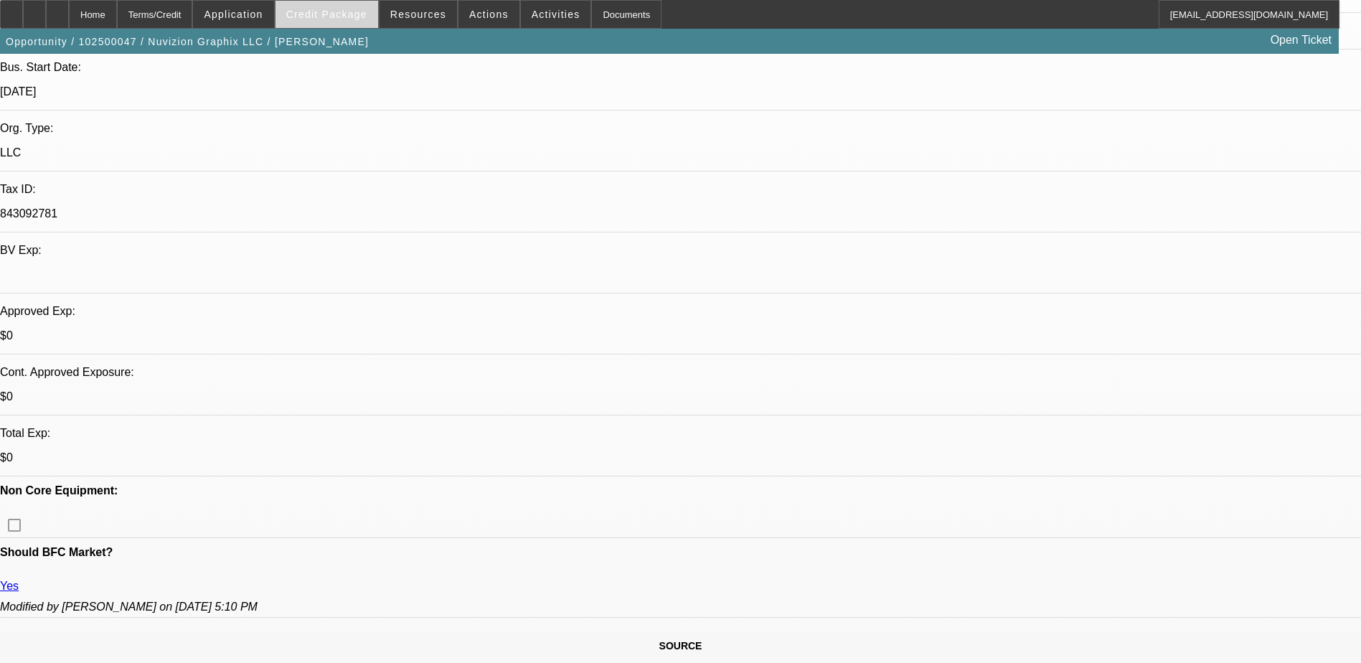
click at [348, 11] on span "Credit Package" at bounding box center [326, 14] width 81 height 11
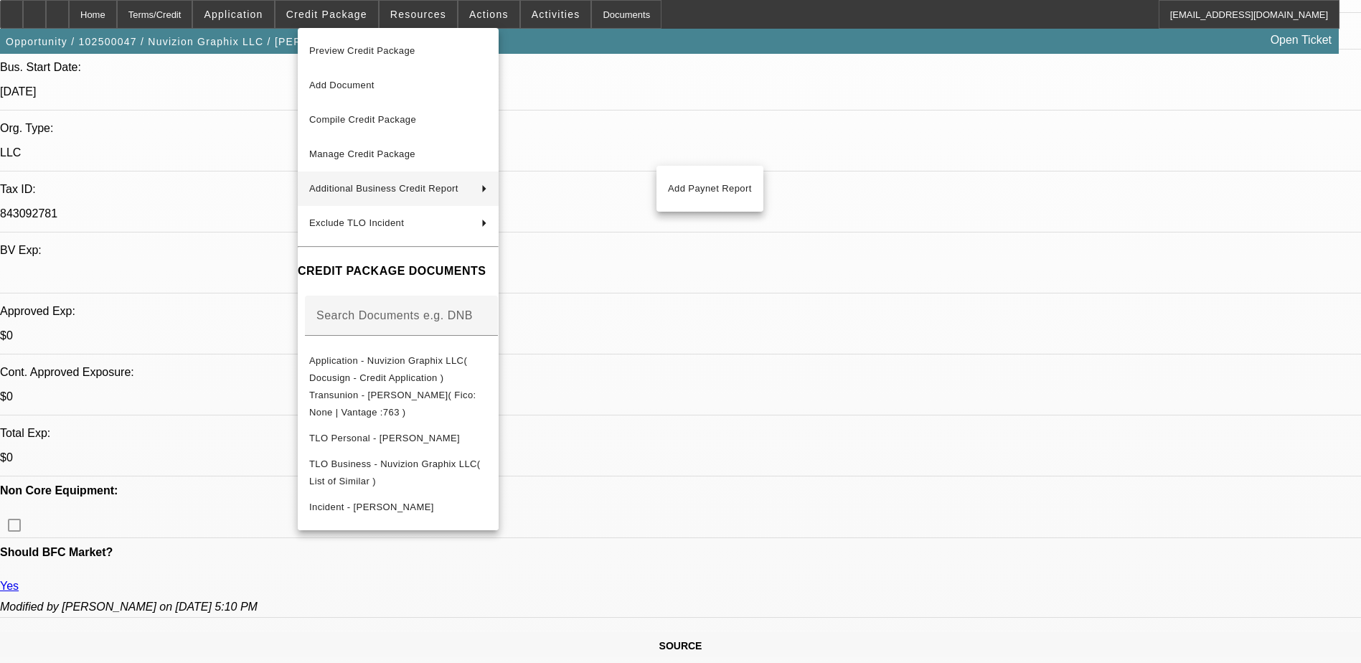
click at [912, 263] on div at bounding box center [680, 331] width 1361 height 663
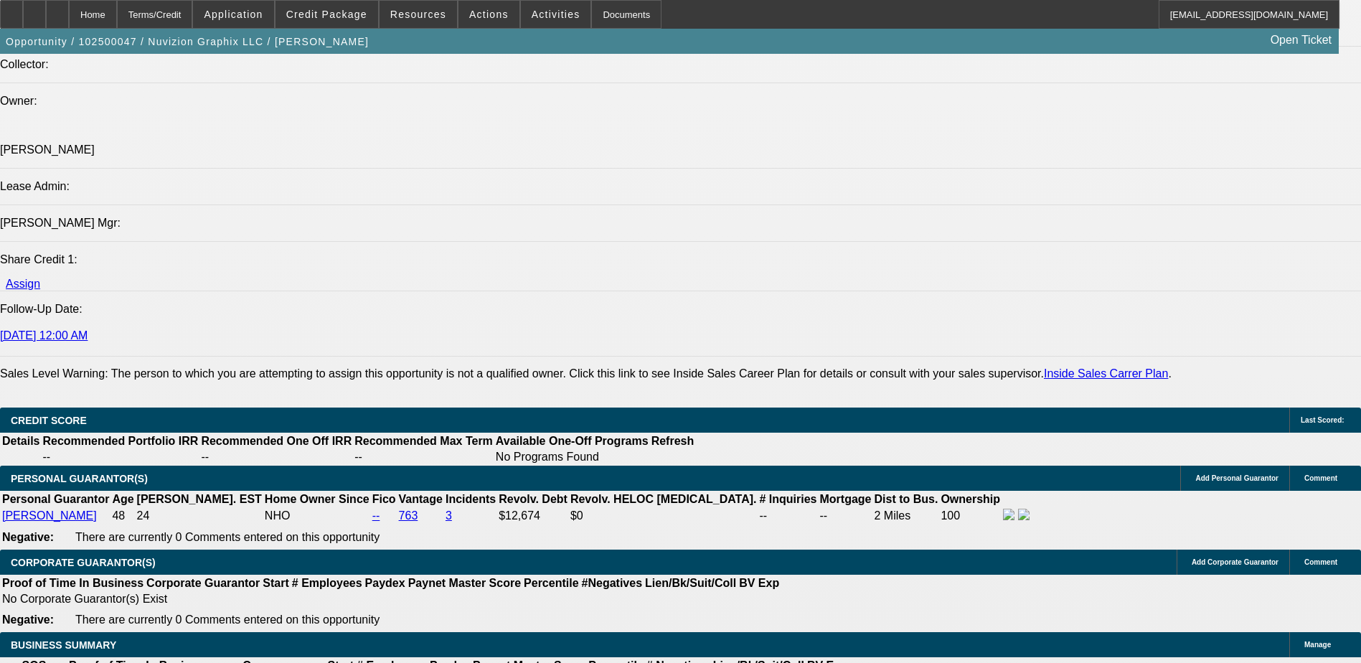
scroll to position [1866, 0]
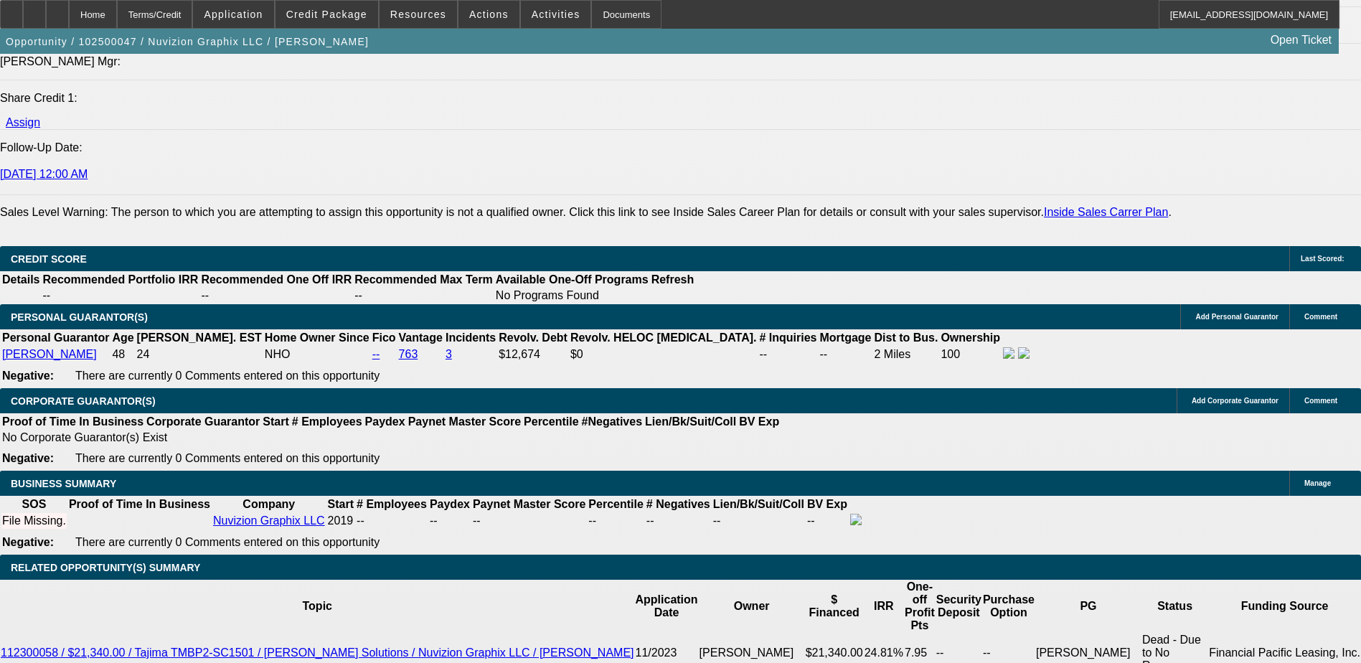
type input "$3,000.00"
type input "UNKNOWN"
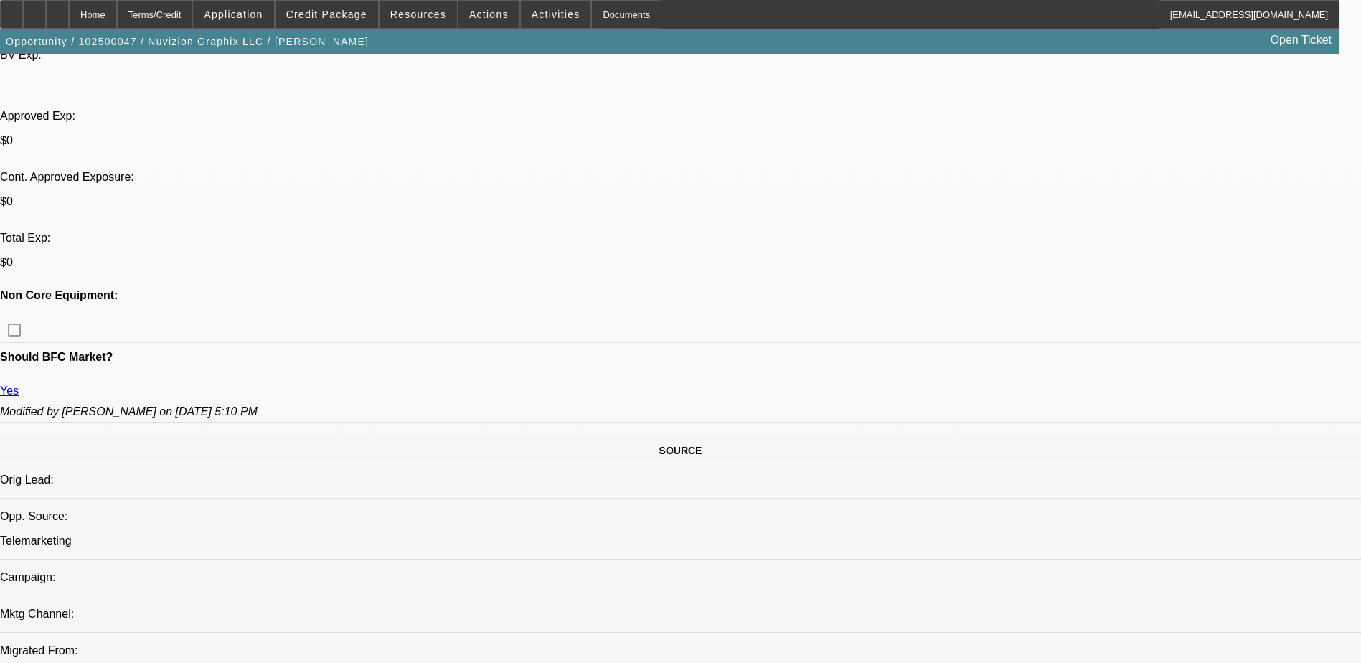
scroll to position [215, 0]
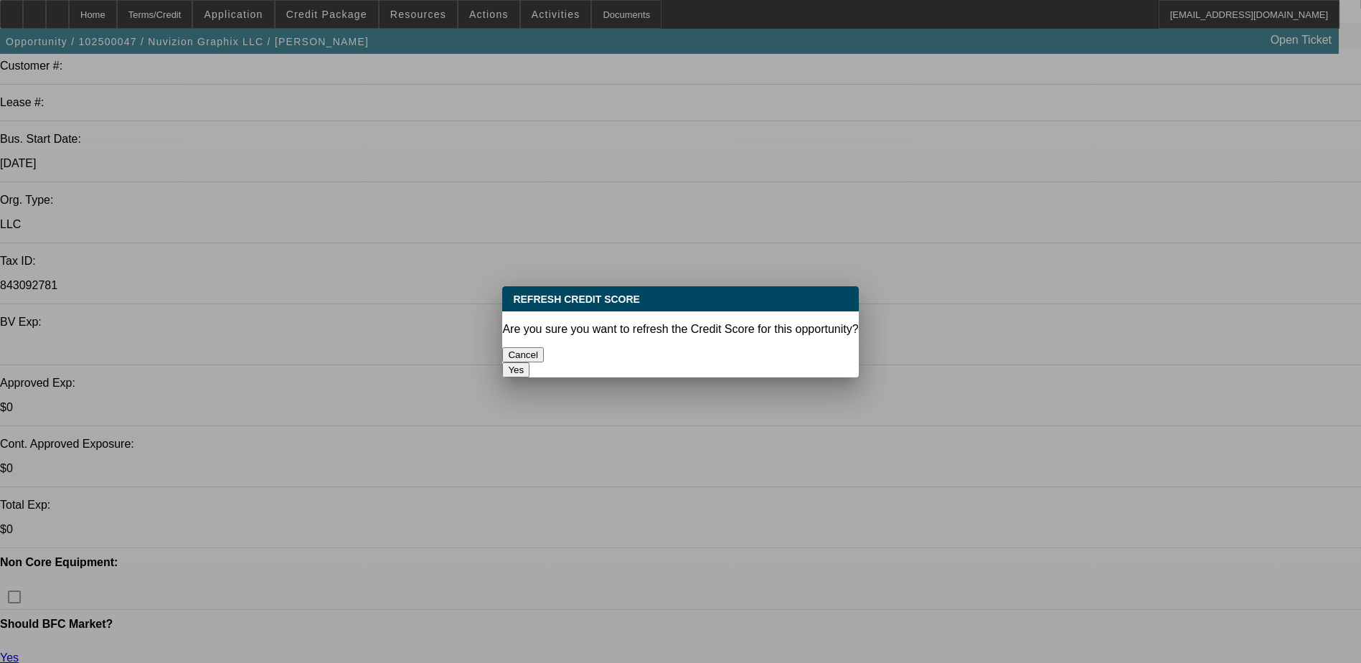
click at [530, 362] on button "Yes" at bounding box center [515, 369] width 27 height 15
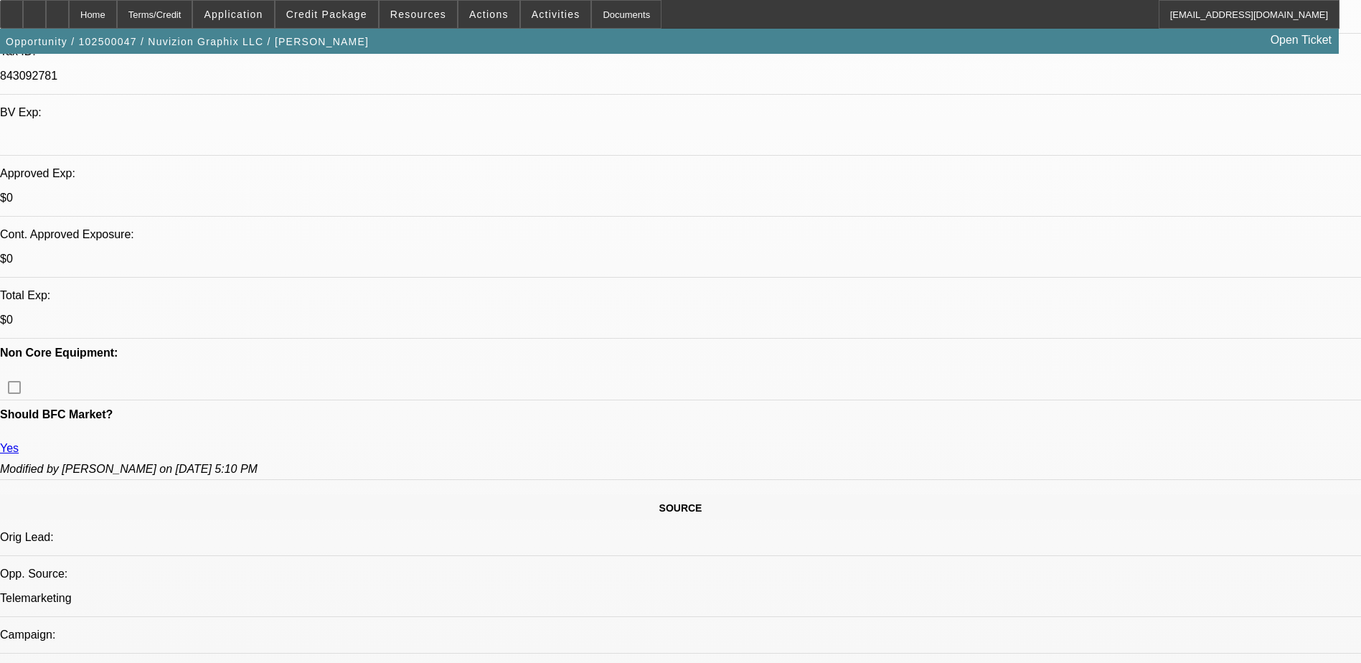
scroll to position [431, 0]
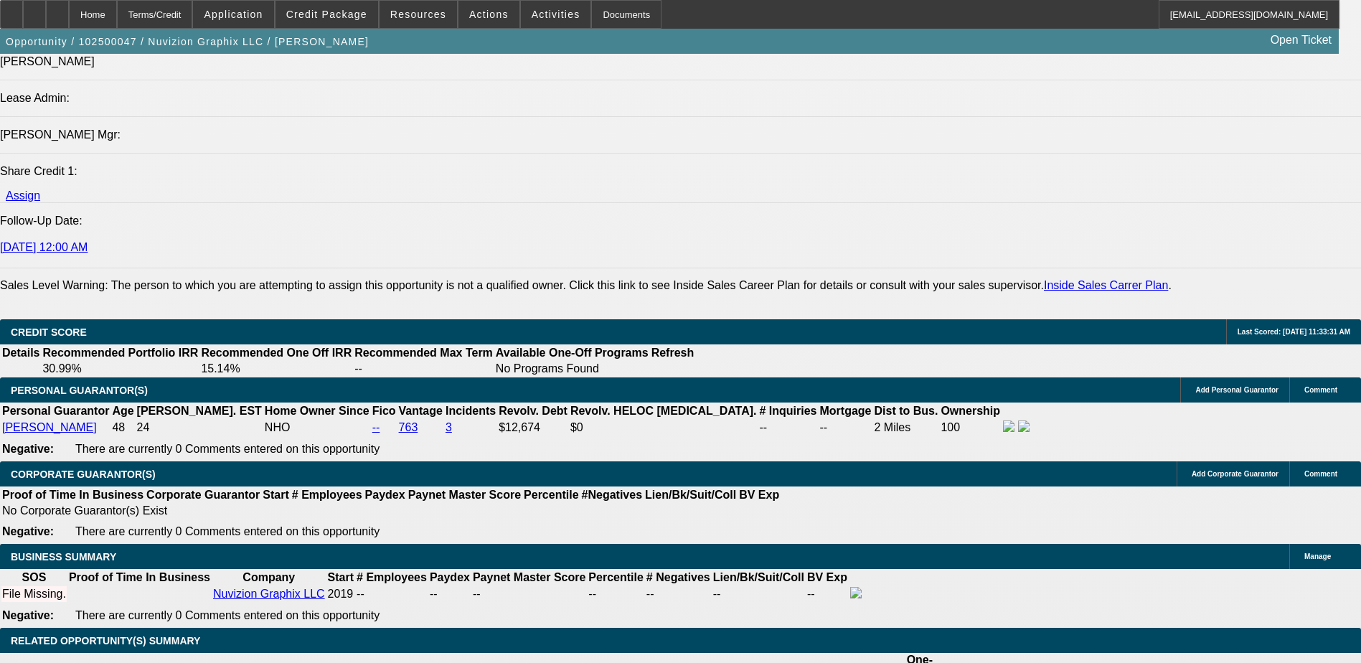
scroll to position [1794, 0]
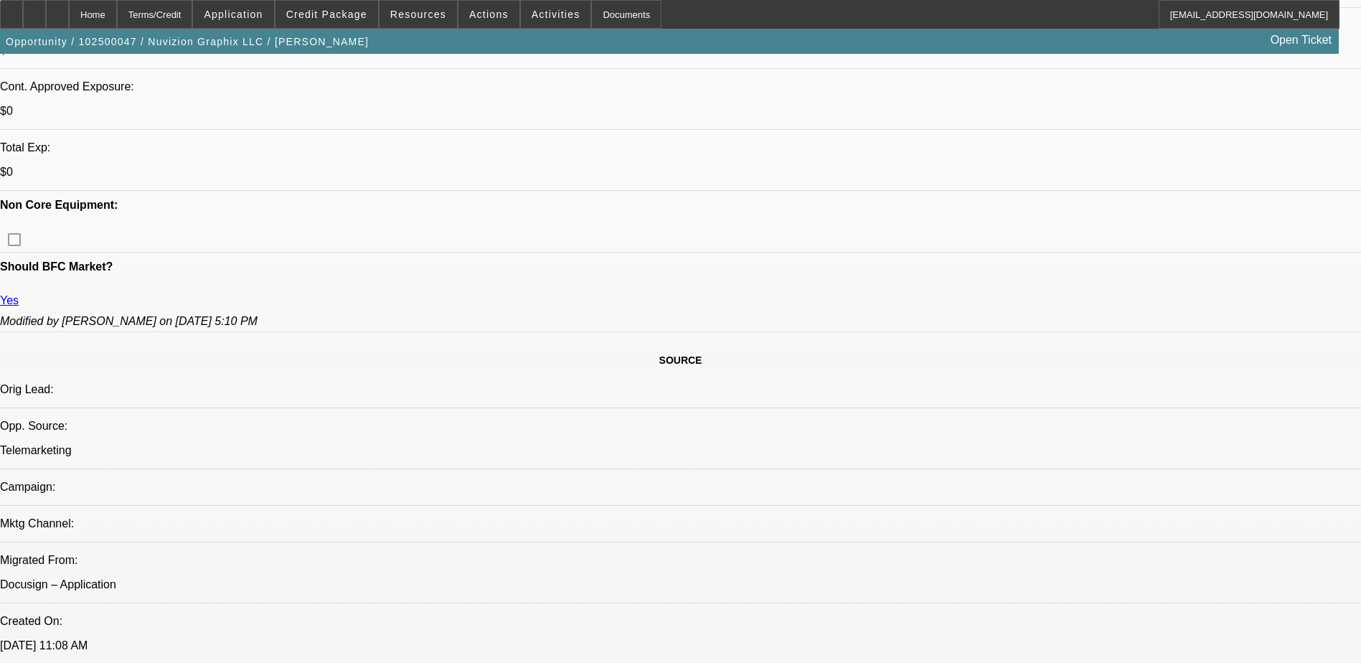
scroll to position [431, 0]
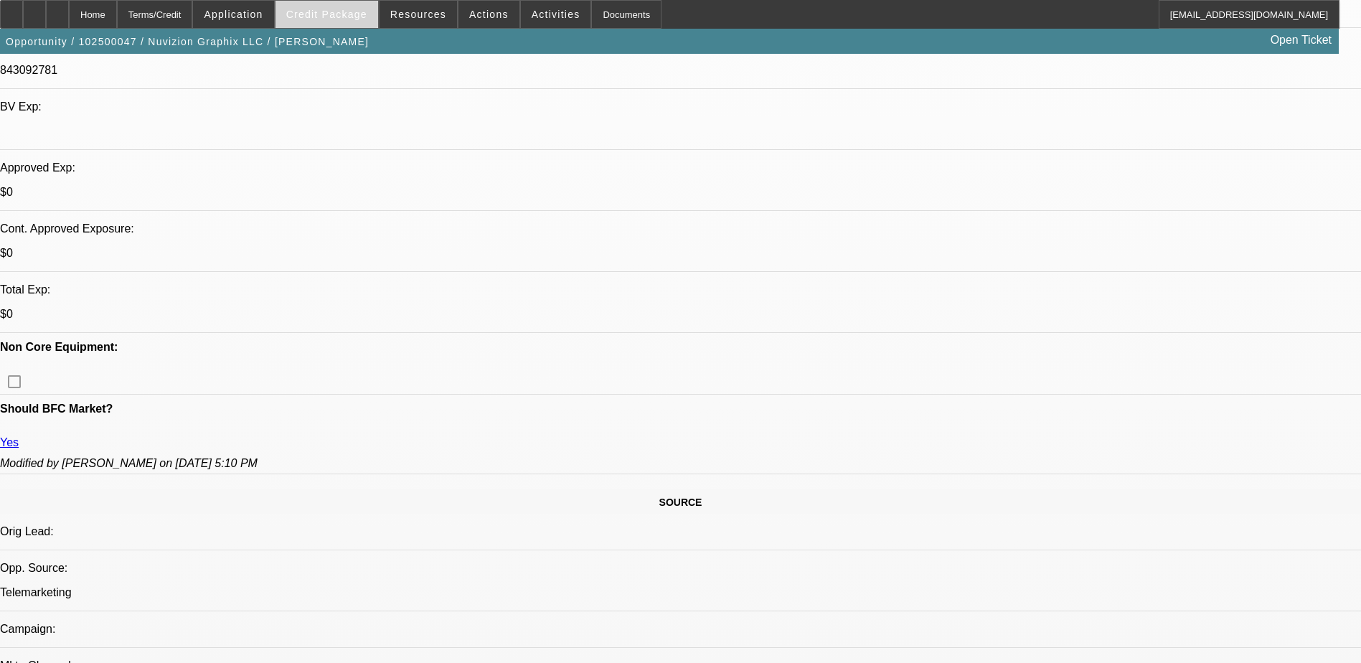
click at [332, 11] on span "Credit Package" at bounding box center [326, 14] width 81 height 11
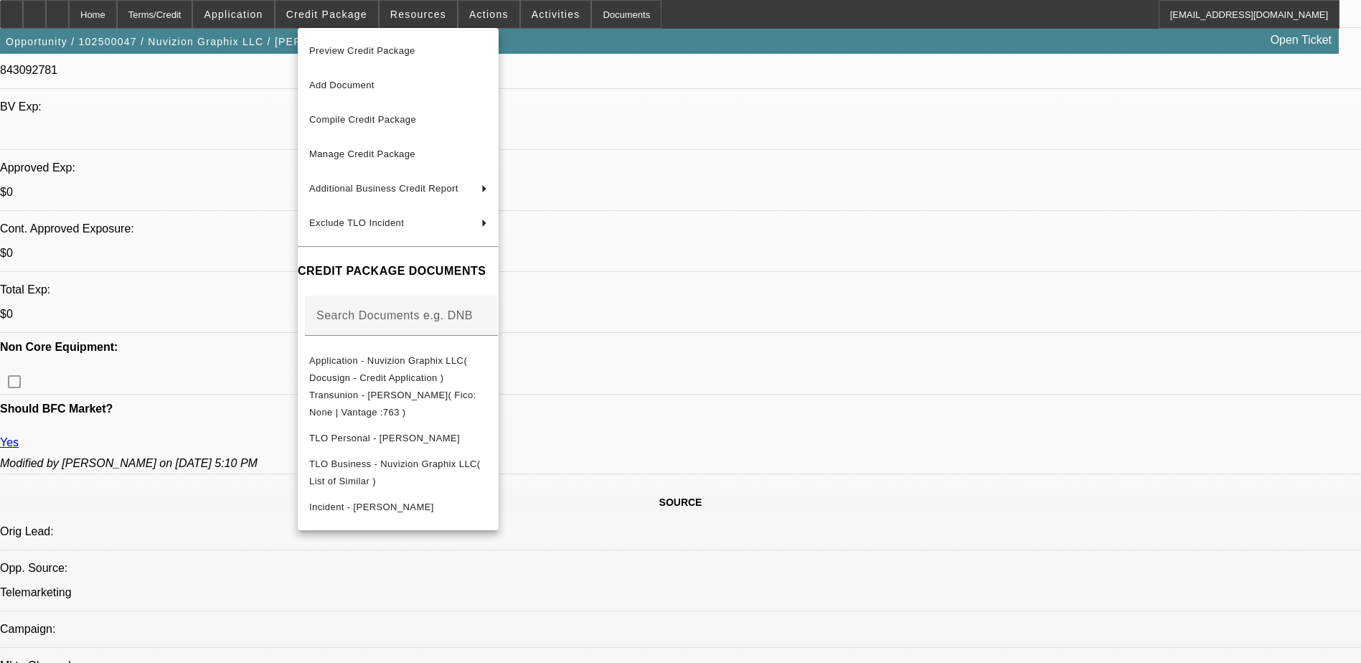
drag, startPoint x: 988, startPoint y: 297, endPoint x: 985, endPoint y: 287, distance: 10.7
click at [988, 294] on div at bounding box center [680, 331] width 1361 height 663
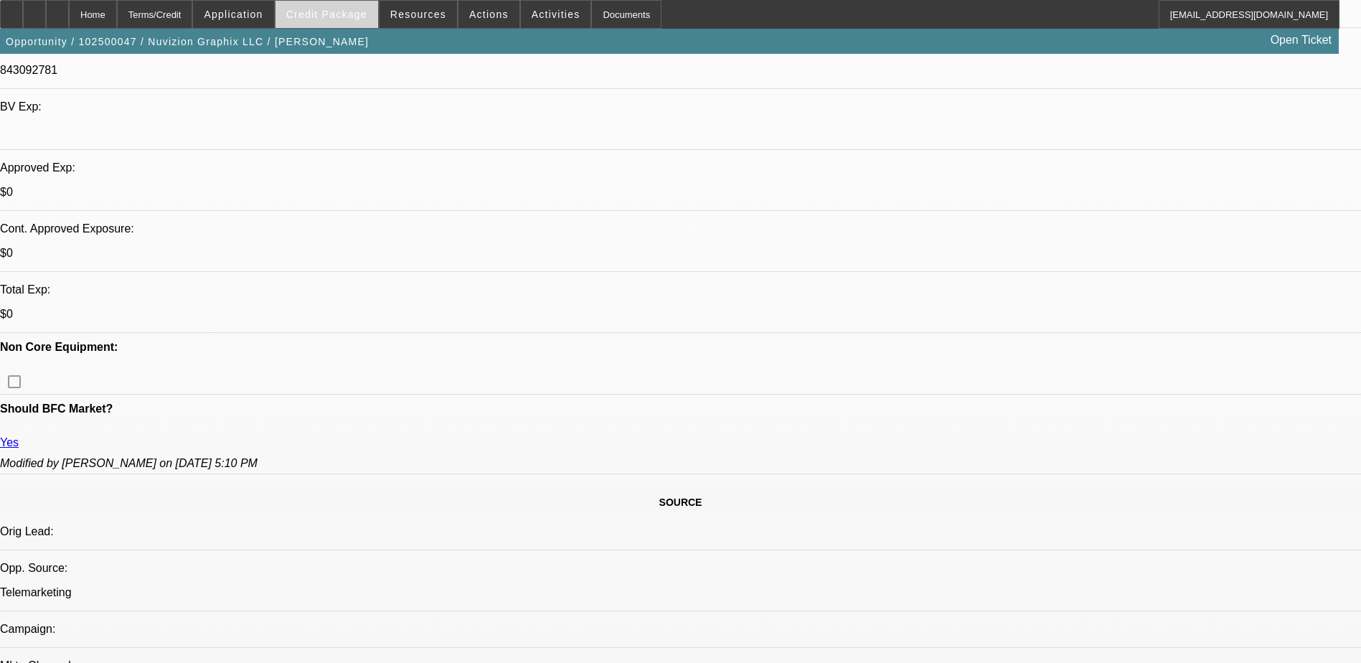
click at [319, 14] on span "Credit Package" at bounding box center [326, 14] width 81 height 11
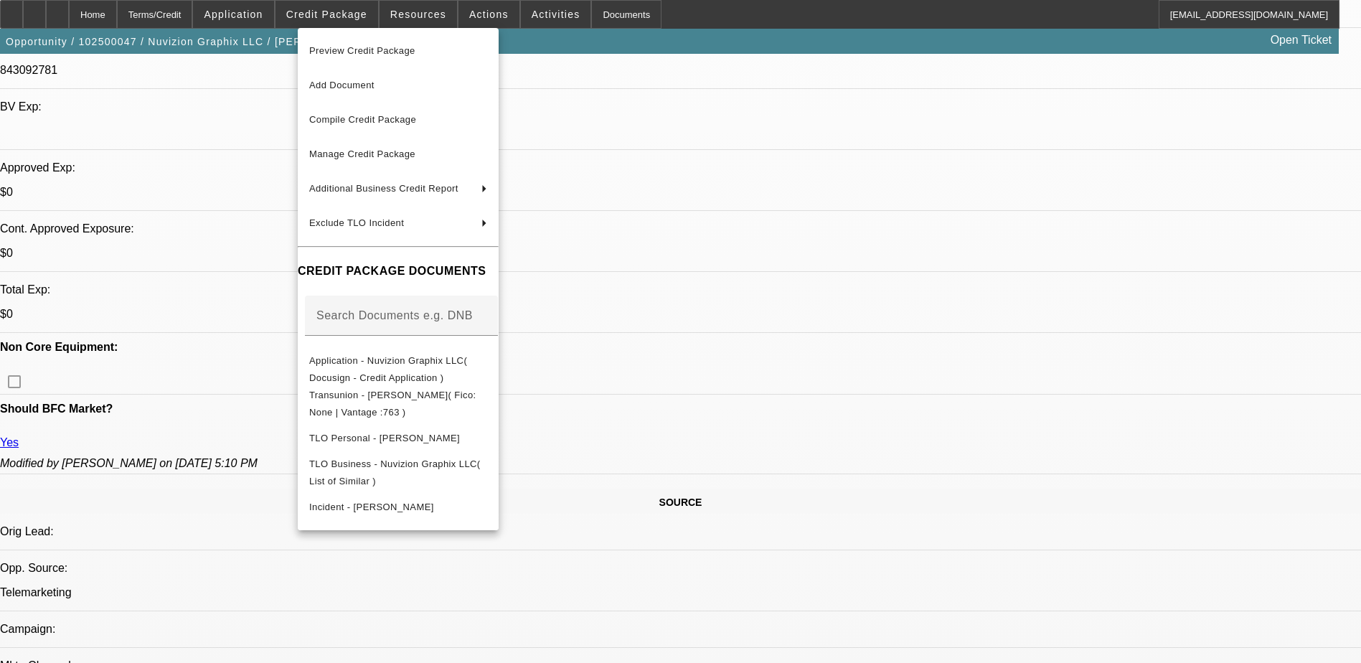
click at [910, 393] on div at bounding box center [680, 331] width 1361 height 663
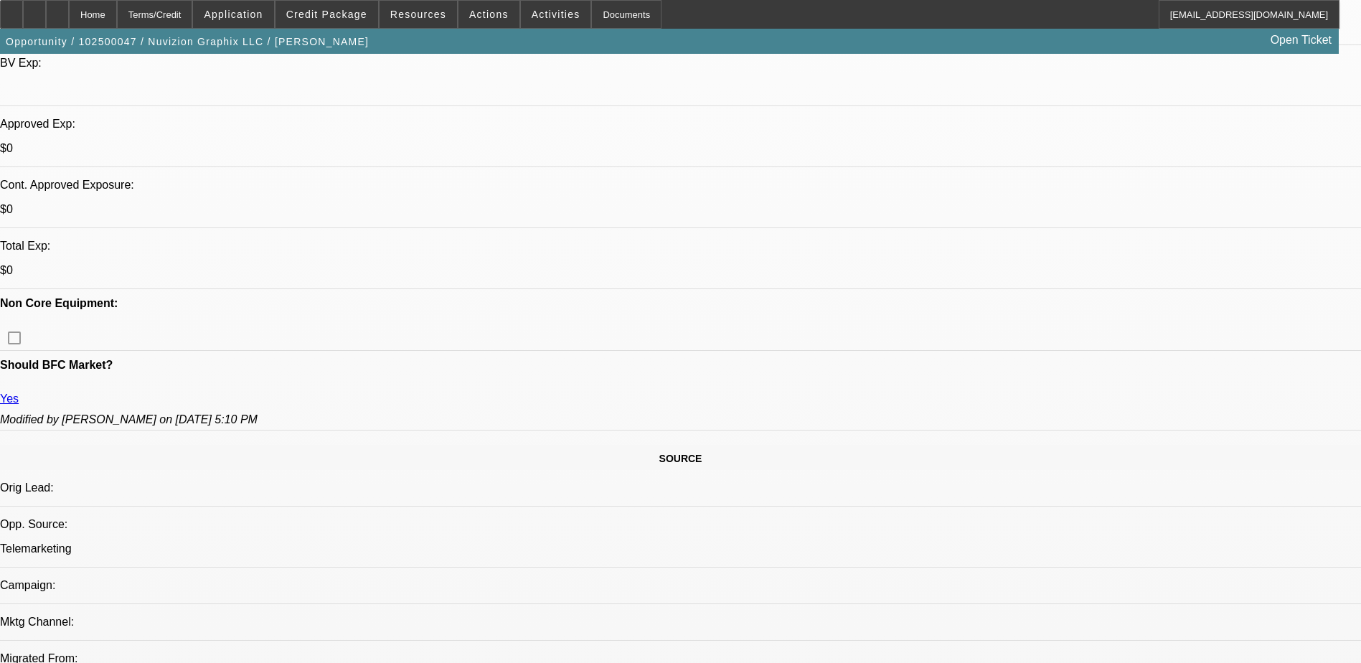
scroll to position [574, 0]
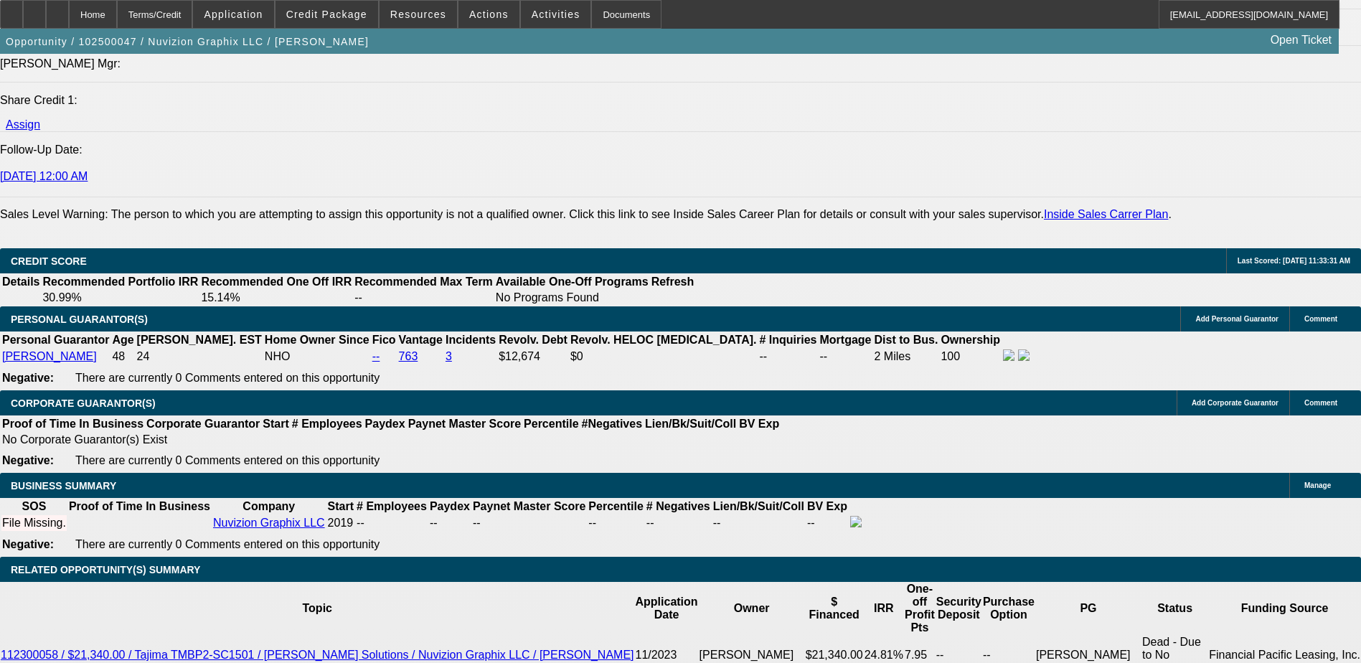
scroll to position [1794, 0]
